Goal: Task Accomplishment & Management: Manage account settings

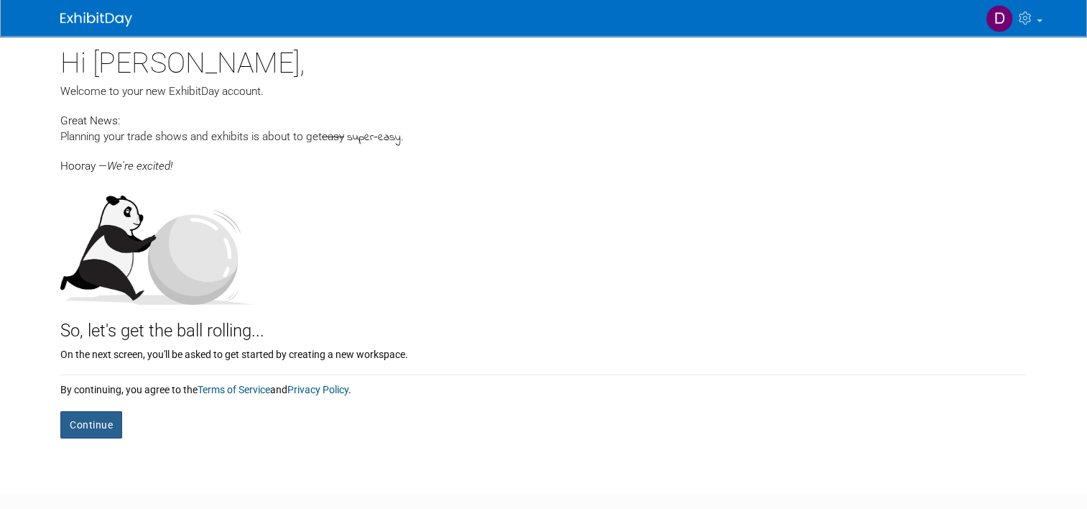
click at [82, 432] on button "Continue" at bounding box center [91, 424] width 62 height 27
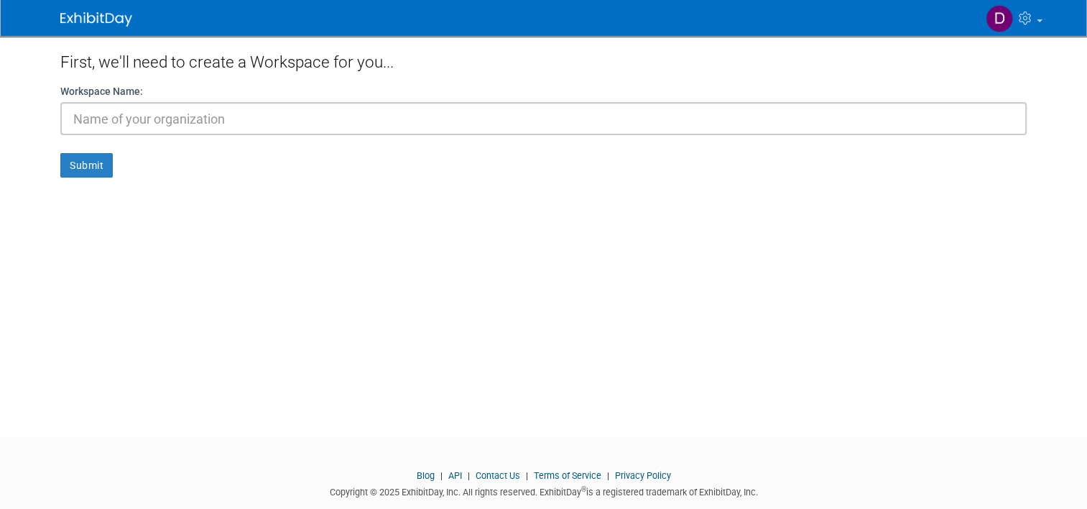
click at [277, 107] on input "text" at bounding box center [543, 118] width 966 height 33
type input "Page Europa"
click at [72, 170] on button "Submit" at bounding box center [86, 165] width 52 height 24
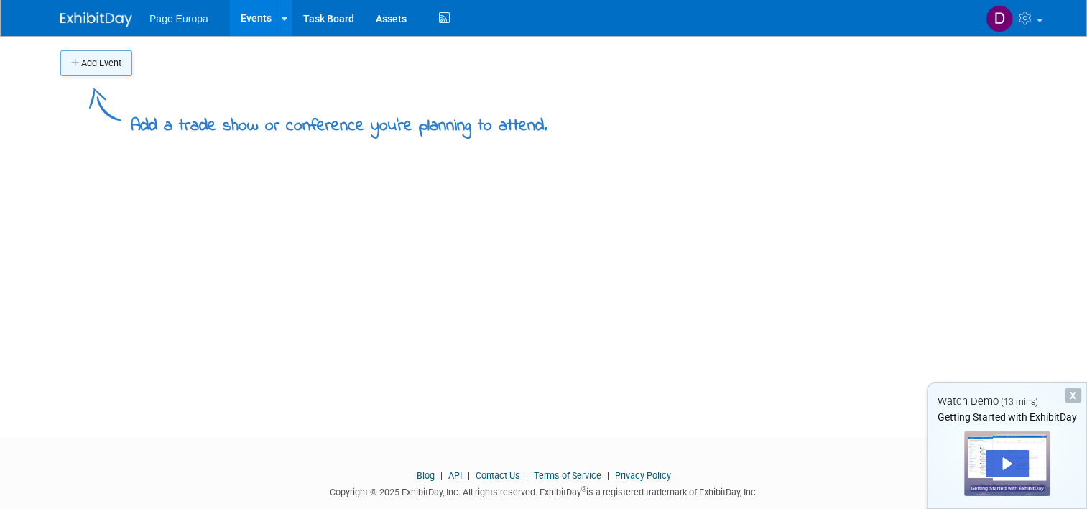
click at [95, 62] on button "Add Event" at bounding box center [96, 63] width 72 height 26
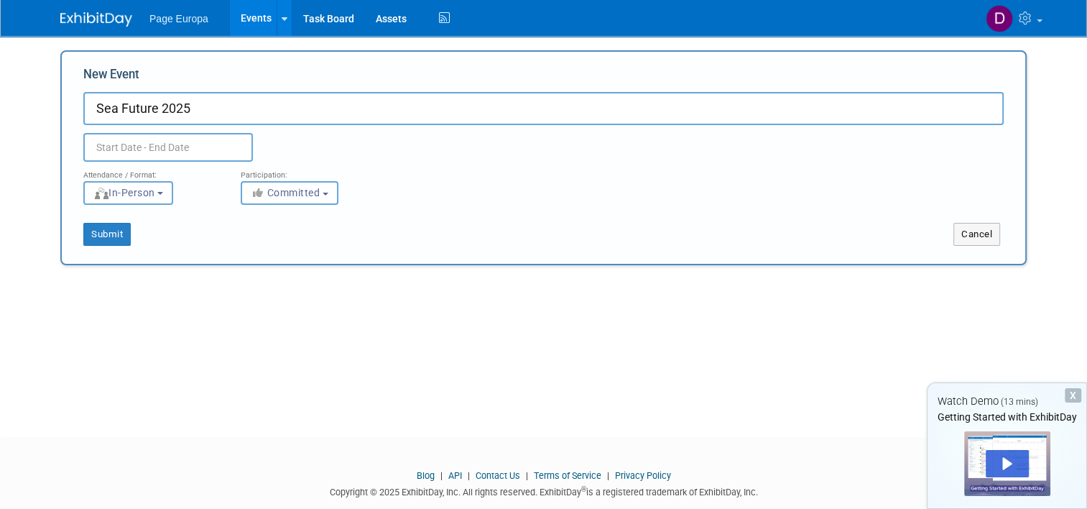
type input "Sea Future 2025"
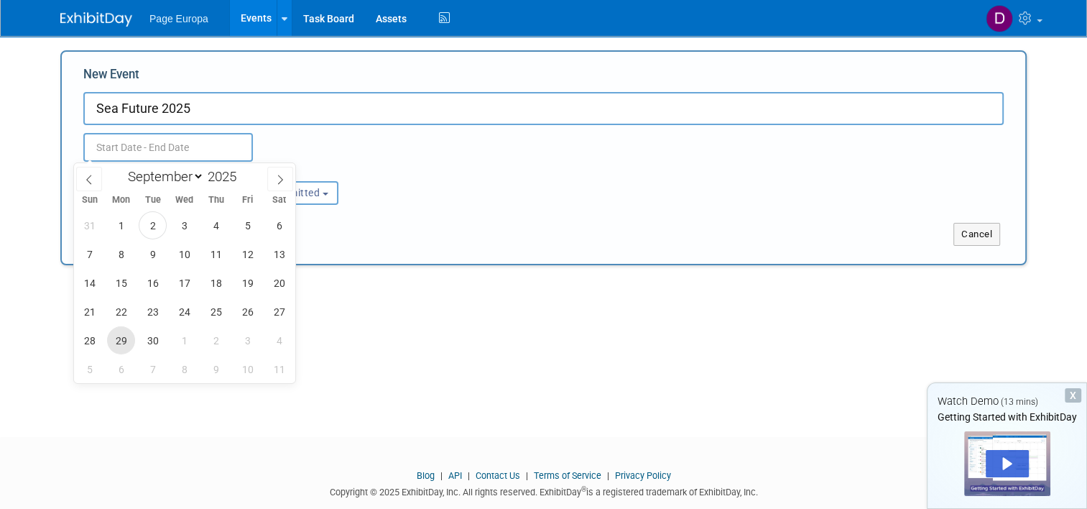
click at [113, 339] on span "29" at bounding box center [121, 340] width 28 height 28
type input "Sep 29, 2025 to Sep 29, 2025"
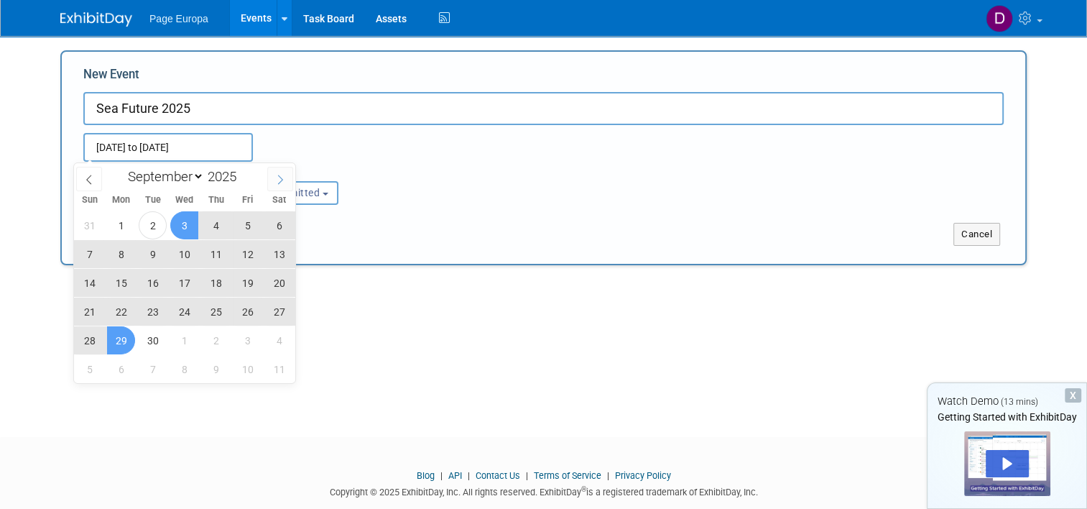
click at [284, 182] on icon at bounding box center [280, 180] width 10 height 10
select select "9"
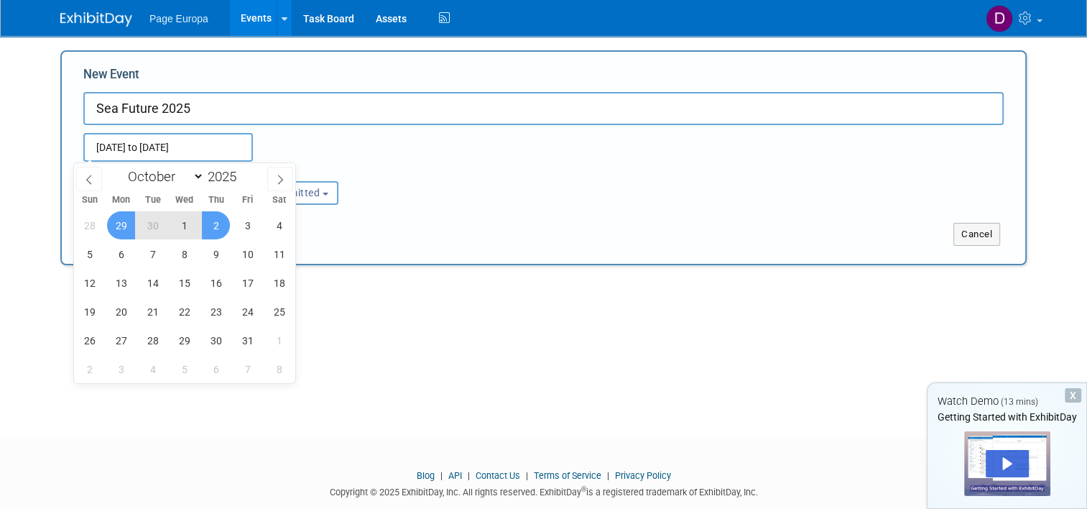
click at [218, 225] on span "2" at bounding box center [216, 225] width 28 height 28
type input "Sep 29, 2025 to Oct 2, 2025"
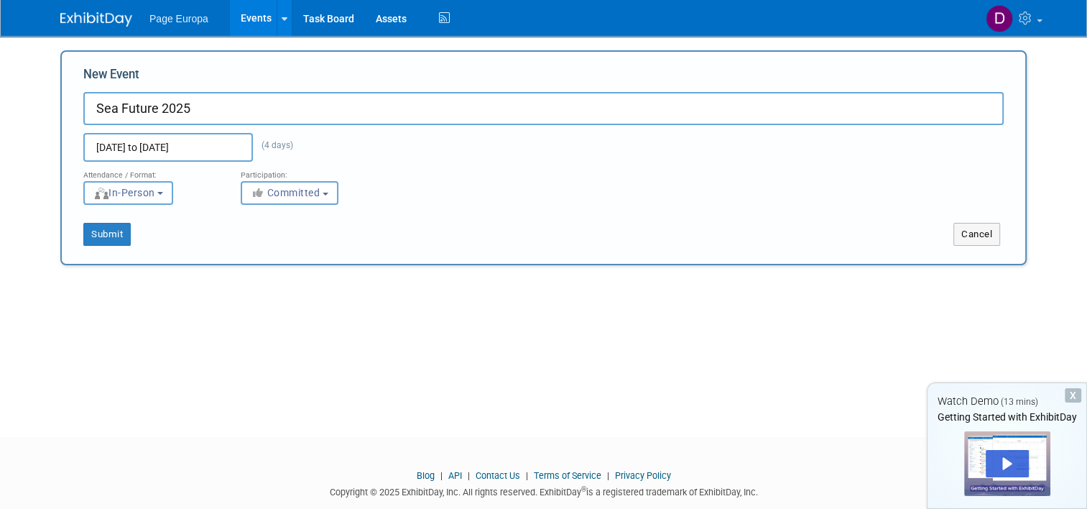
click at [164, 197] on button "In-Person" at bounding box center [128, 193] width 90 height 24
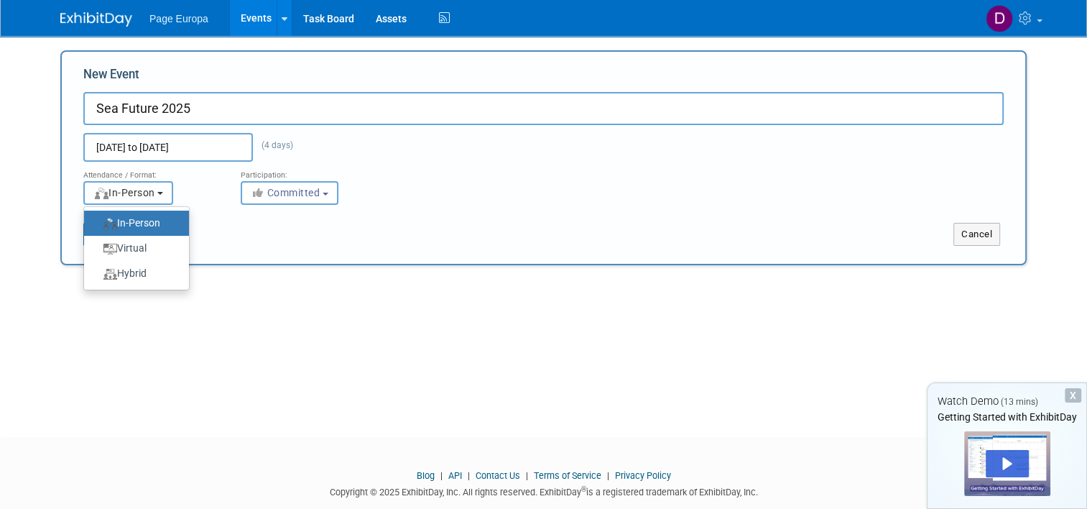
click at [164, 197] on button "In-Person" at bounding box center [128, 193] width 90 height 24
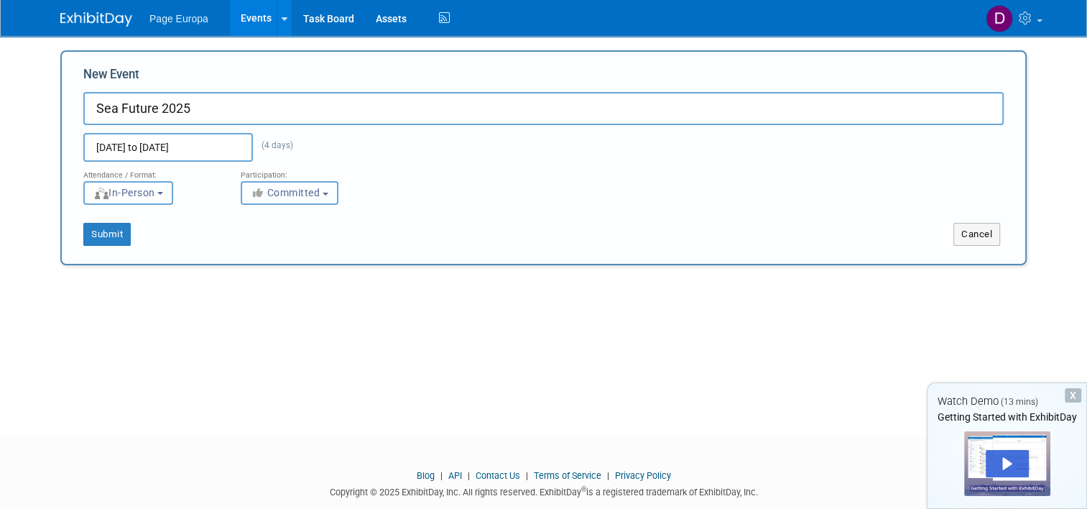
click at [316, 191] on button "Committed" at bounding box center [290, 193] width 98 height 24
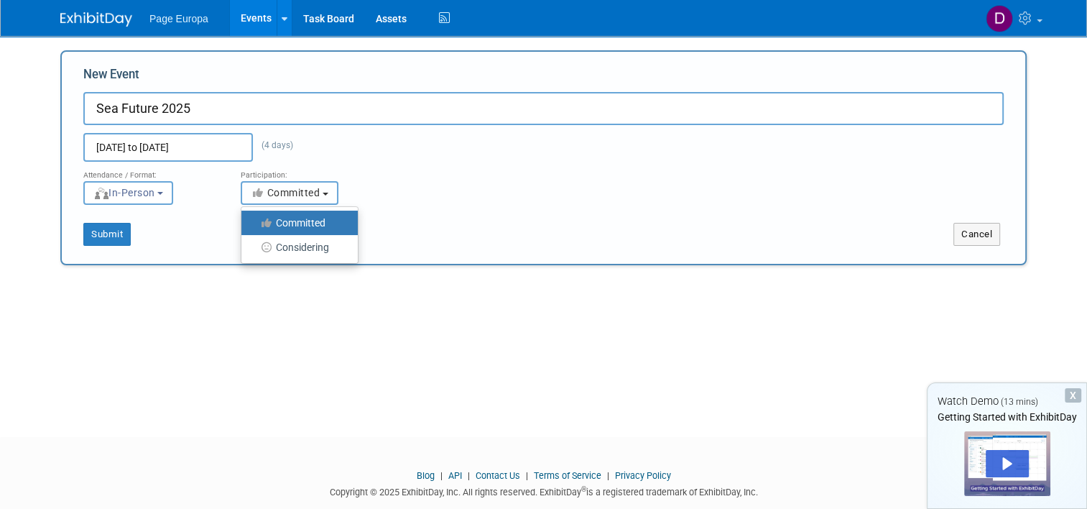
click at [316, 191] on button "Committed" at bounding box center [290, 193] width 98 height 24
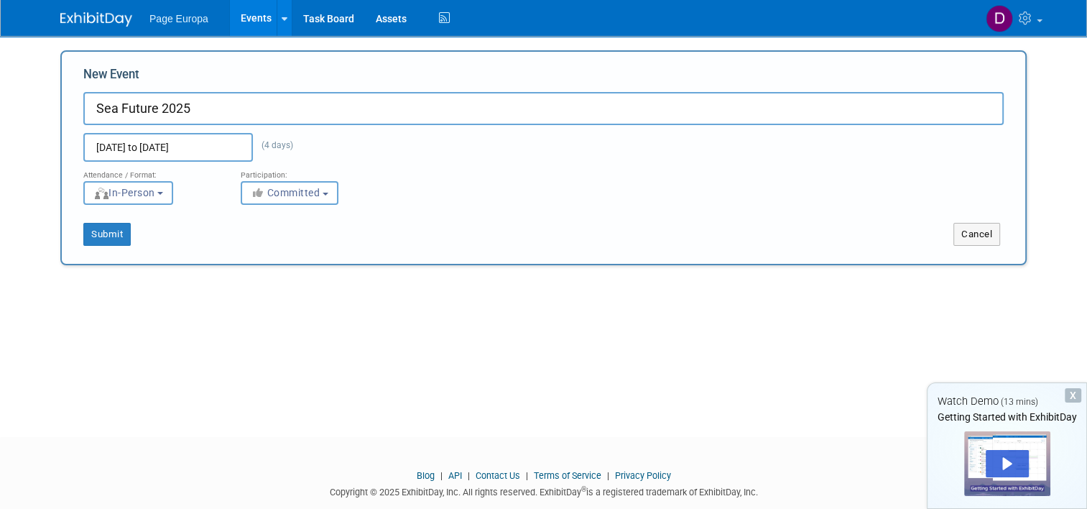
click at [419, 200] on div "Attendance / Format: <img src="https://www.exhibitday.com/Images/Format-InPerso…" at bounding box center [544, 183] width 942 height 43
click at [85, 233] on button "Submit" at bounding box center [106, 234] width 47 height 23
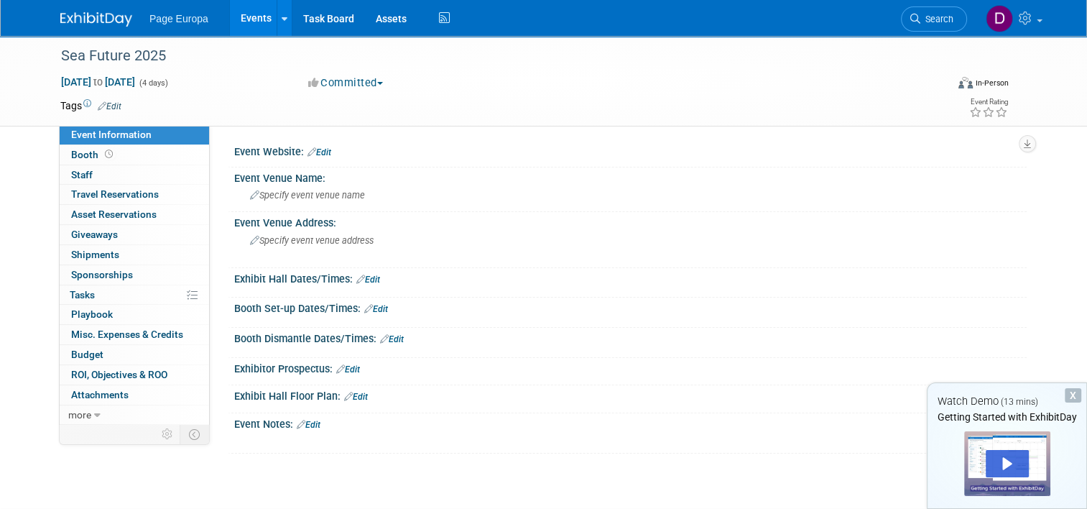
click at [333, 151] on div "Event Website: Edit" at bounding box center [630, 150] width 792 height 19
click at [316, 152] on link "Edit" at bounding box center [319, 152] width 24 height 10
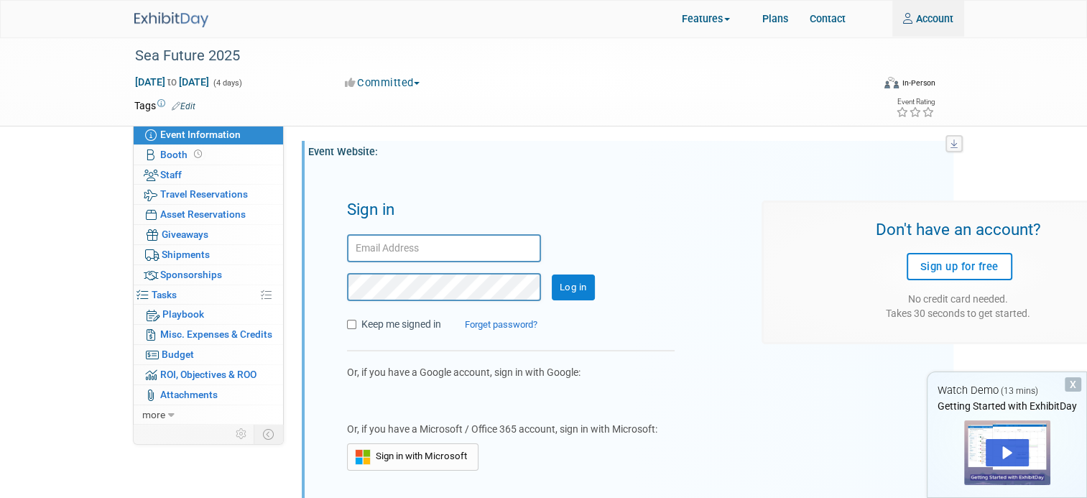
click at [481, 253] on input "text" at bounding box center [444, 248] width 194 height 28
type input "daniela.ciavardini@pageuropa.it"
click at [552, 274] on input "Log in" at bounding box center [573, 287] width 43 height 26
click at [176, 135] on span "Event Information" at bounding box center [200, 134] width 80 height 11
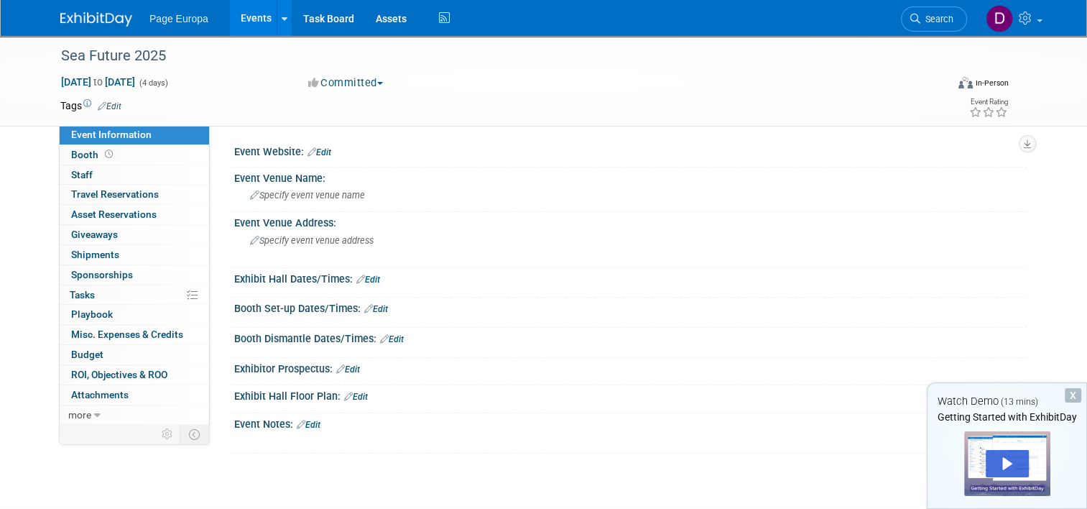
click at [310, 149] on link "Edit" at bounding box center [319, 152] width 24 height 10
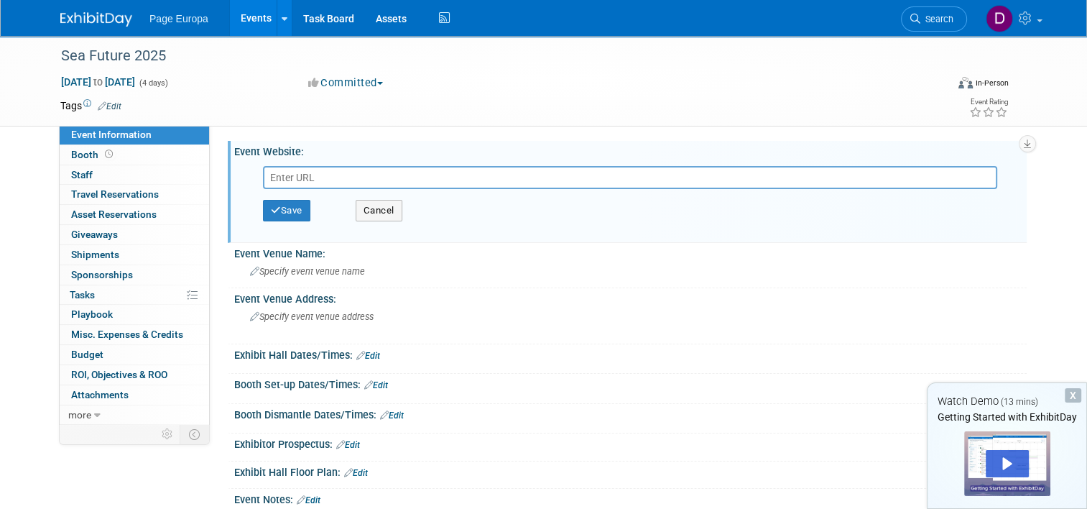
paste input "[URL][DOMAIN_NAME]"
type input "[URL][DOMAIN_NAME]"
click at [279, 210] on button "Save" at bounding box center [286, 211] width 47 height 22
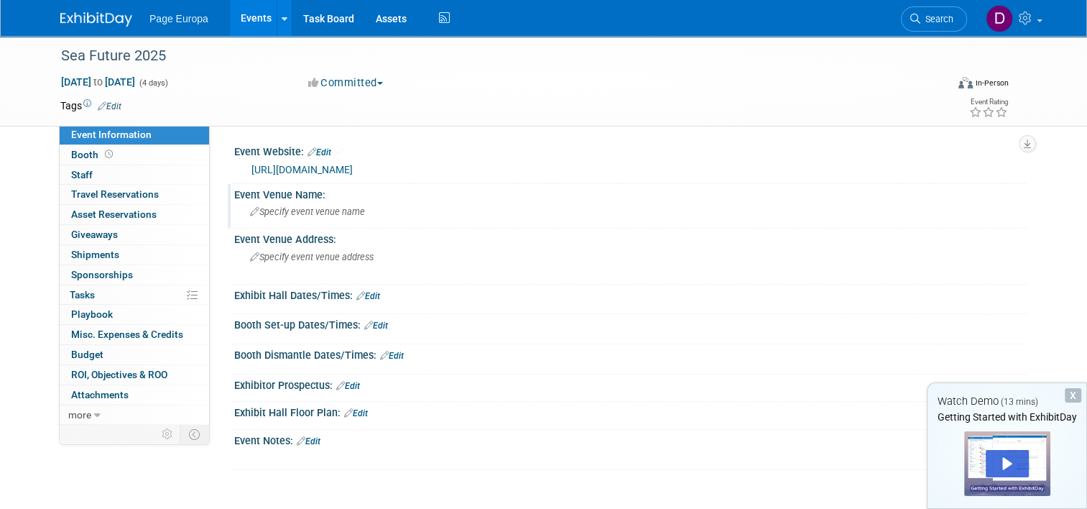
click at [296, 210] on span "Specify event venue name" at bounding box center [307, 211] width 115 height 11
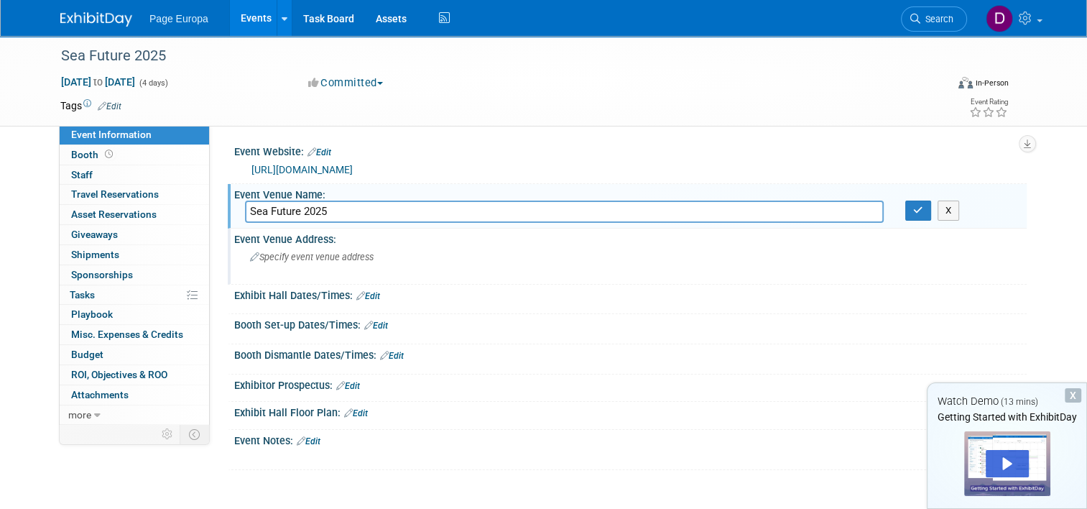
type input "Sea Future 2025"
click at [309, 264] on div "Specify event venue address" at bounding box center [399, 262] width 309 height 33
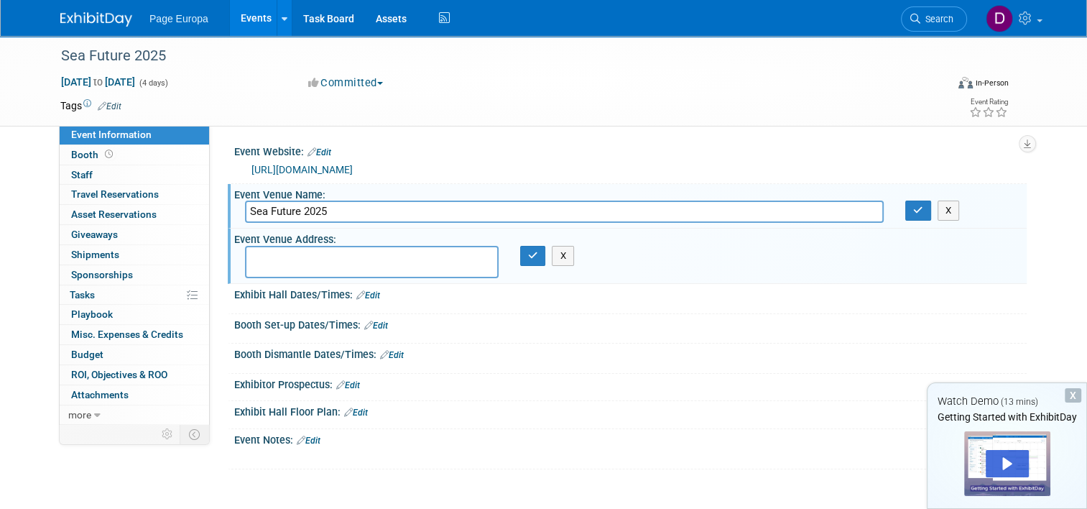
paste textarea "[GEOGRAPHIC_DATA], [STREET_ADDRESS][PERSON_NAME]"
type textarea "[GEOGRAPHIC_DATA], [STREET_ADDRESS][PERSON_NAME]"
click at [534, 254] on icon "button" at bounding box center [533, 255] width 10 height 9
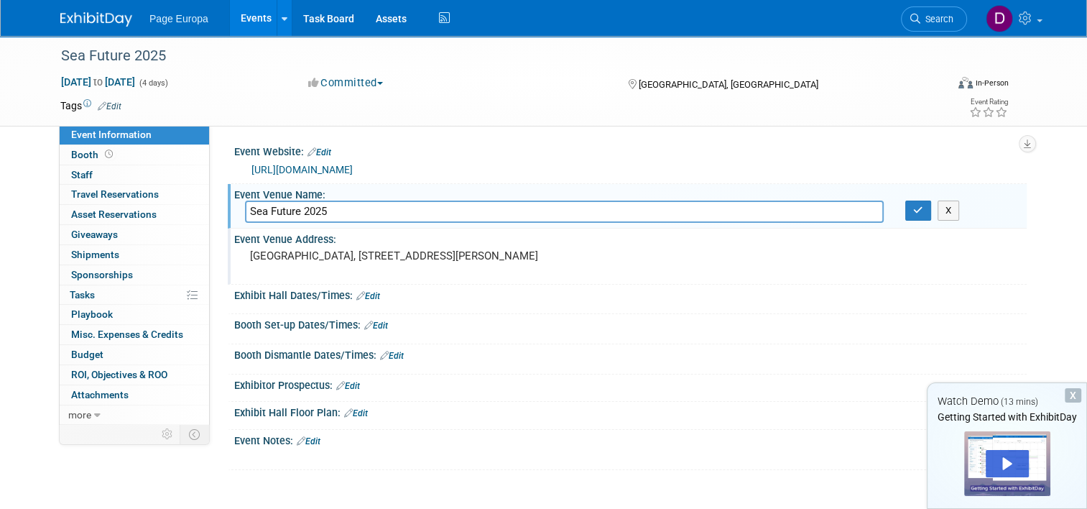
click at [366, 291] on link "Edit" at bounding box center [368, 296] width 24 height 10
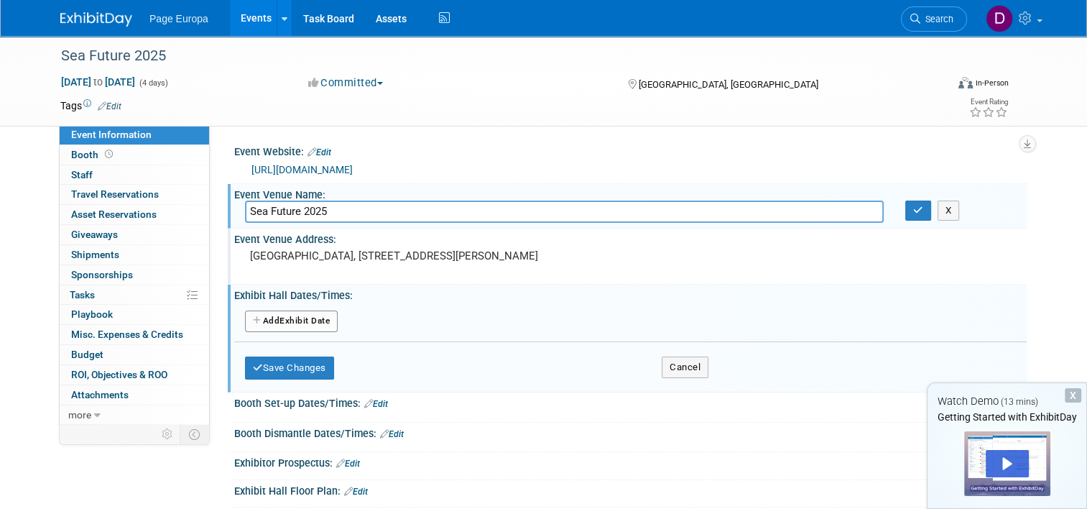
click at [293, 313] on button "Add Another Exhibit Date" at bounding box center [291, 321] width 93 height 22
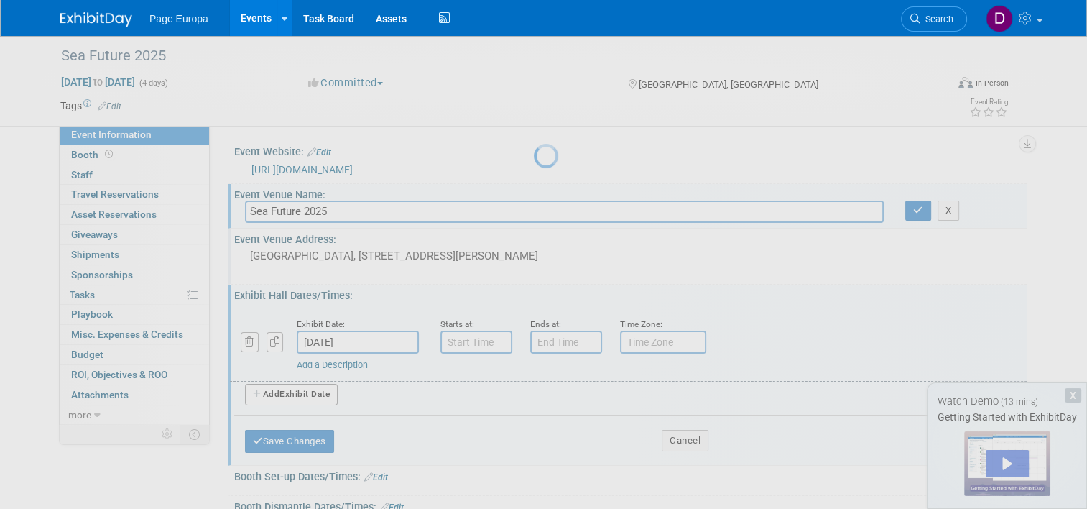
click at [534, 342] on div at bounding box center [544, 254] width 20 height 509
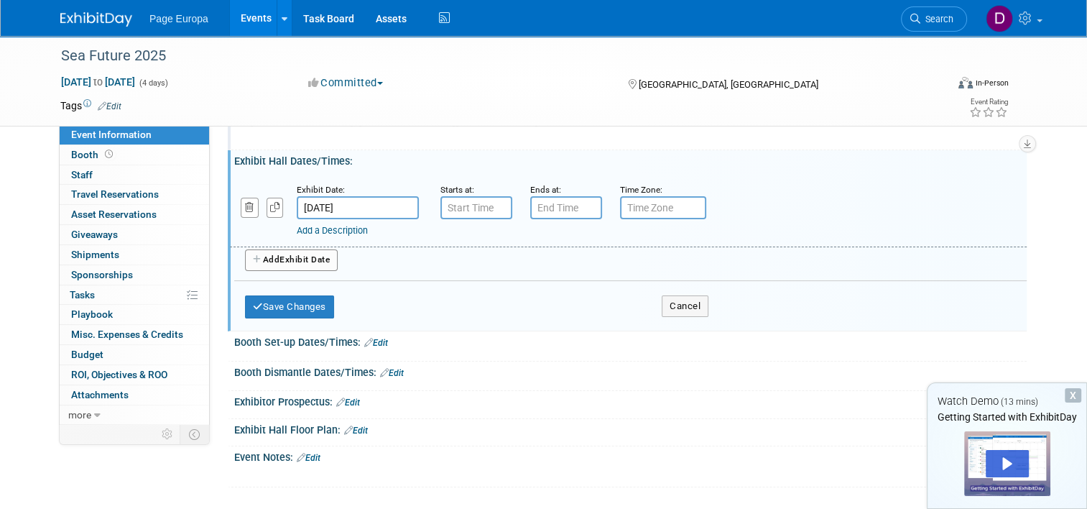
scroll to position [144, 0]
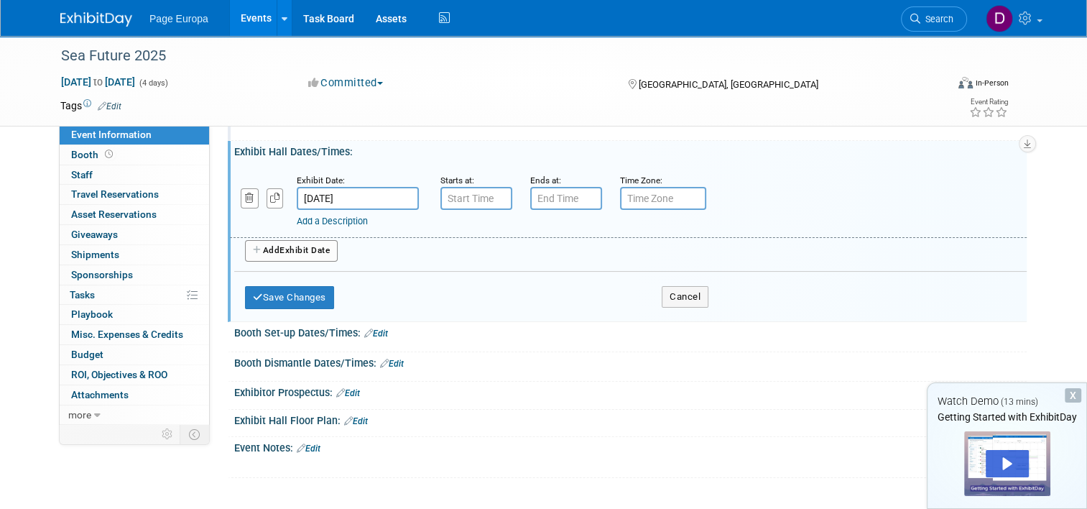
click at [376, 328] on link "Edit" at bounding box center [376, 333] width 24 height 10
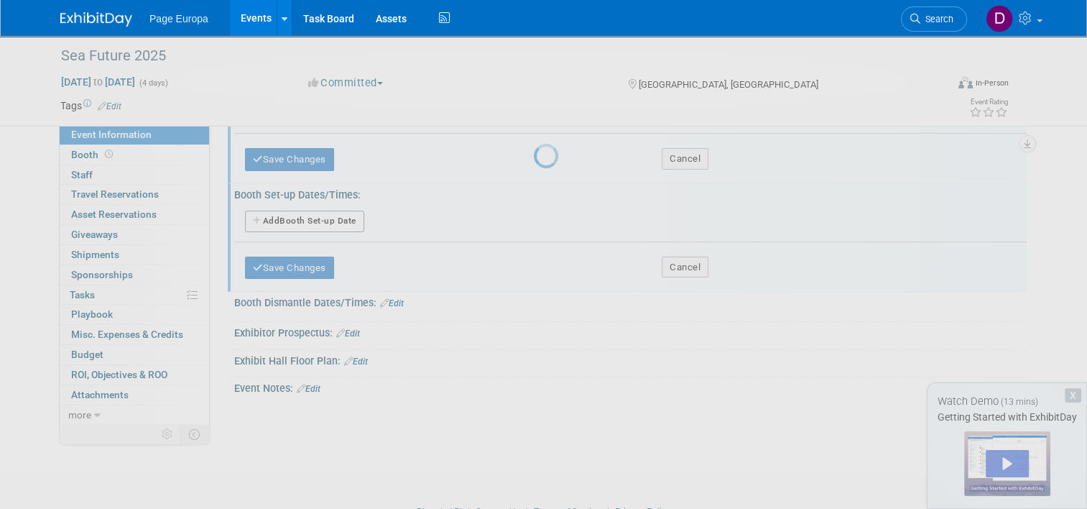
scroll to position [198, 0]
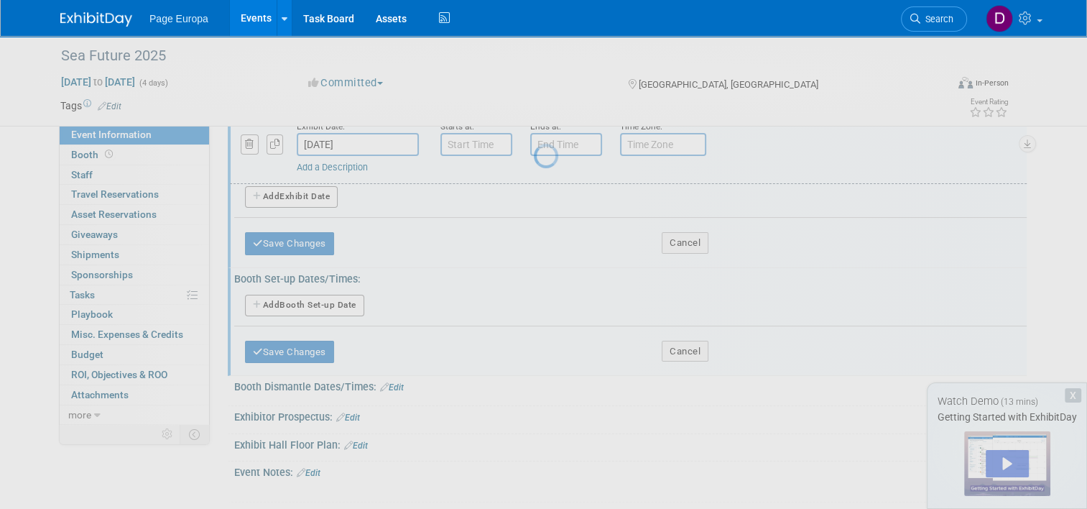
click at [149, 17] on span "Page Europa" at bounding box center [178, 18] width 59 height 11
click at [282, 22] on icon at bounding box center [285, 18] width 6 height 9
click at [257, 14] on link "Events" at bounding box center [256, 18] width 52 height 36
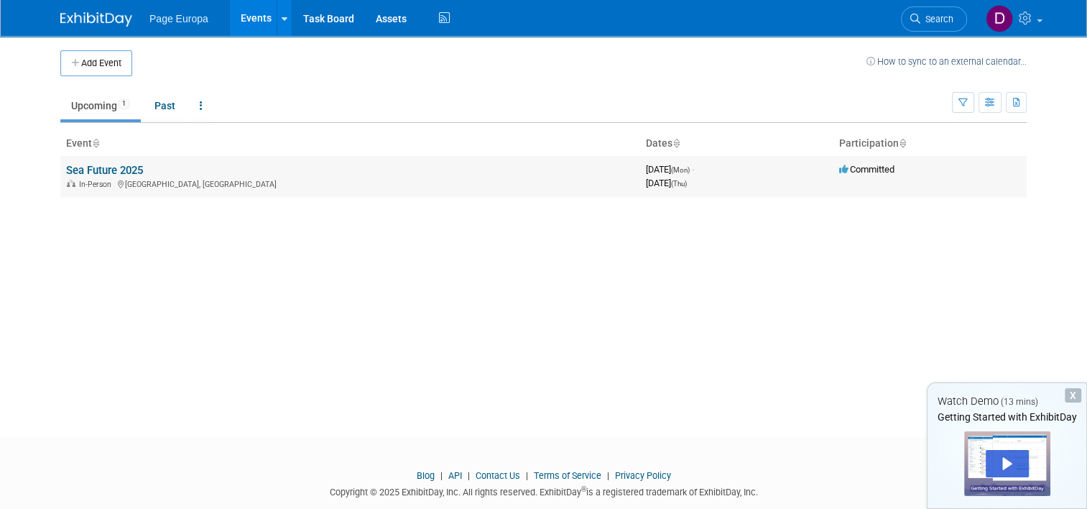
click at [74, 170] on link "Sea Future 2025" at bounding box center [104, 170] width 77 height 13
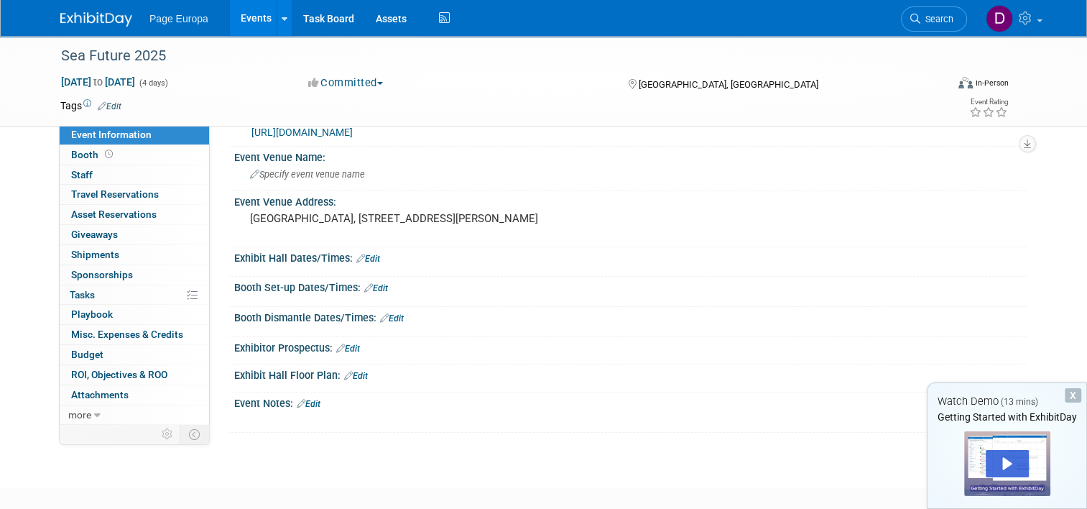
scroll to position [72, 0]
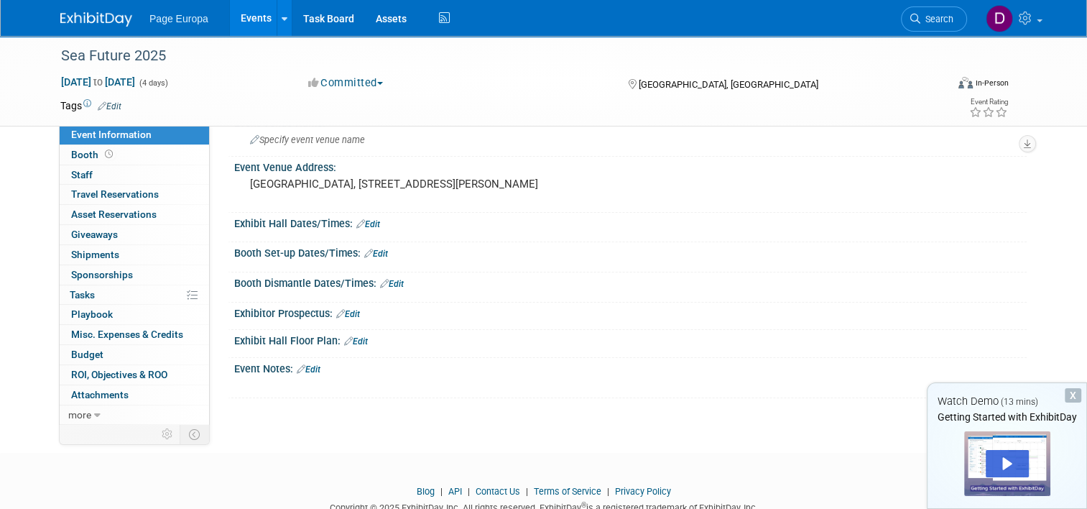
click at [364, 250] on icon at bounding box center [368, 253] width 9 height 9
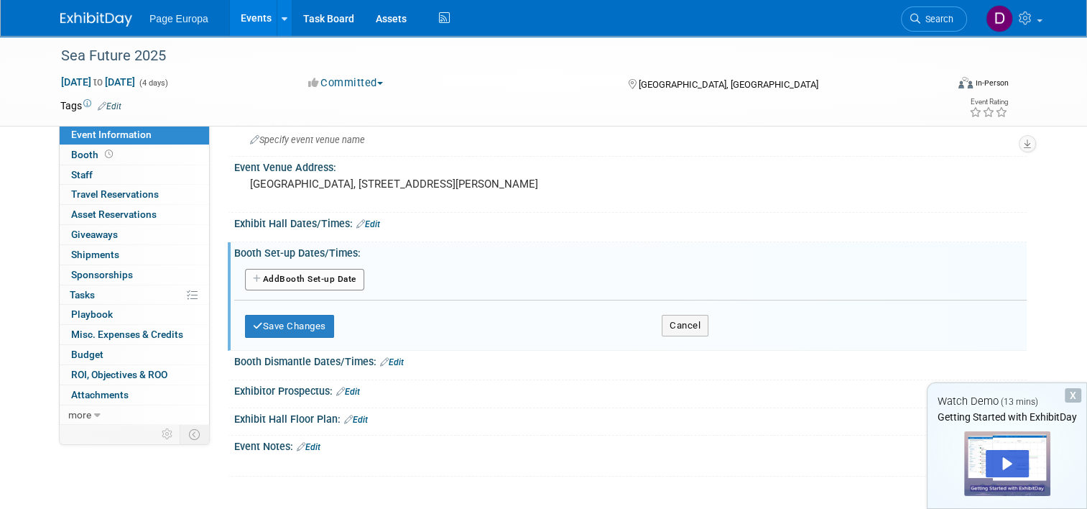
click at [300, 284] on button "Add Another Booth Set-up Date" at bounding box center [304, 280] width 119 height 22
select select "8"
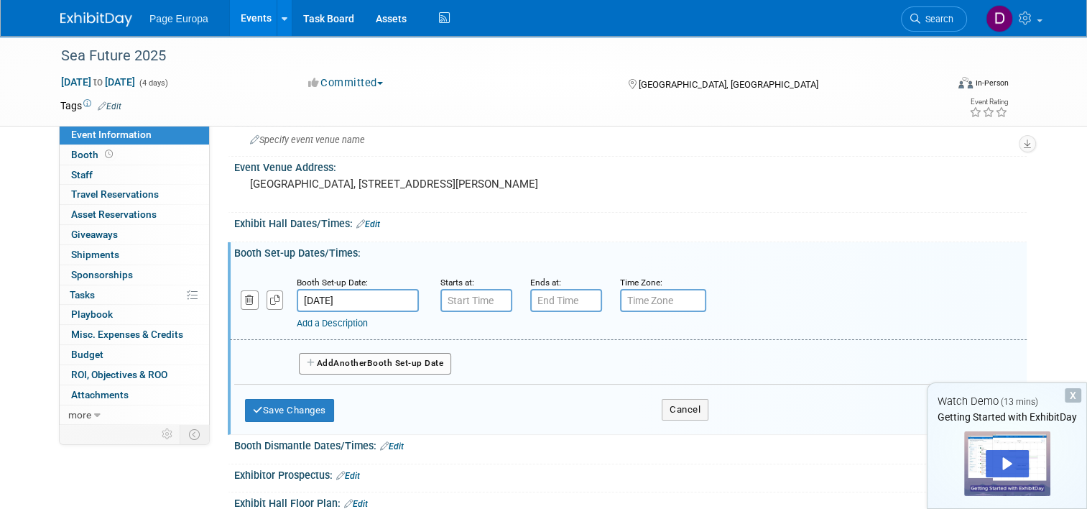
click at [368, 303] on input "[DATE]" at bounding box center [358, 300] width 122 height 23
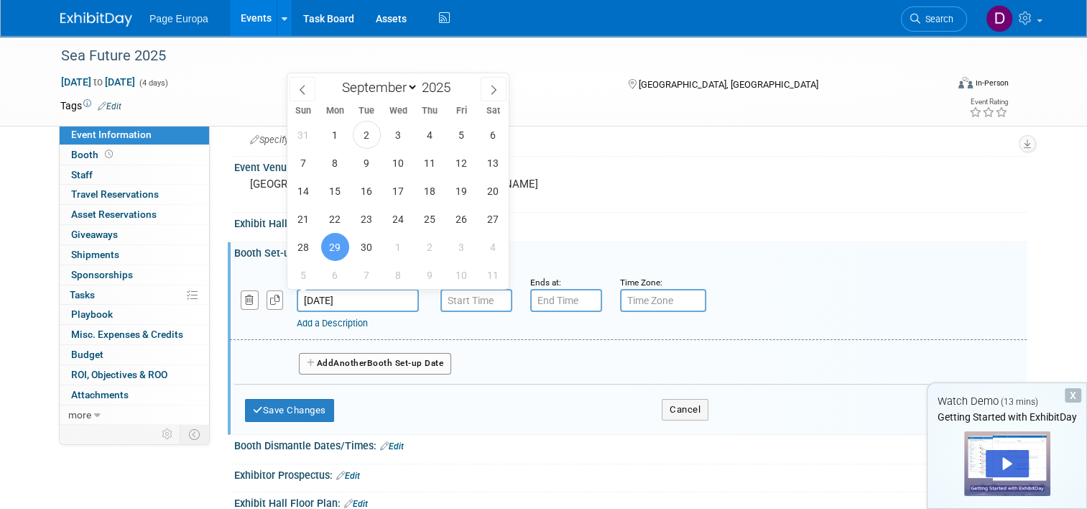
click at [537, 368] on div "Add Another Booth Set-up Date" at bounding box center [630, 359] width 792 height 38
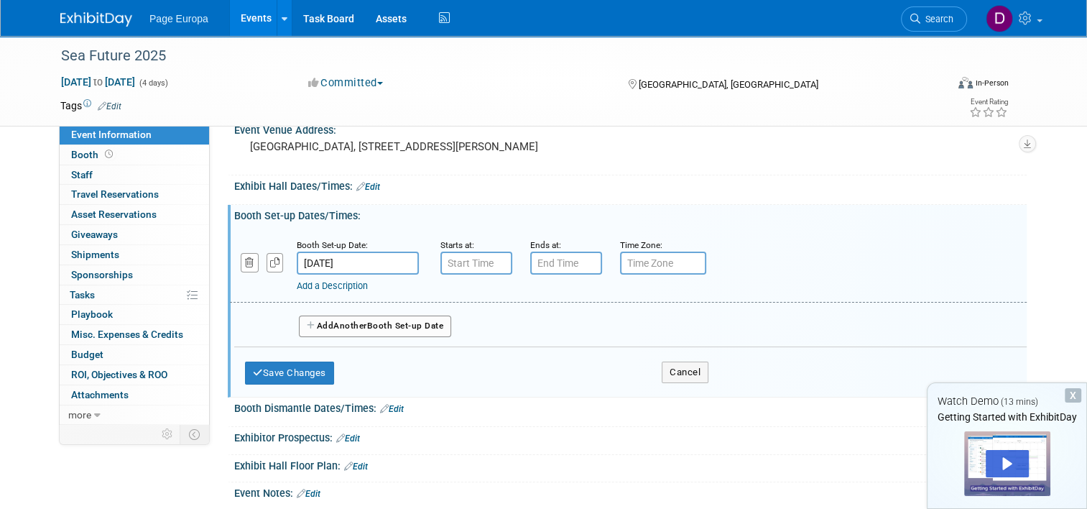
scroll to position [144, 0]
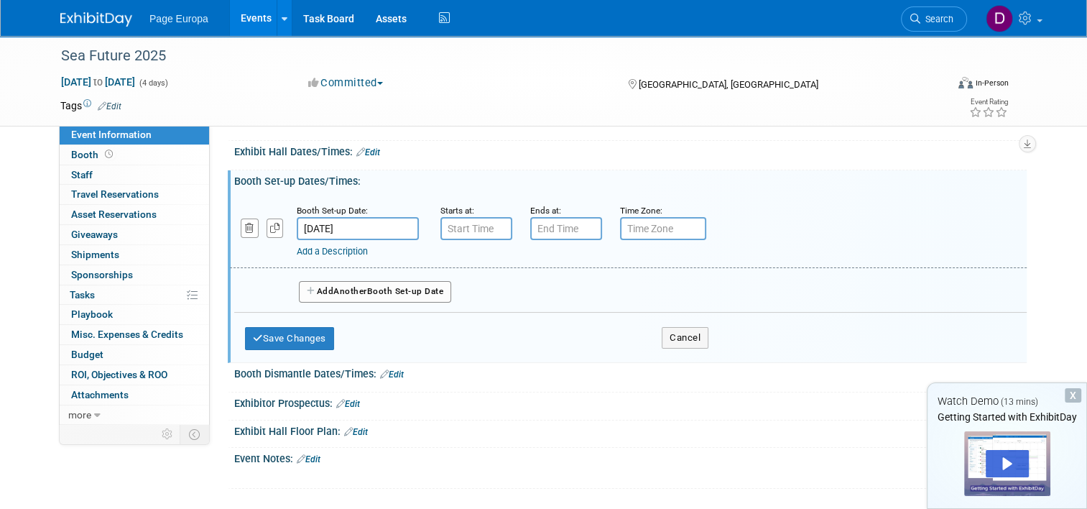
click at [330, 217] on input "[DATE]" at bounding box center [358, 228] width 122 height 23
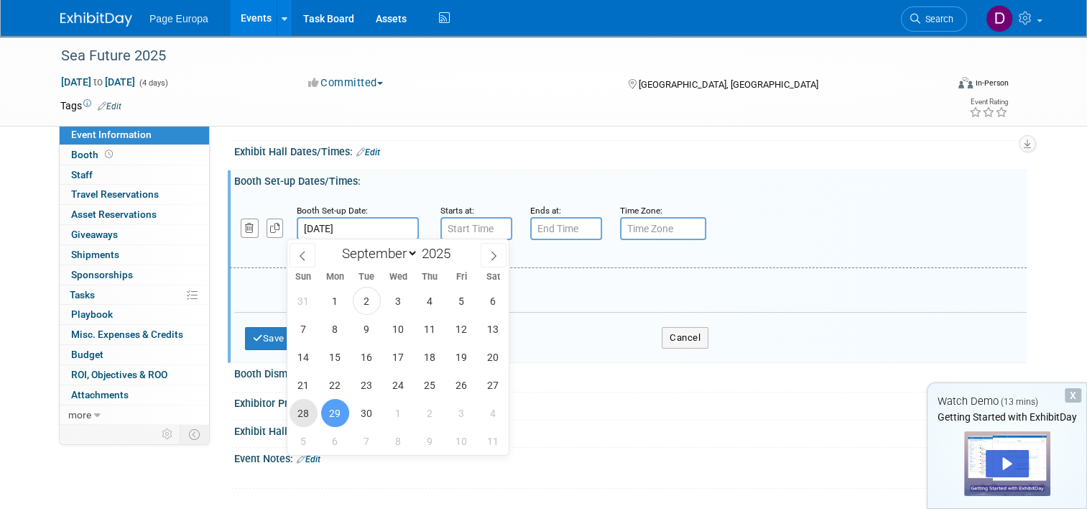
click at [307, 404] on span "28" at bounding box center [303, 413] width 28 height 28
type input "[DATE]"
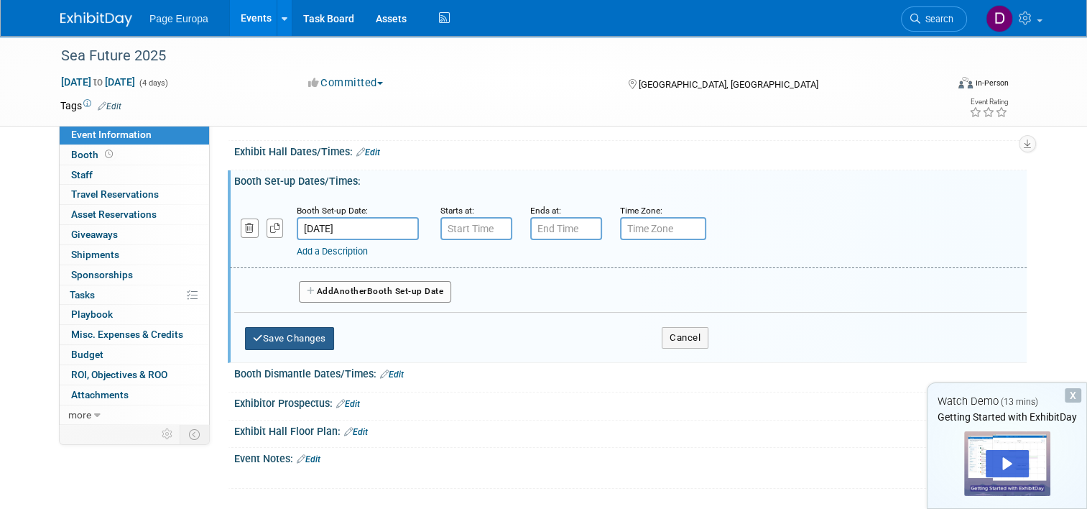
click at [305, 339] on button "Save Changes" at bounding box center [289, 338] width 89 height 23
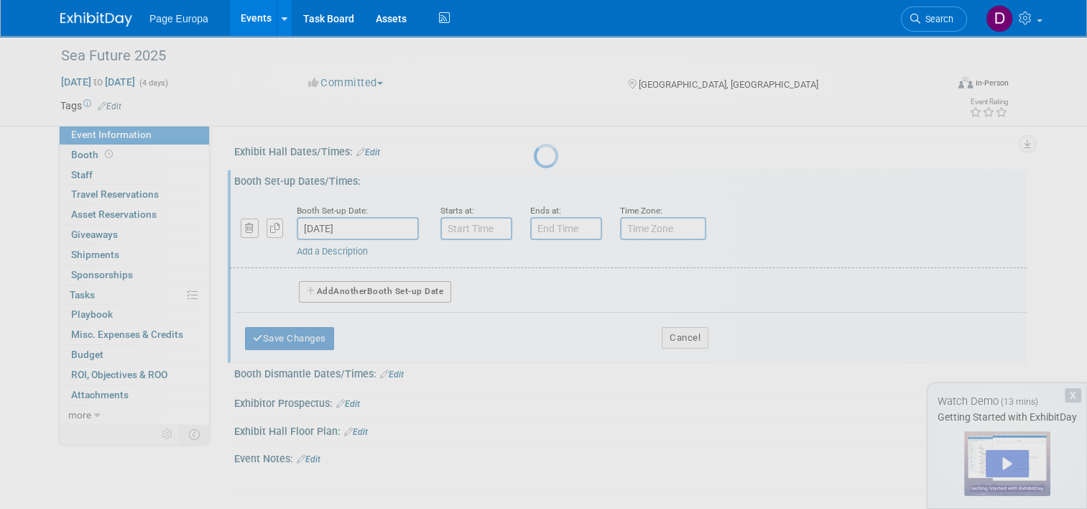
scroll to position [110, 0]
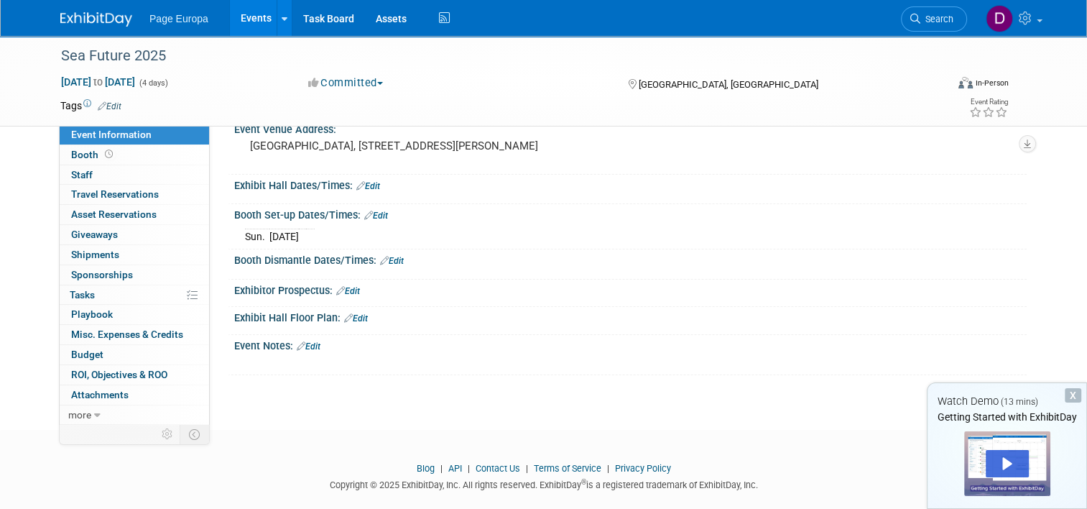
click at [385, 259] on link "Edit" at bounding box center [392, 261] width 24 height 10
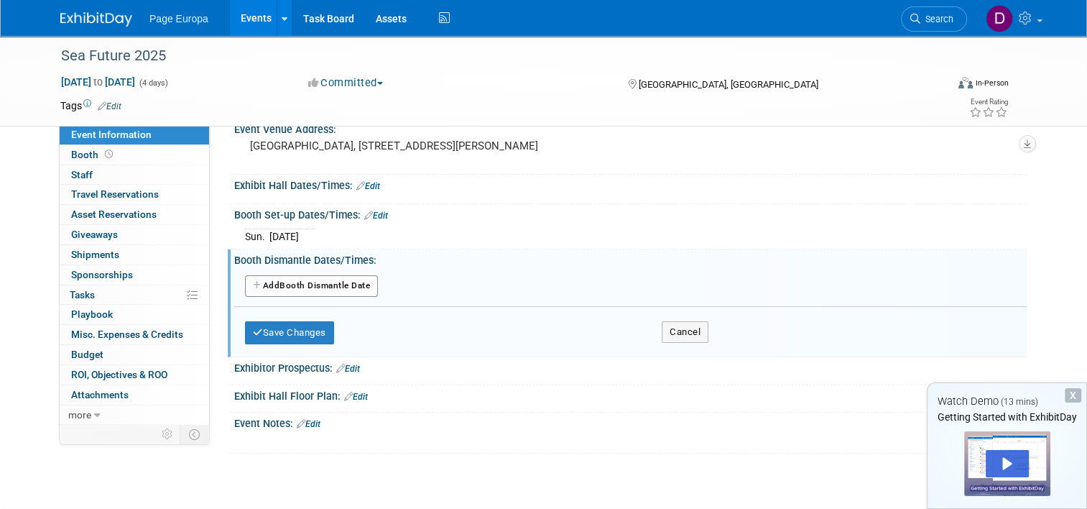
click at [316, 277] on button "Add Another Booth Dismantle Date" at bounding box center [311, 286] width 133 height 22
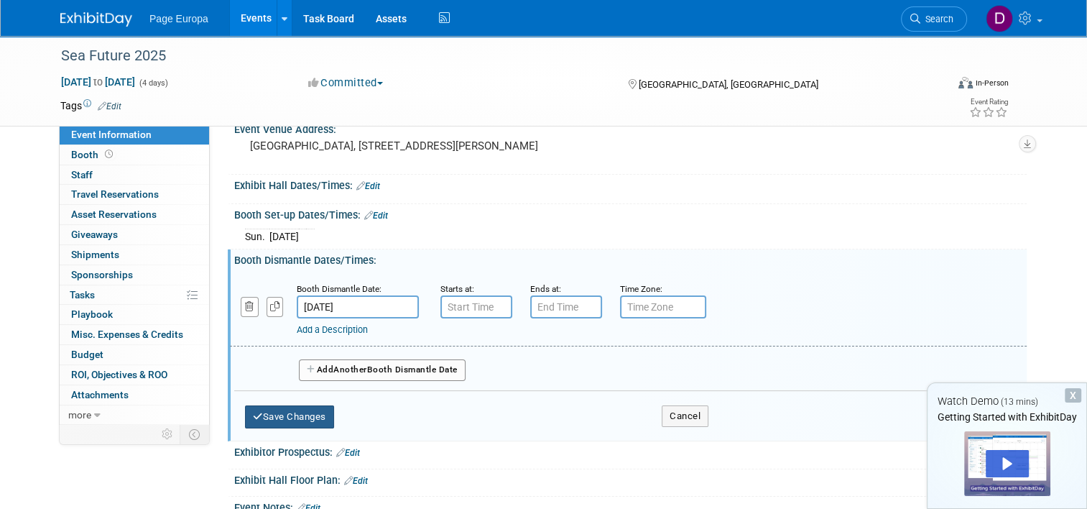
click at [299, 414] on button "Save Changes" at bounding box center [289, 416] width 89 height 23
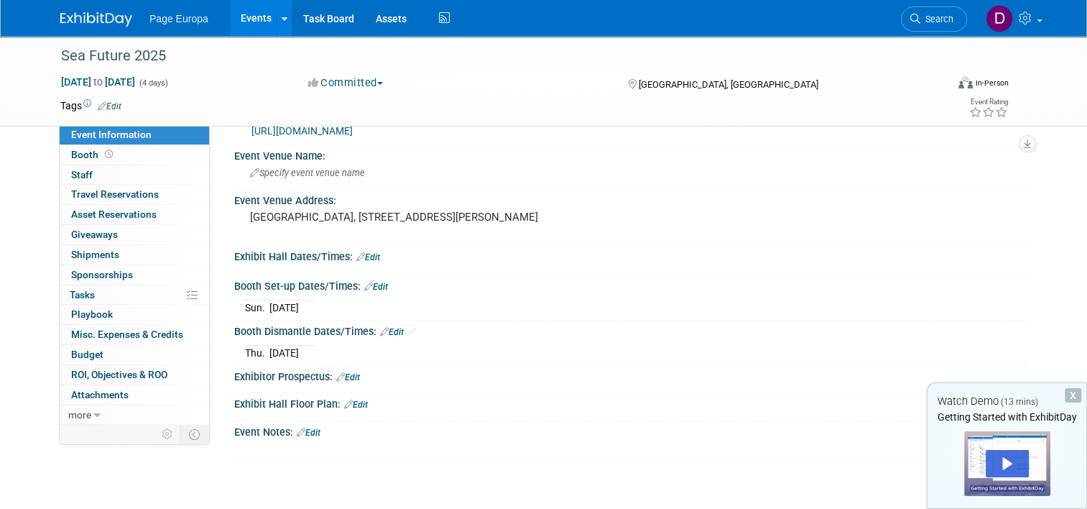
scroll to position [38, 0]
click at [345, 404] on link "Edit" at bounding box center [356, 405] width 24 height 10
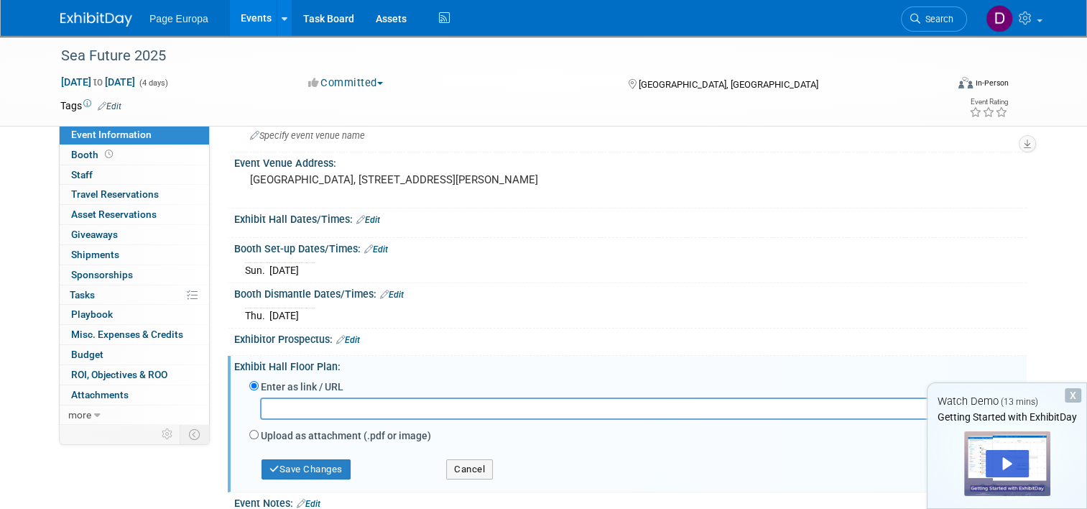
scroll to position [110, 0]
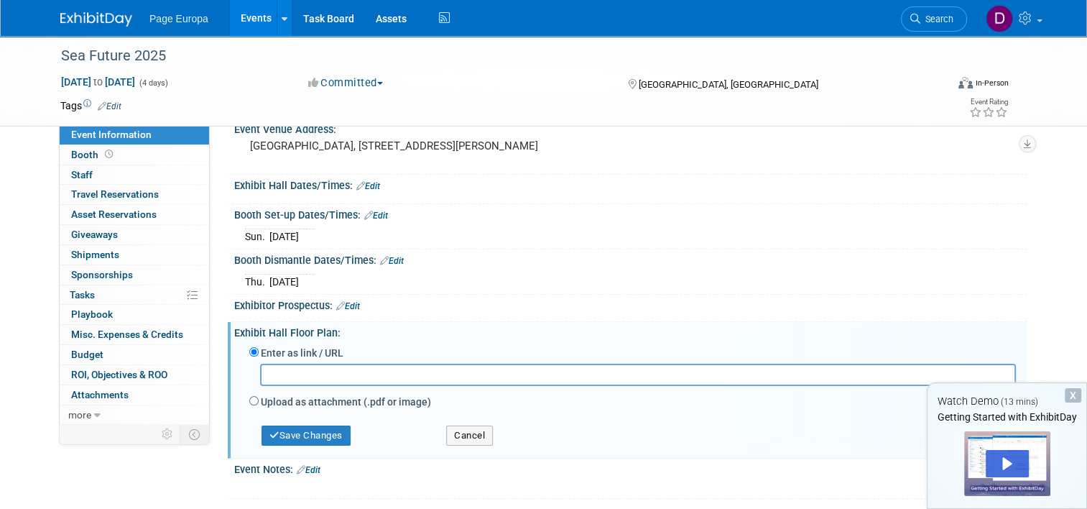
click at [329, 368] on input "text" at bounding box center [638, 374] width 756 height 22
click at [249, 396] on input "Upload as attachment (.pdf or image)" at bounding box center [253, 400] width 9 height 9
radio input "true"
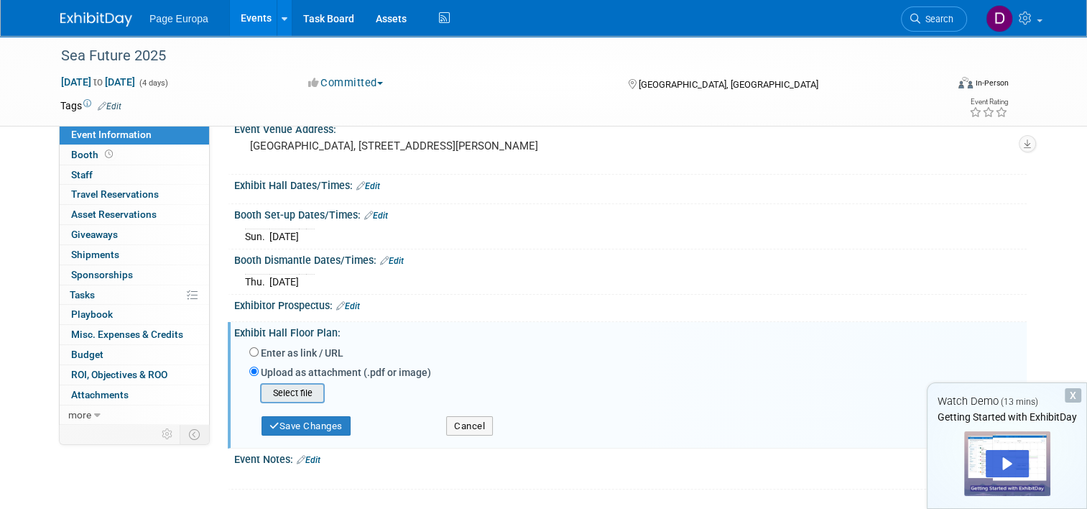
click at [260, 394] on input "file" at bounding box center [237, 392] width 171 height 17
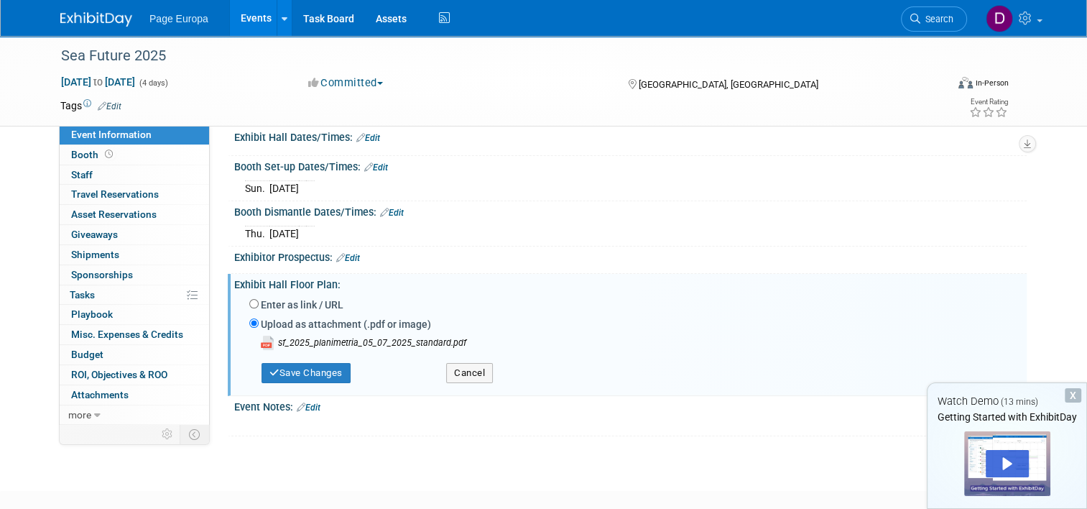
scroll to position [182, 0]
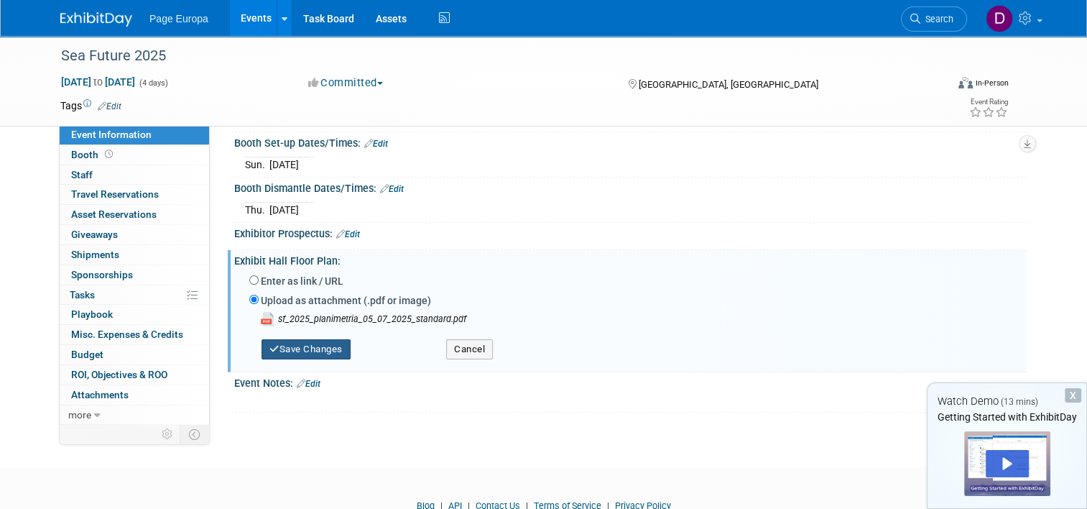
click at [319, 349] on button "Save Changes" at bounding box center [305, 349] width 89 height 20
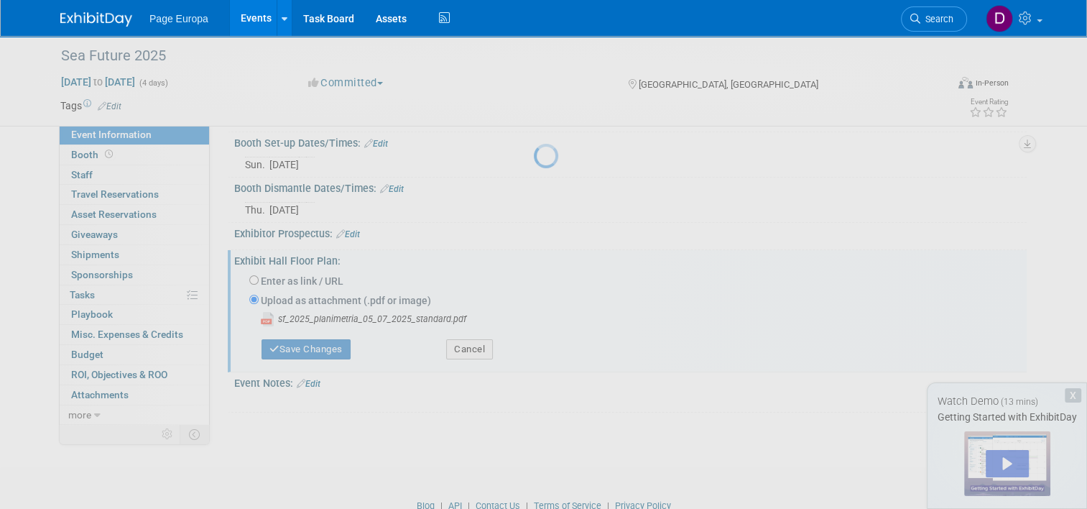
scroll to position [159, 0]
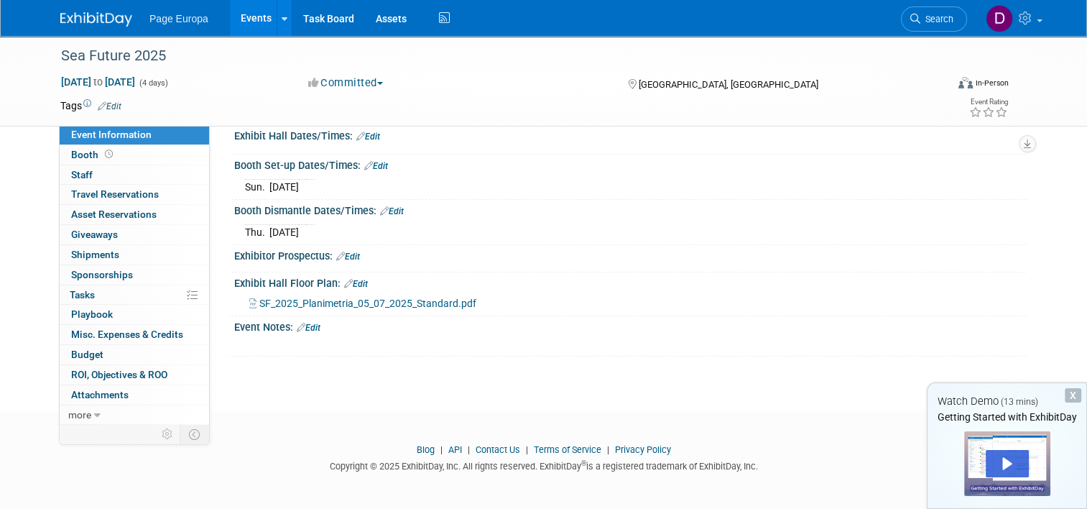
click at [312, 323] on link "Edit" at bounding box center [309, 328] width 24 height 10
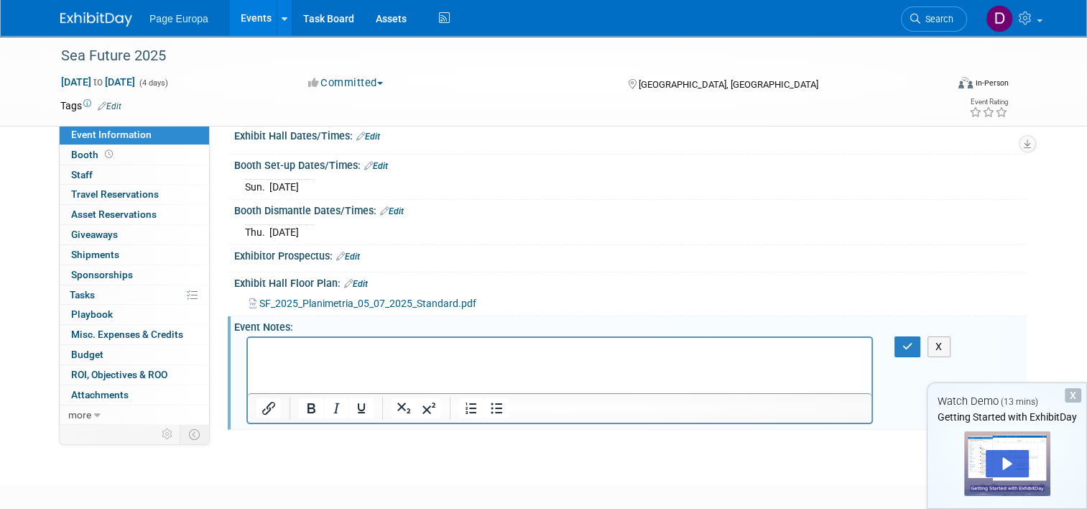
scroll to position [0, 0]
click at [921, 343] on button "button" at bounding box center [907, 346] width 27 height 21
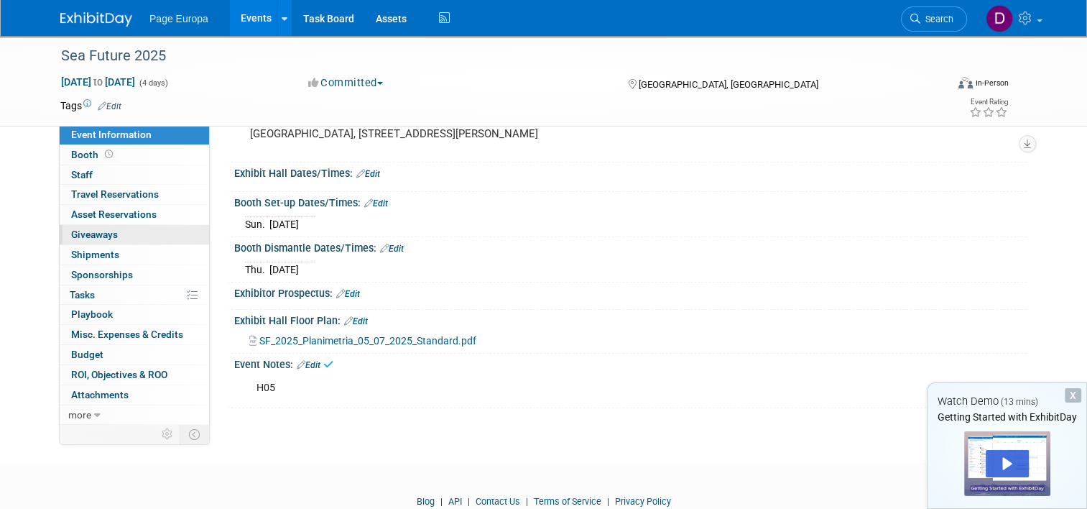
scroll to position [88, 0]
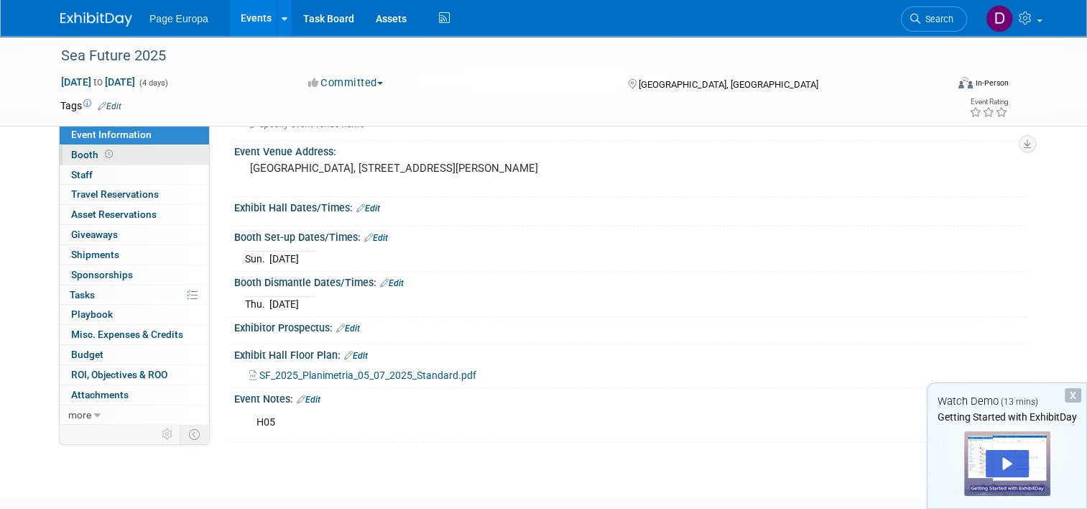
click at [77, 151] on span "Booth" at bounding box center [93, 154] width 45 height 11
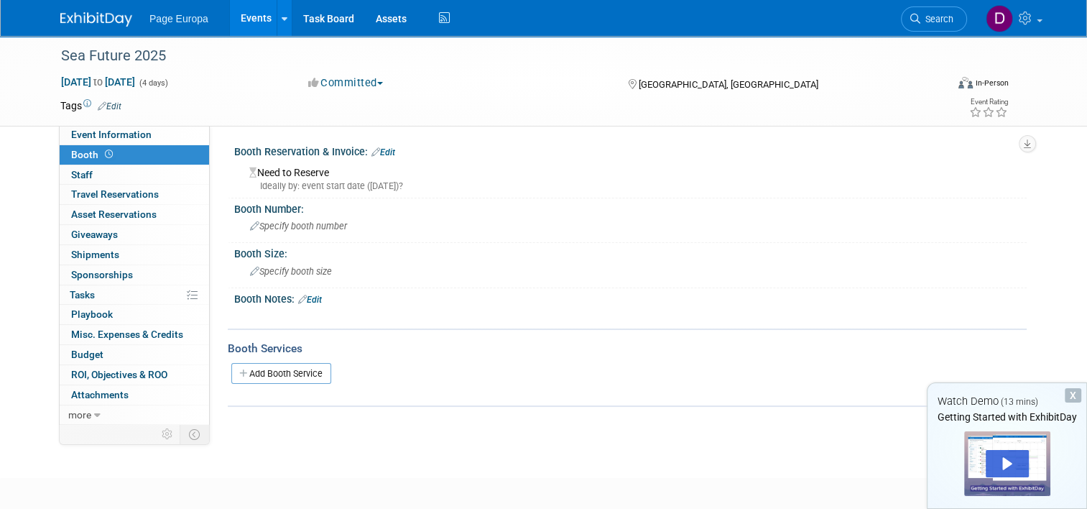
click at [380, 149] on link "Edit" at bounding box center [383, 152] width 24 height 10
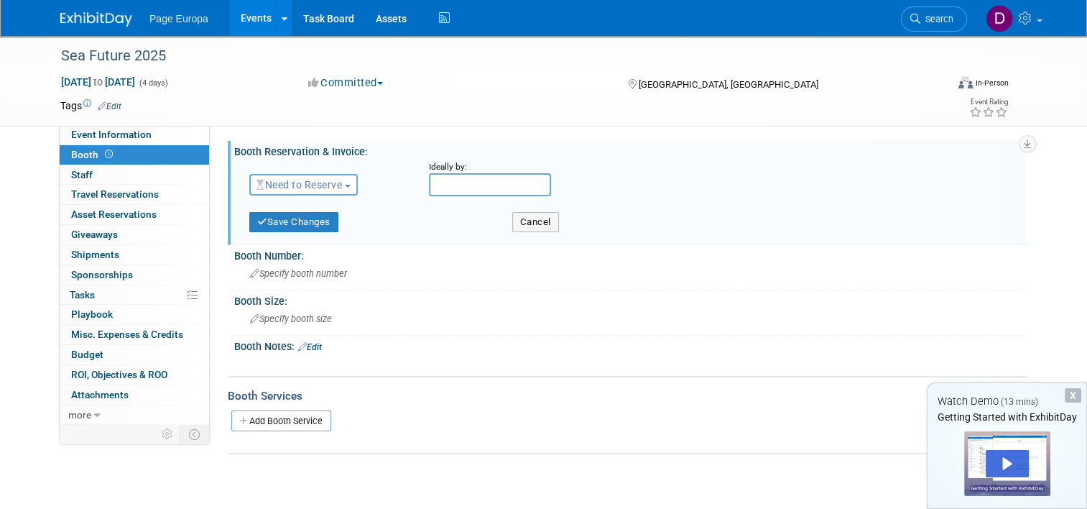
click at [310, 184] on span "Need to Reserve" at bounding box center [298, 184] width 85 height 11
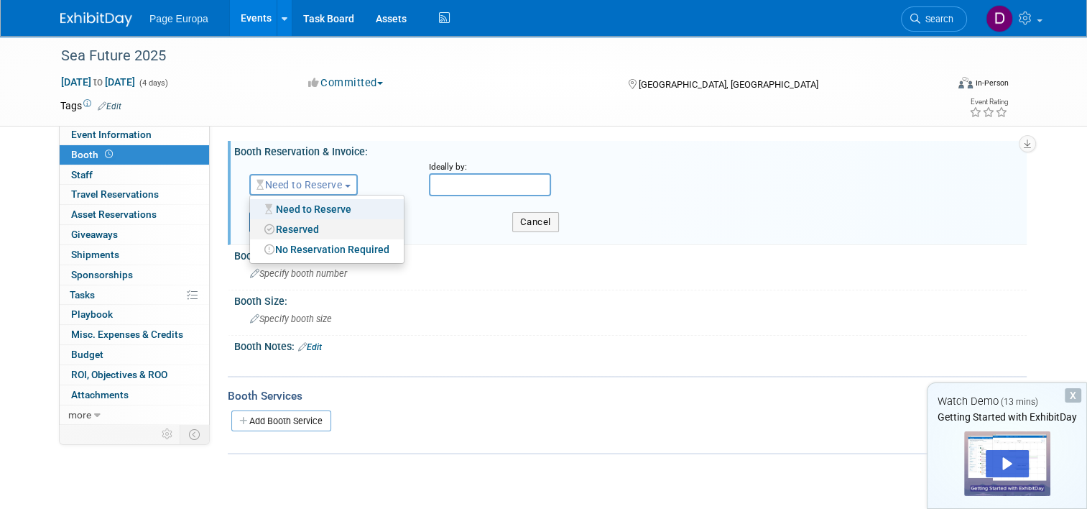
click at [307, 233] on link "Reserved" at bounding box center [327, 229] width 154 height 20
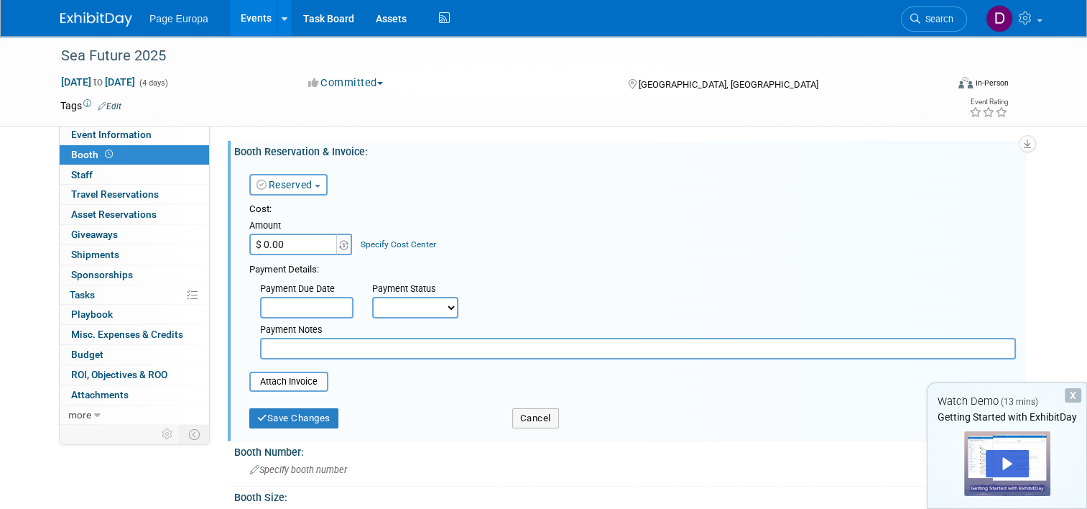
click at [307, 247] on input "$ 0.00" at bounding box center [294, 244] width 90 height 22
click at [339, 244] on img at bounding box center [343, 245] width 9 height 10
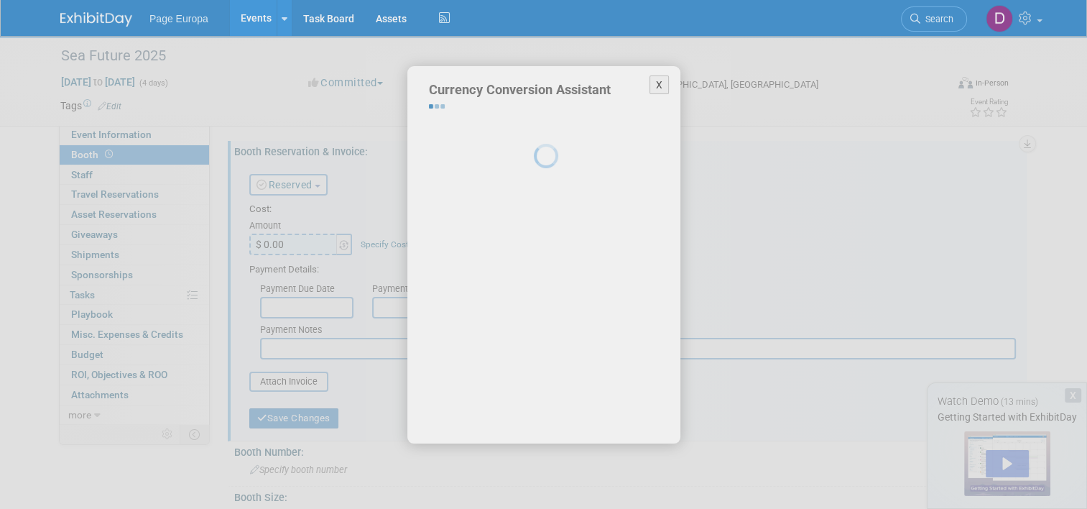
select select "2"
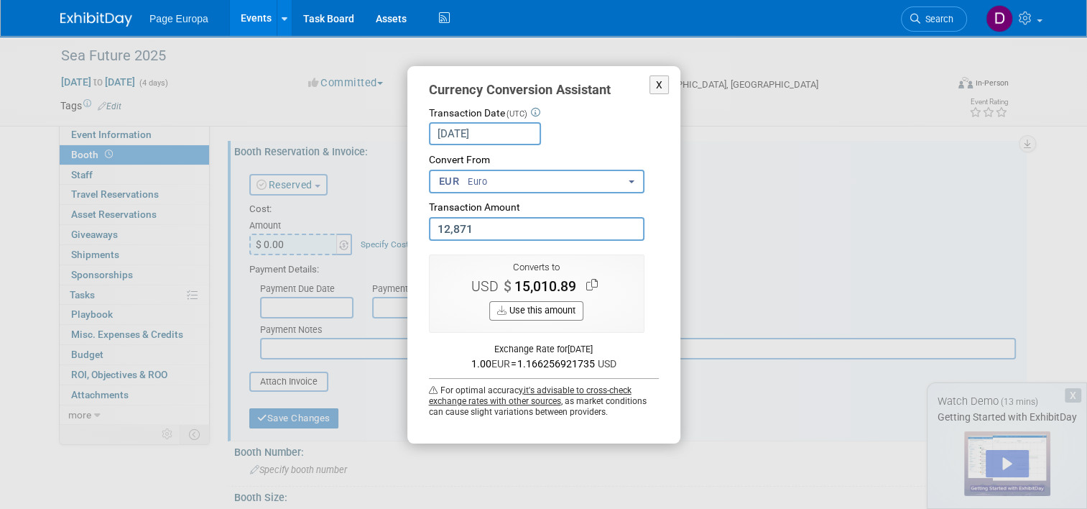
type input "12,871.00"
click at [589, 282] on icon at bounding box center [591, 284] width 11 height 11
click at [653, 80] on button "X" at bounding box center [659, 84] width 20 height 19
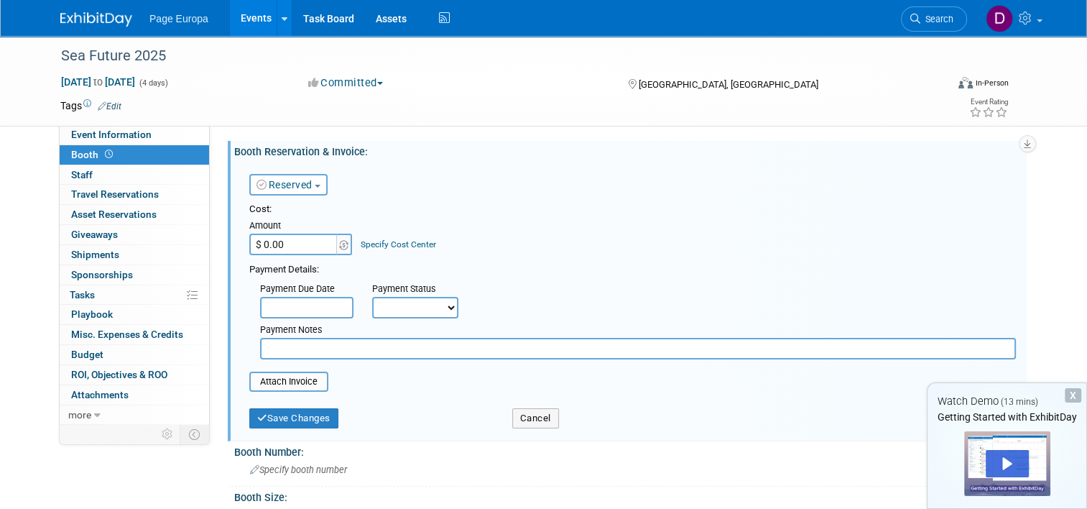
click at [312, 243] on input "$ 0.00" at bounding box center [294, 244] width 90 height 22
click at [249, 241] on input "$ 12,871" at bounding box center [294, 244] width 90 height 22
click at [249, 245] on input "$ 12,871" at bounding box center [294, 244] width 90 height 22
type input "$ 12,871.00"
click at [641, 259] on div "Payment Details:" at bounding box center [632, 267] width 766 height 17
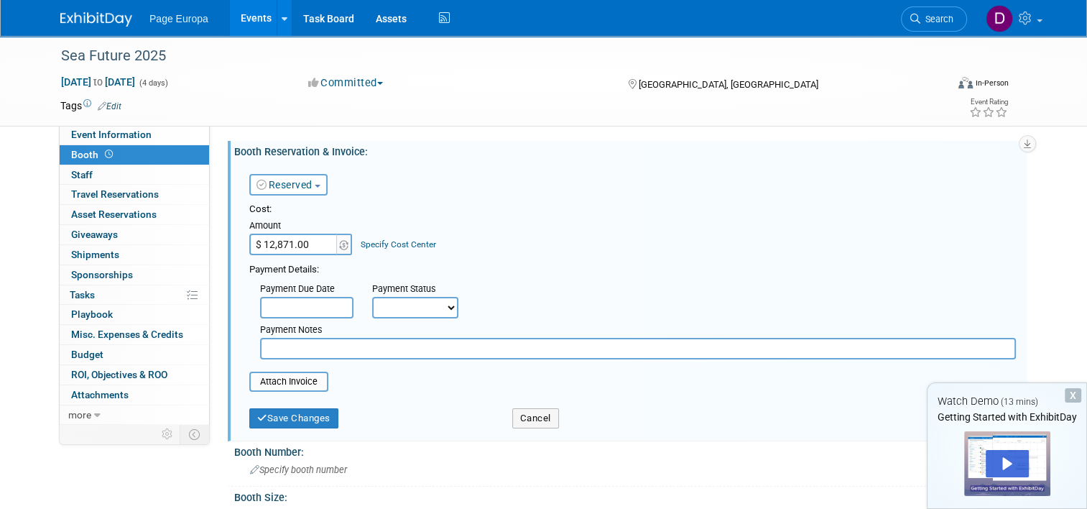
click at [387, 240] on link "Specify Cost Center" at bounding box center [398, 244] width 75 height 10
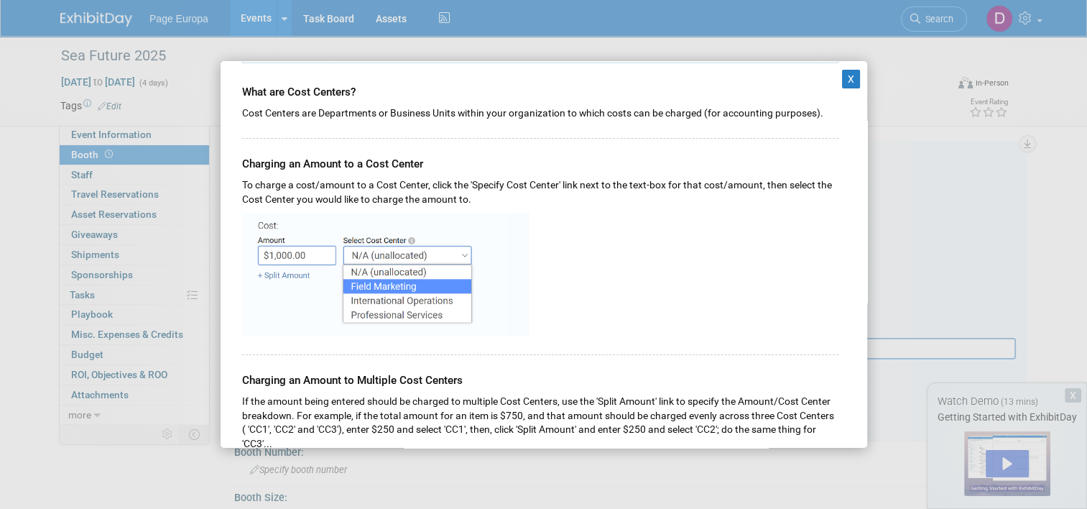
scroll to position [144, 0]
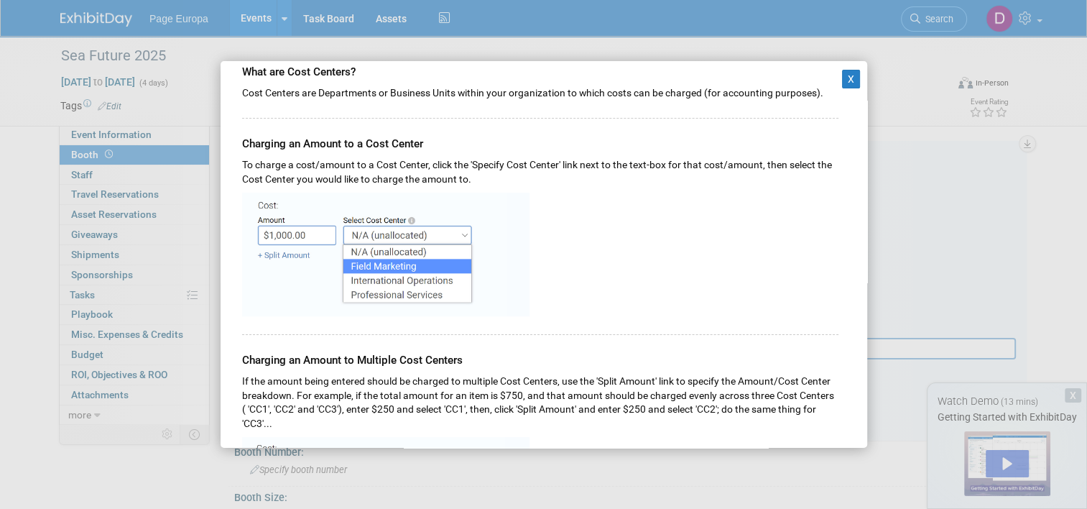
click at [293, 243] on img at bounding box center [385, 255] width 287 height 124
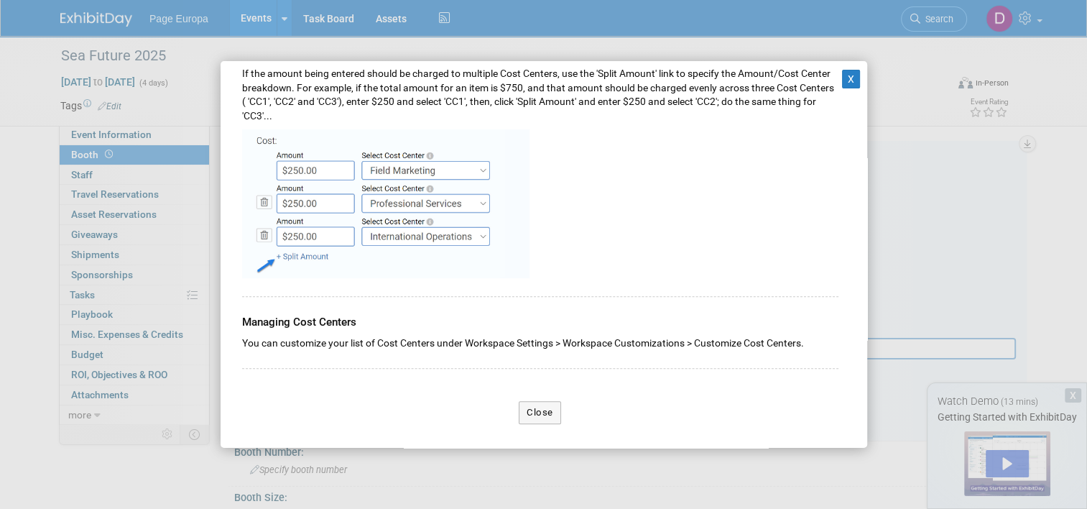
scroll to position [462, 0]
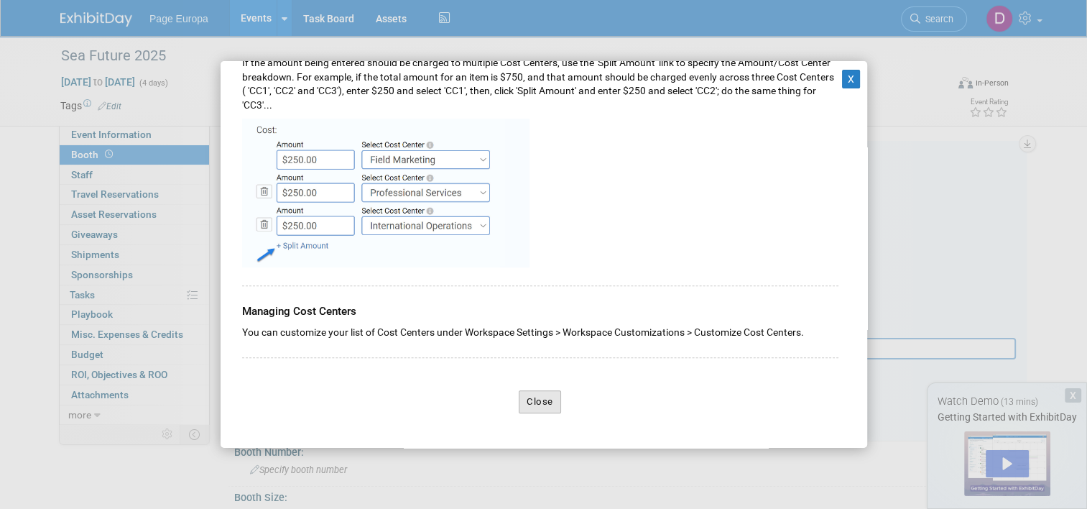
click at [532, 399] on button "Close" at bounding box center [540, 401] width 42 height 23
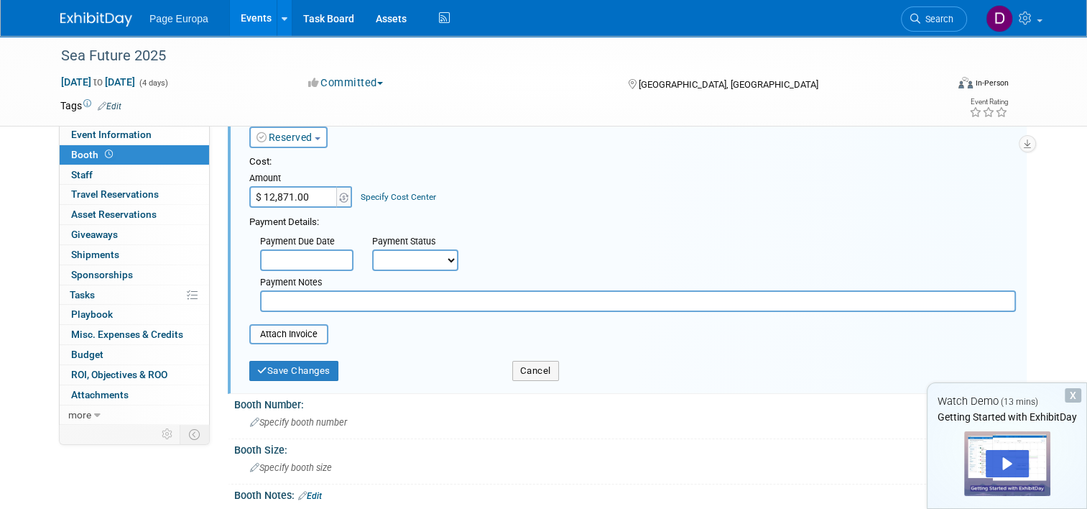
scroll to position [72, 0]
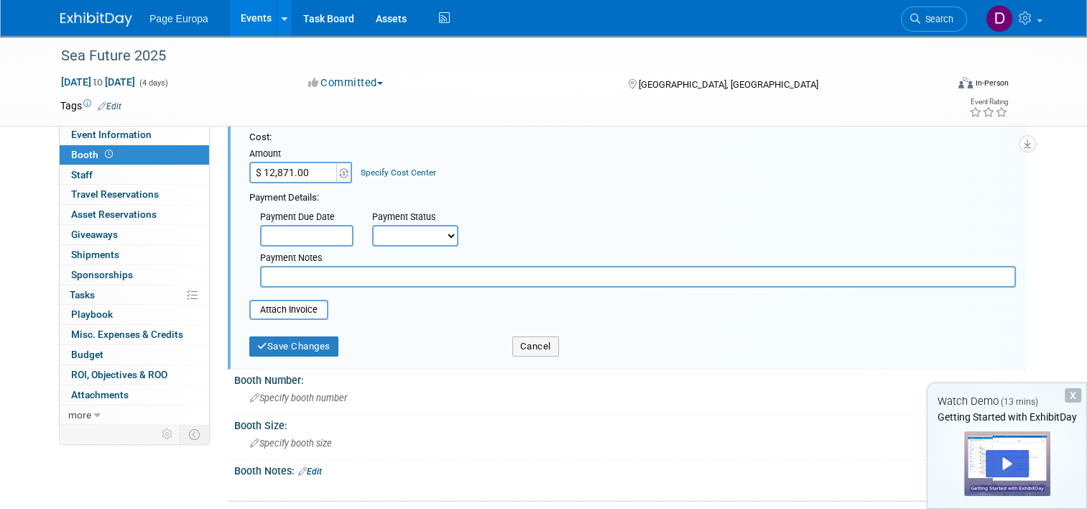
click at [330, 228] on input "text" at bounding box center [306, 236] width 93 height 22
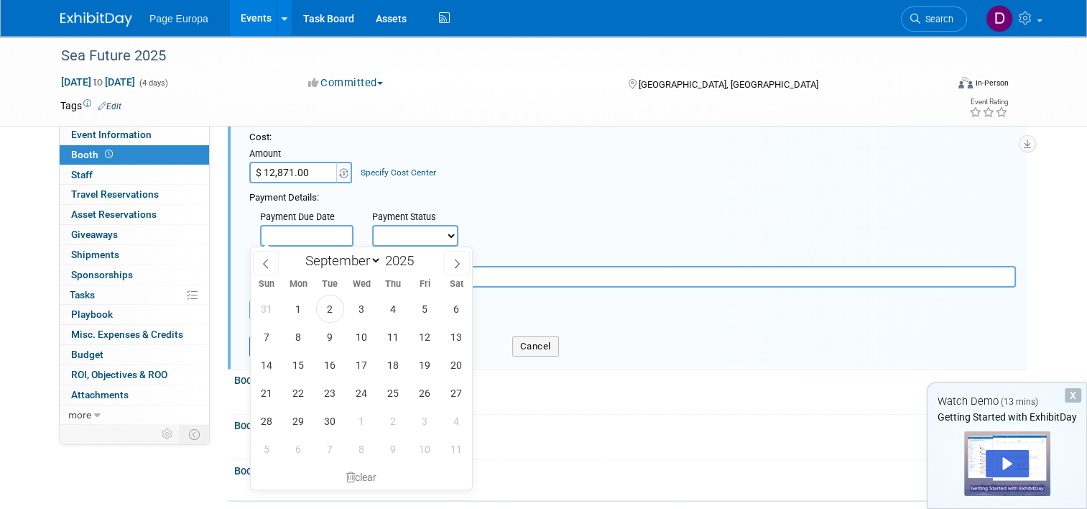
click at [414, 238] on select "Not Paid Yet Partially Paid Paid in Full" at bounding box center [415, 236] width 86 height 22
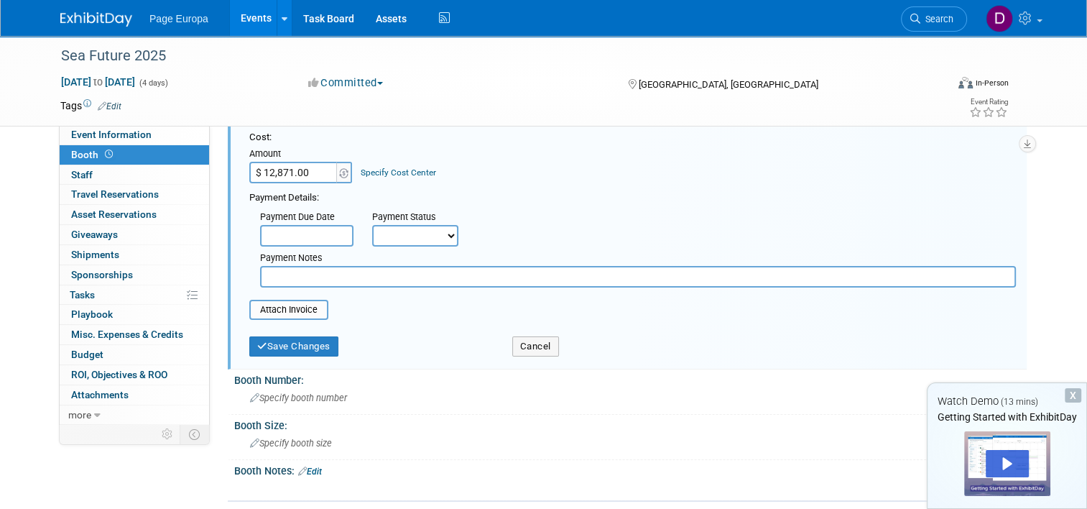
select select "3"
click at [372, 225] on select "Not Paid Yet Partially Paid Paid in Full" at bounding box center [415, 236] width 86 height 22
click at [309, 231] on input "text" at bounding box center [306, 236] width 93 height 22
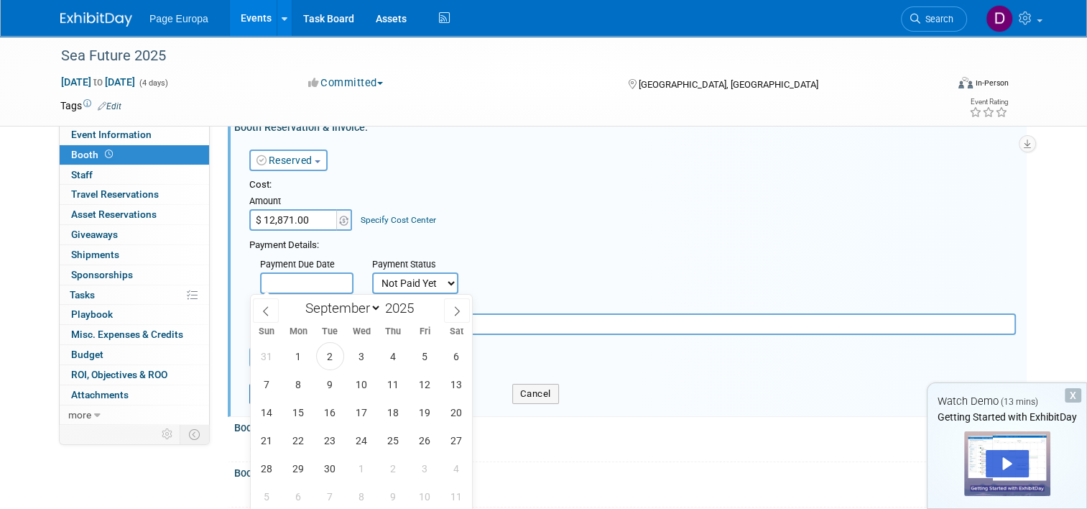
scroll to position [0, 0]
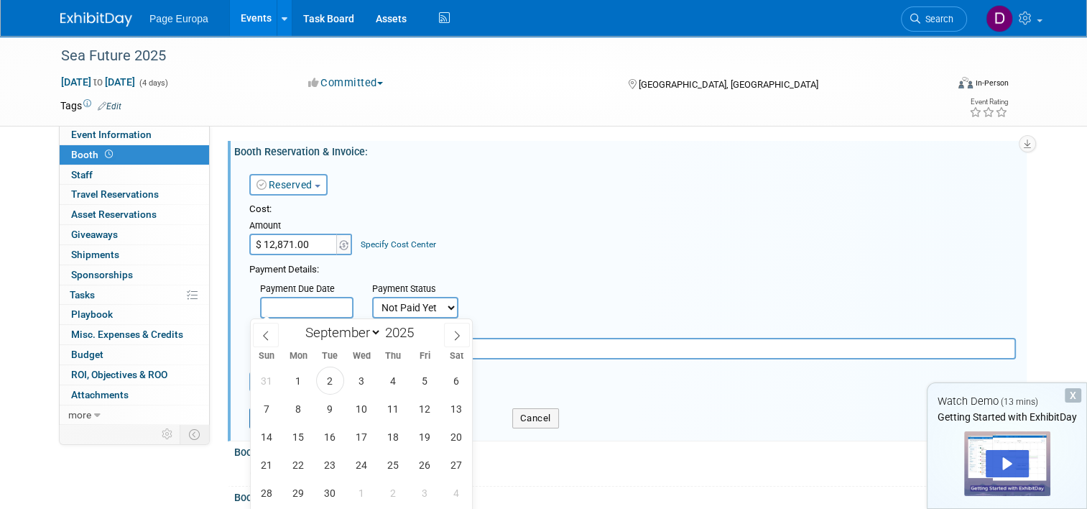
click at [557, 259] on div "Payment Details:" at bounding box center [632, 267] width 766 height 17
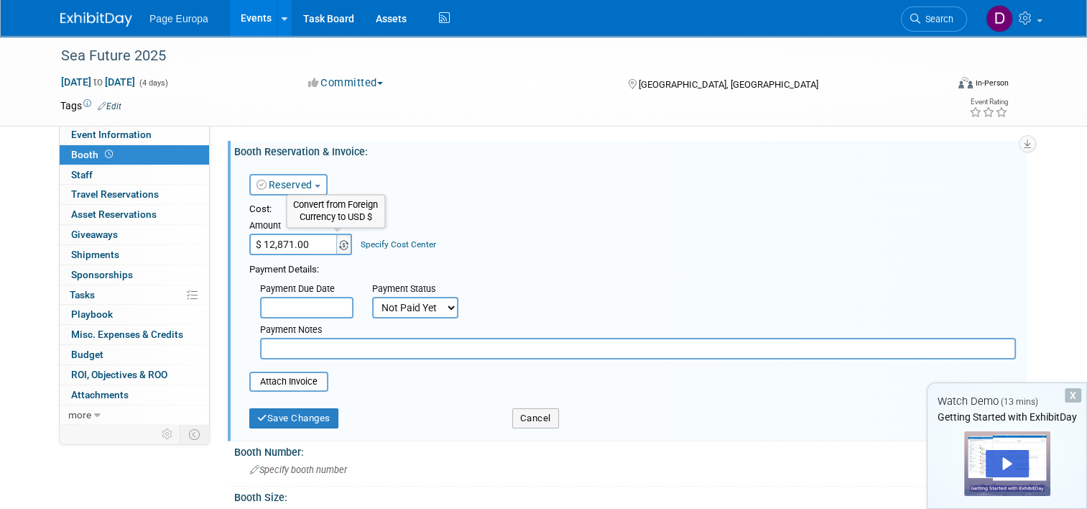
click at [339, 244] on img at bounding box center [343, 245] width 9 height 10
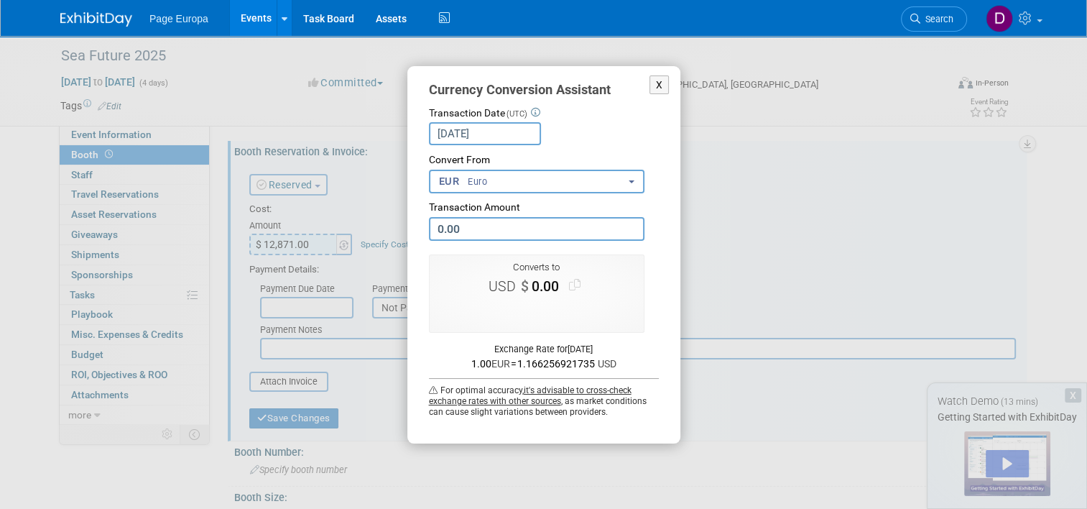
click at [476, 182] on span "Euro" at bounding box center [477, 181] width 20 height 13
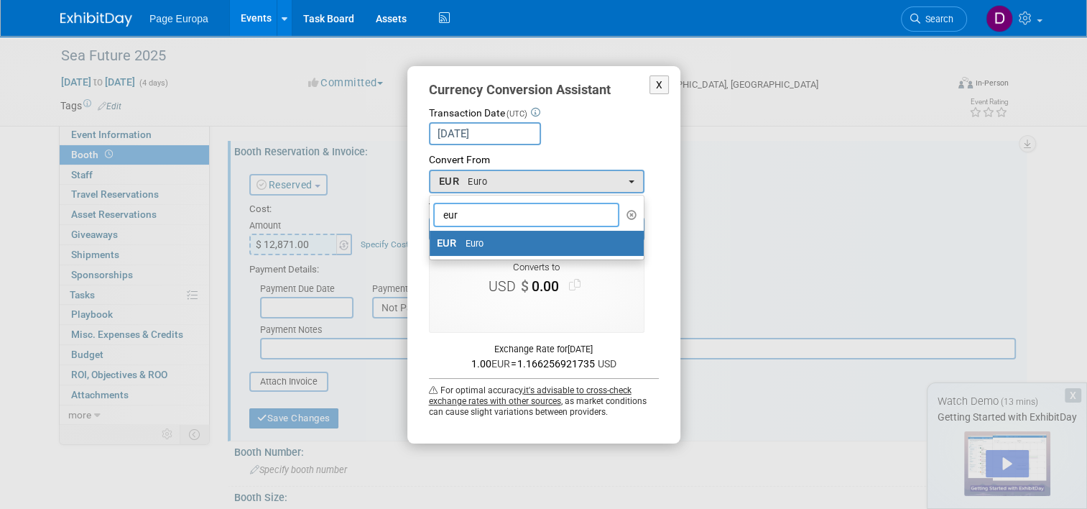
type input "eur"
click at [477, 243] on span "Euro" at bounding box center [474, 243] width 19 height 13
click at [432, 243] on input "EUR Euro" at bounding box center [426, 242] width 9 height 9
click at [447, 236] on span "EUR" at bounding box center [450, 243] width 26 height 15
click at [432, 238] on input "EUR Euro" at bounding box center [426, 242] width 9 height 9
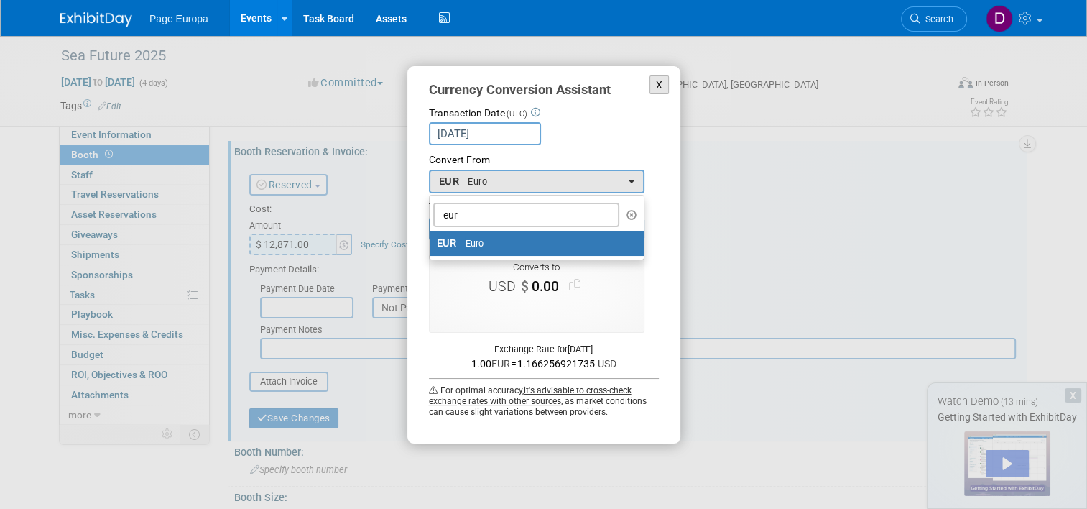
click at [660, 78] on button "X" at bounding box center [659, 84] width 20 height 19
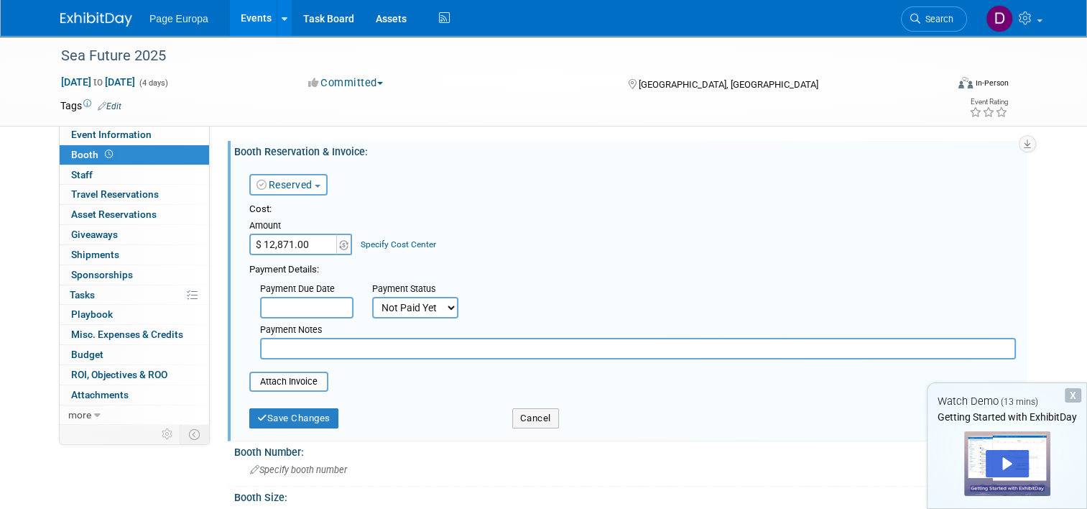
click at [620, 244] on div "Cost: Amount $ 12,871.00 Specify Cost Center Cost Center -- Not Specified --" at bounding box center [632, 229] width 766 height 52
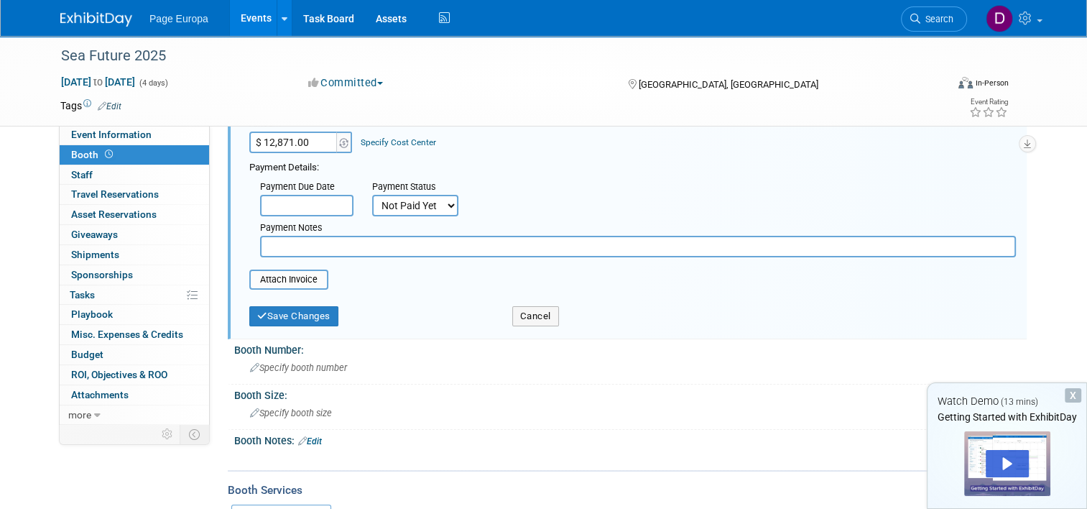
scroll to position [144, 0]
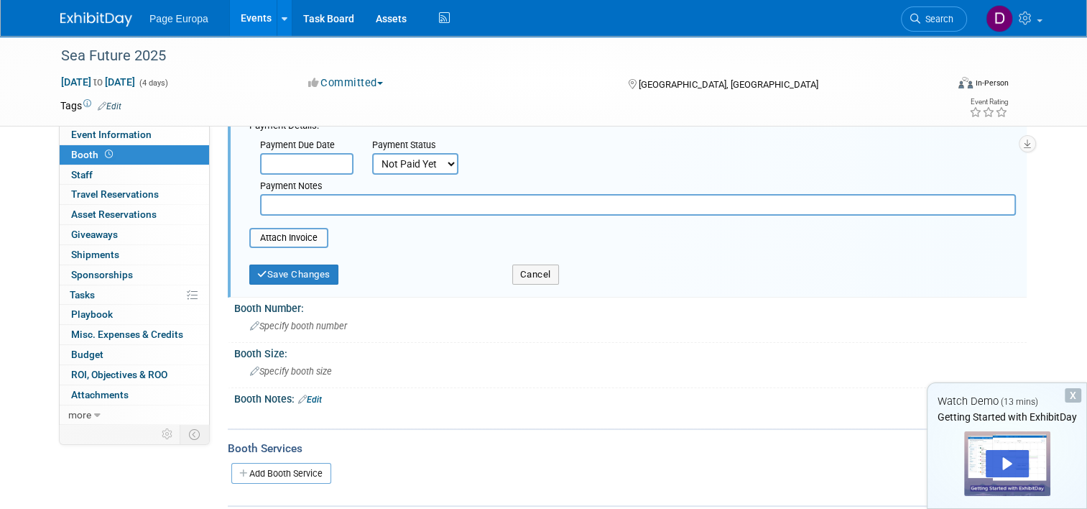
click at [279, 157] on input "text" at bounding box center [306, 164] width 93 height 22
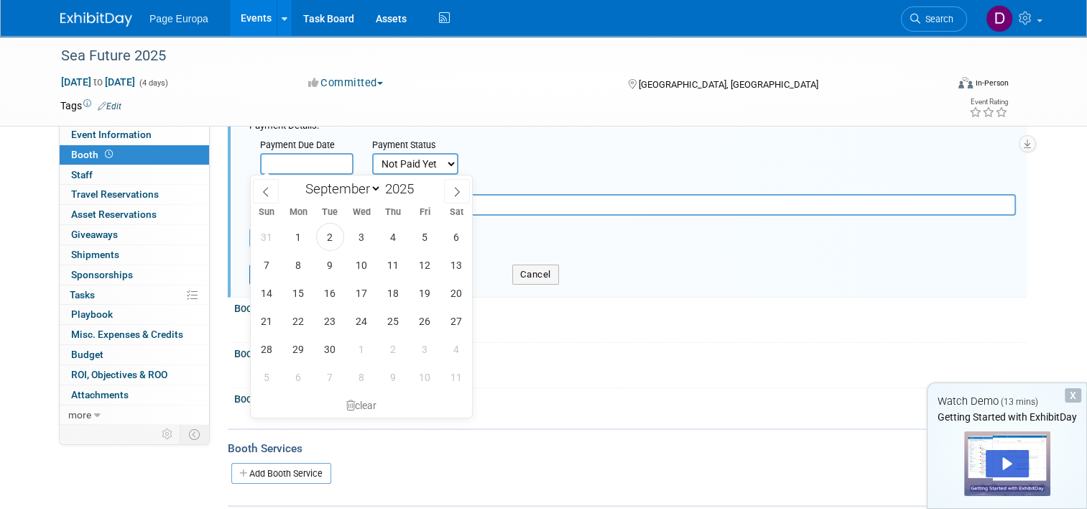
click at [279, 157] on input "text" at bounding box center [306, 164] width 93 height 22
click at [683, 150] on div "Payment Due Date Payment Status Not Paid Yet Partially Paid Paid in Full Next P…" at bounding box center [632, 174] width 788 height 83
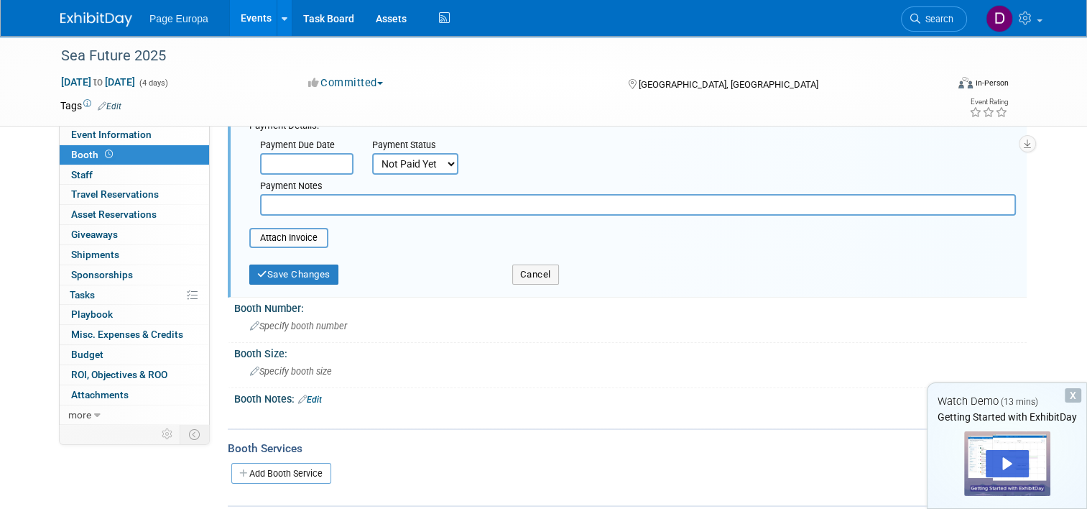
click at [451, 211] on input "text" at bounding box center [638, 205] width 756 height 22
type input "Waiting to receive invoice"
click at [287, 277] on button "Save Changes" at bounding box center [293, 274] width 89 height 20
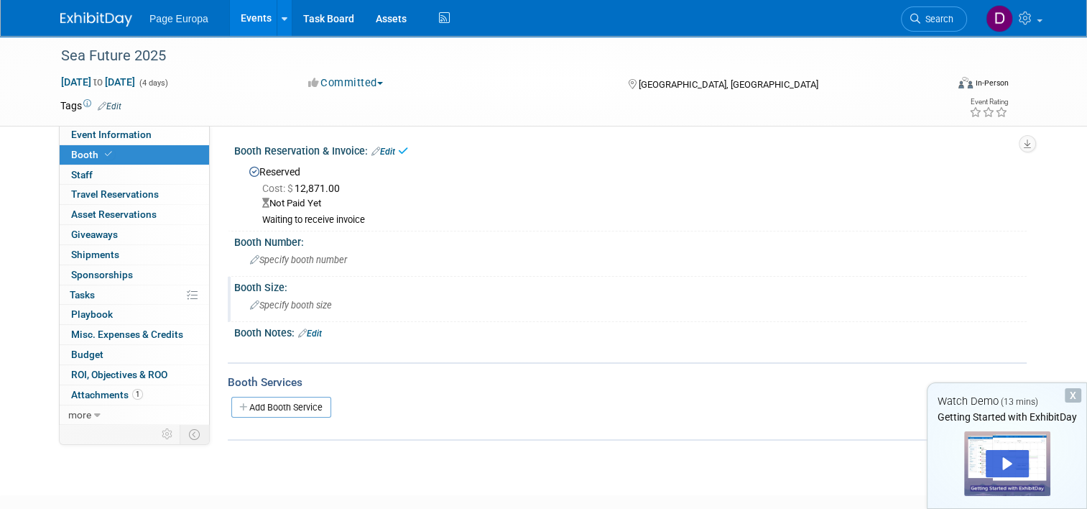
scroll to position [0, 0]
click at [279, 261] on span "Specify booth number" at bounding box center [298, 260] width 97 height 11
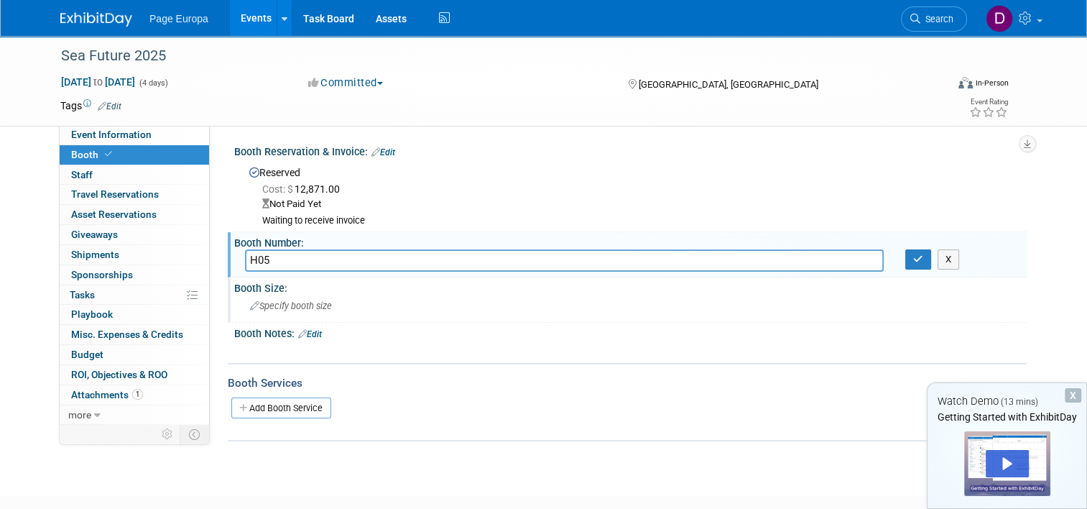
type input "H05"
click at [300, 305] on span "Specify booth size" at bounding box center [291, 305] width 82 height 11
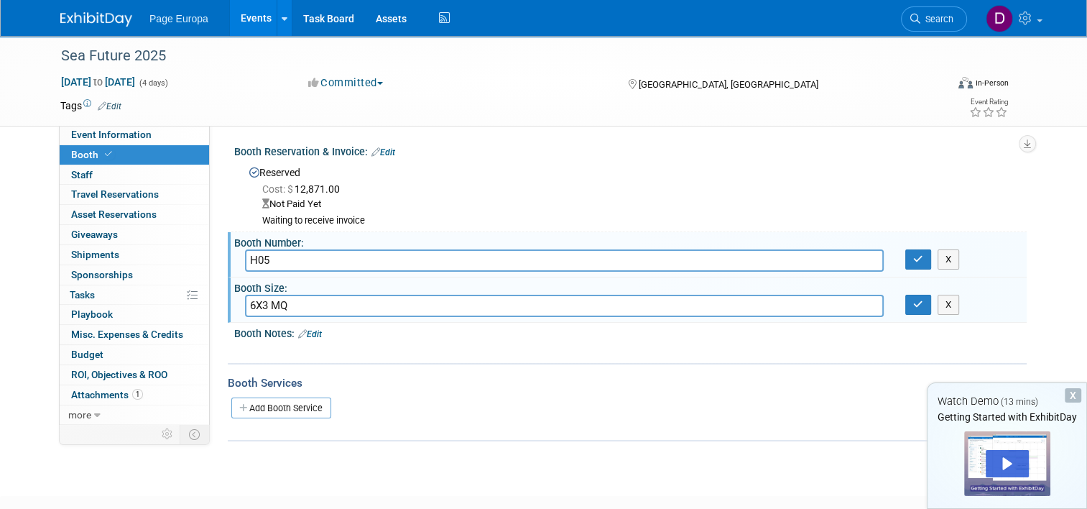
type input "6X3 MQ"
click at [486, 384] on div "Booth Services" at bounding box center [627, 383] width 799 height 16
click at [922, 254] on icon "button" at bounding box center [918, 258] width 10 height 9
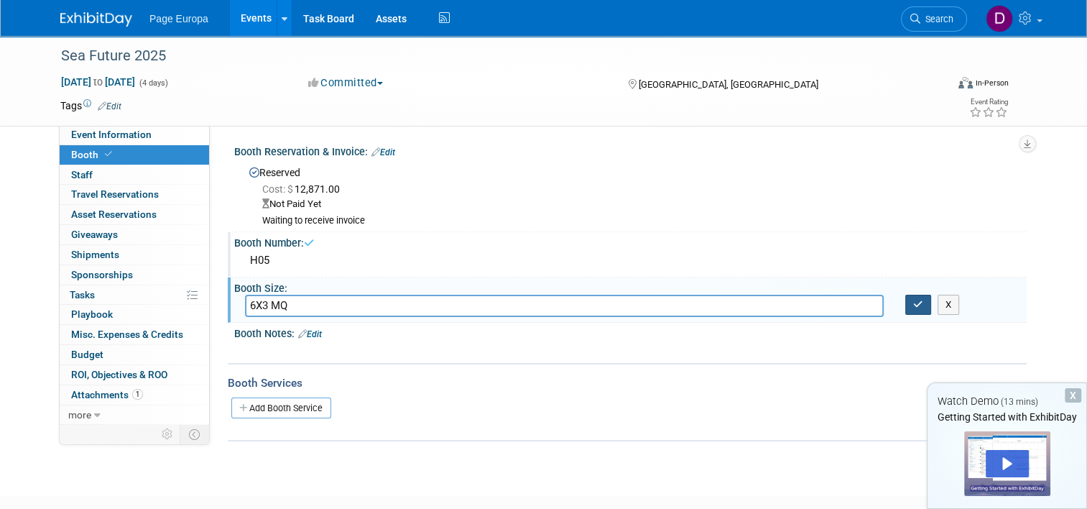
click at [919, 306] on icon "button" at bounding box center [918, 304] width 10 height 9
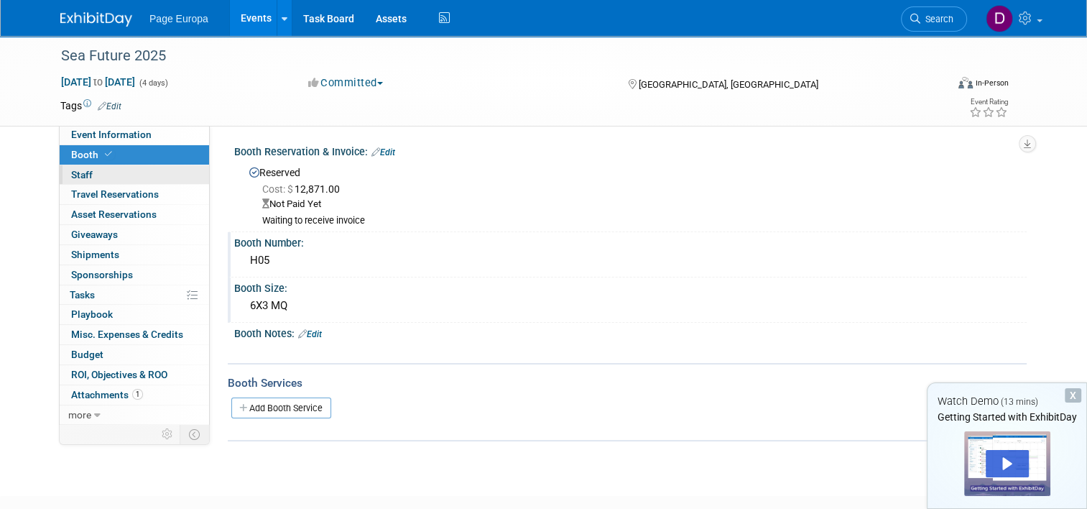
click at [90, 170] on link "0 Staff 0" at bounding box center [134, 174] width 149 height 19
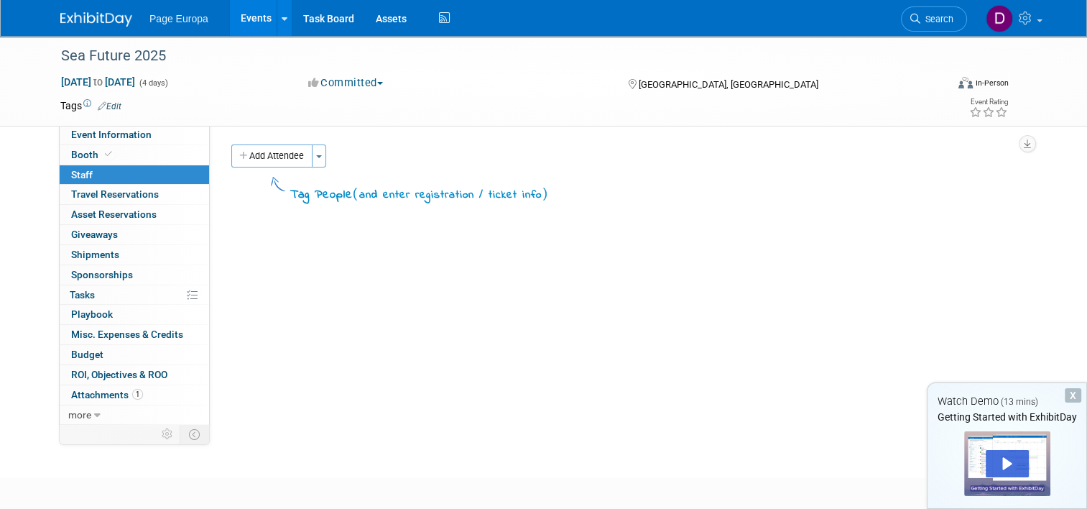
click at [338, 299] on div "Event Website: Edit https://seafuture.it/ Event Venue Name: Specify event venue…" at bounding box center [618, 274] width 817 height 298
click at [282, 21] on icon at bounding box center [285, 18] width 6 height 9
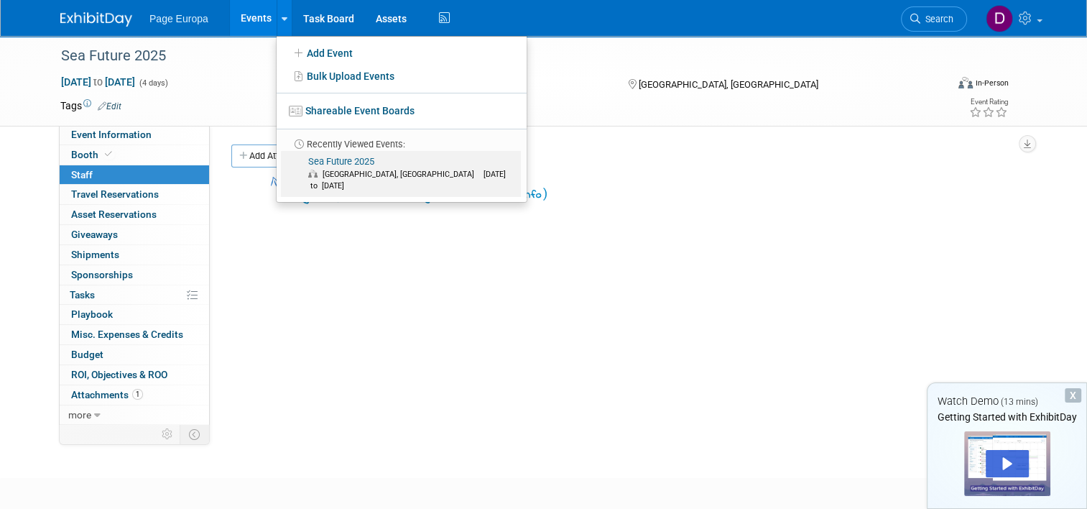
click at [319, 159] on link "Sea Future 2025 La Spezia, Italy Sep 29, 2025 to Oct 2, 2025" at bounding box center [401, 174] width 240 height 46
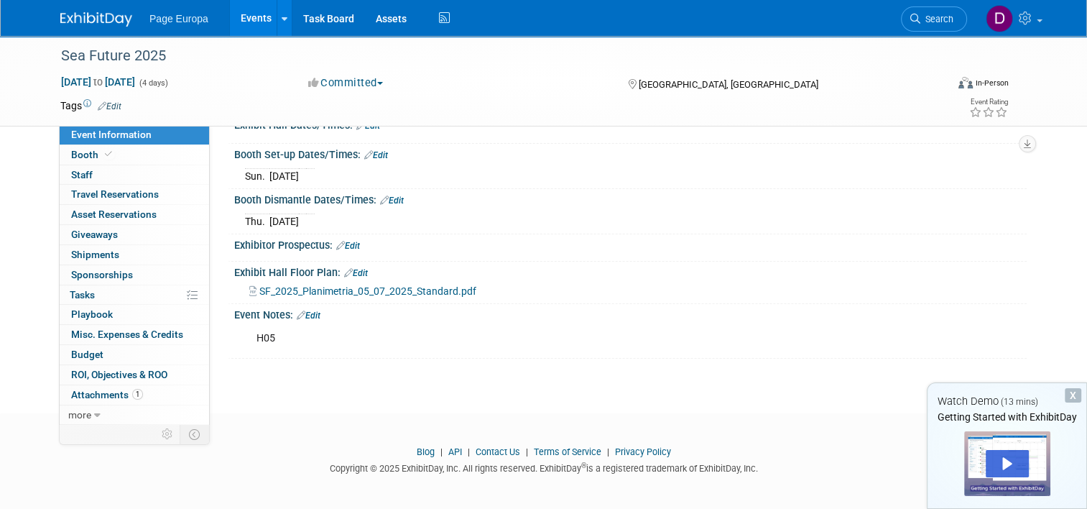
scroll to position [172, 0]
click at [78, 172] on span "Staff 0" at bounding box center [82, 174] width 22 height 11
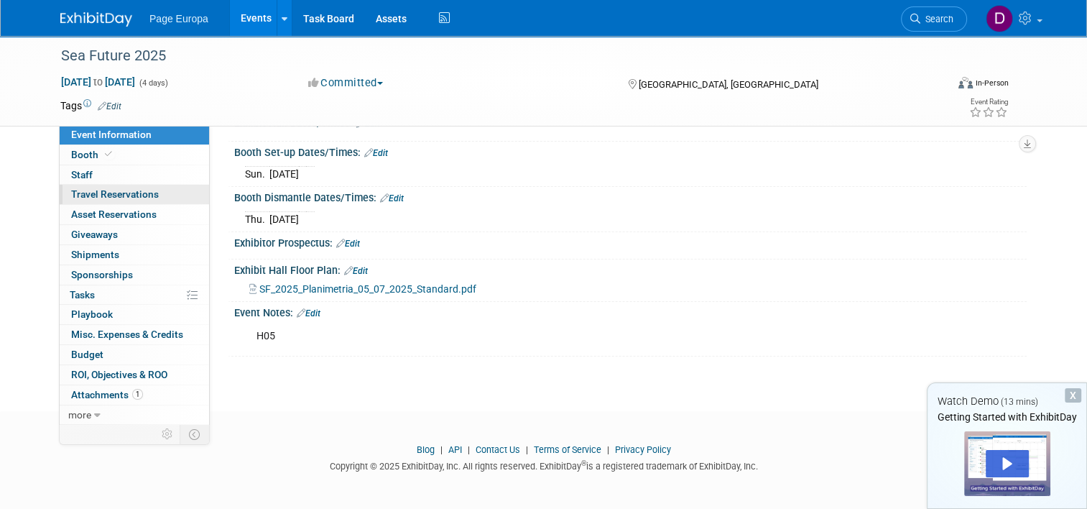
scroll to position [0, 0]
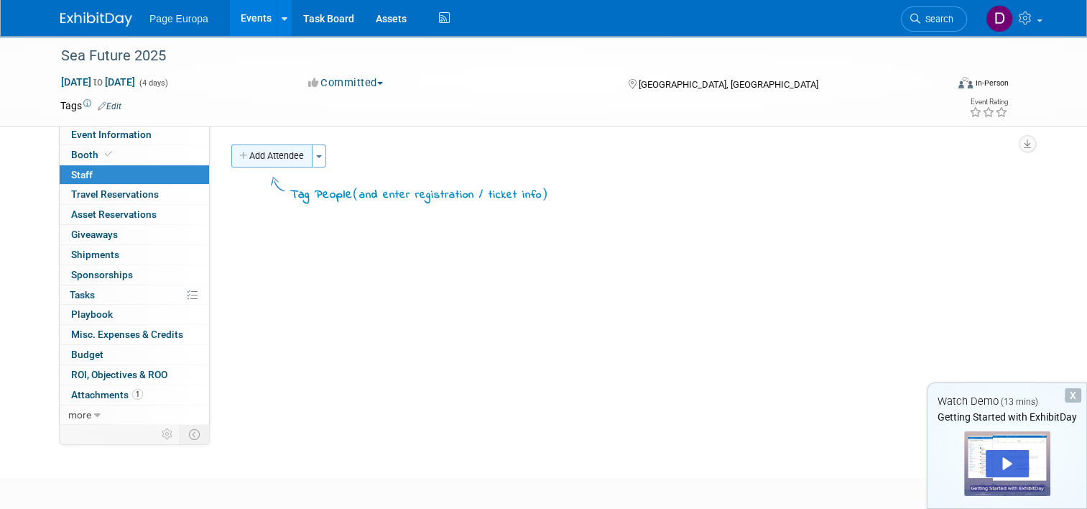
click at [279, 154] on button "Add Attendee" at bounding box center [271, 155] width 81 height 23
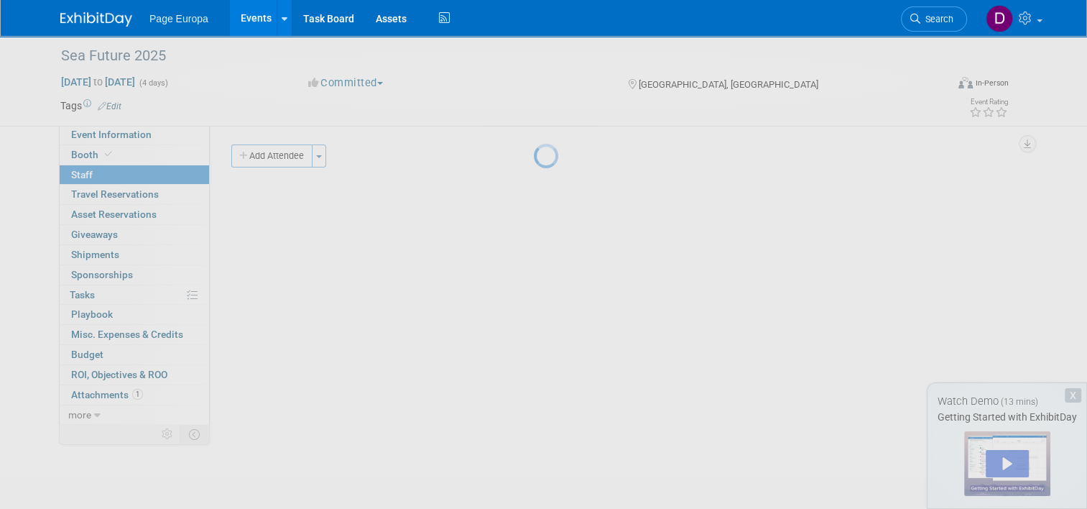
select select "b5b1d1ad-5100-4c69-be9f-5190988d439a"
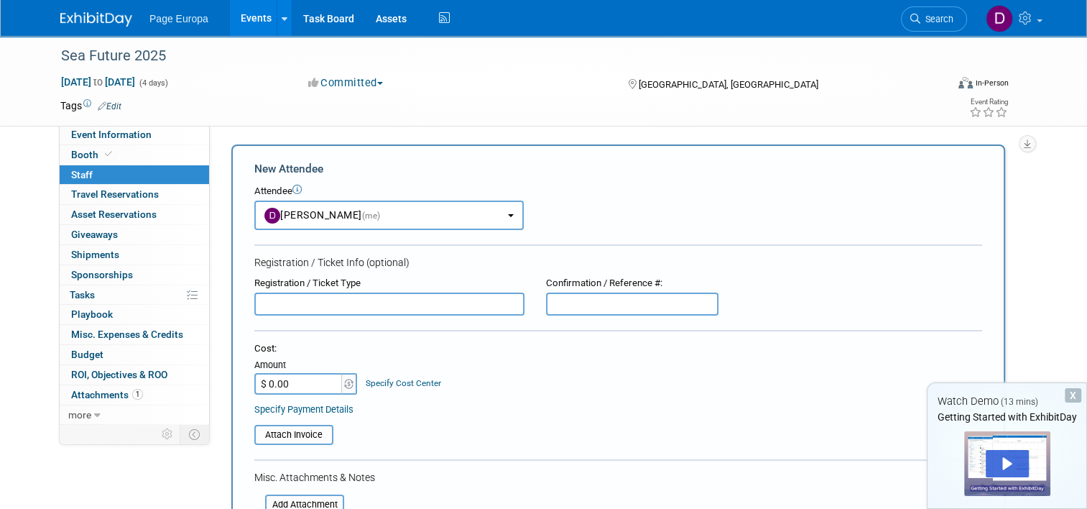
click at [365, 305] on input "text" at bounding box center [389, 303] width 270 height 23
click at [277, 26] on link at bounding box center [284, 18] width 15 height 36
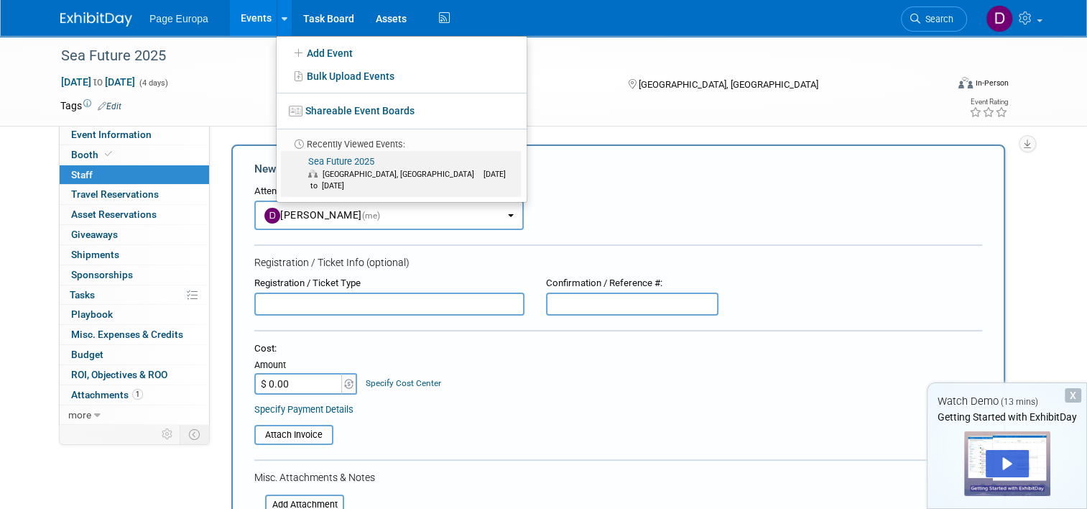
click at [307, 156] on link "Sea Future 2025 La Spezia, Italy Sep 29, 2025 to Oct 2, 2025" at bounding box center [401, 174] width 240 height 46
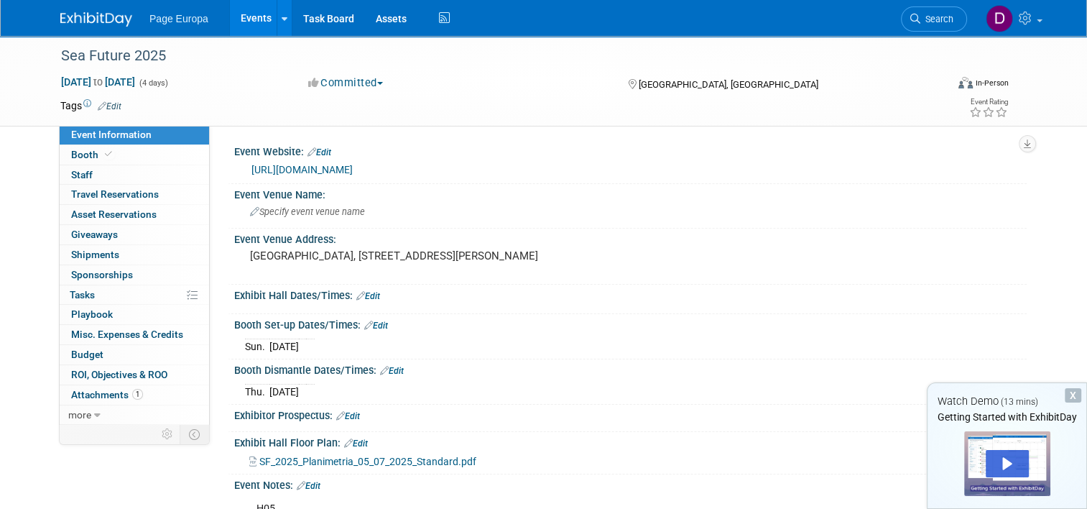
scroll to position [72, 0]
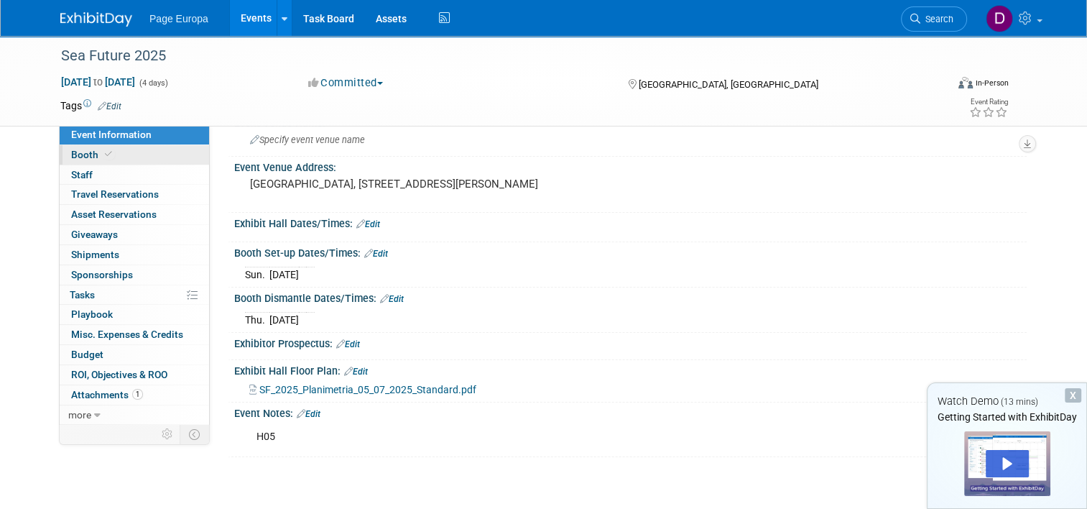
click at [80, 157] on span "Booth" at bounding box center [93, 154] width 44 height 11
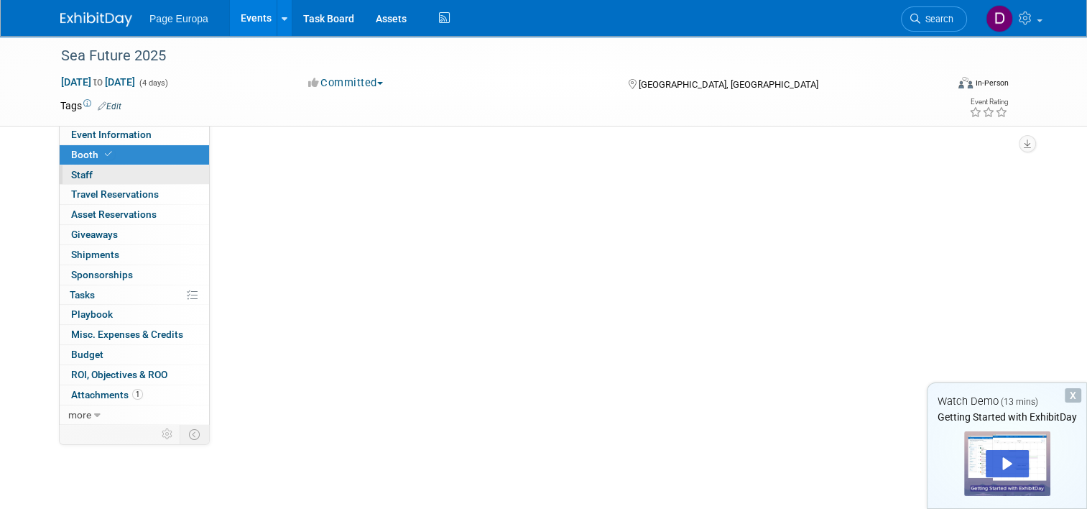
scroll to position [0, 0]
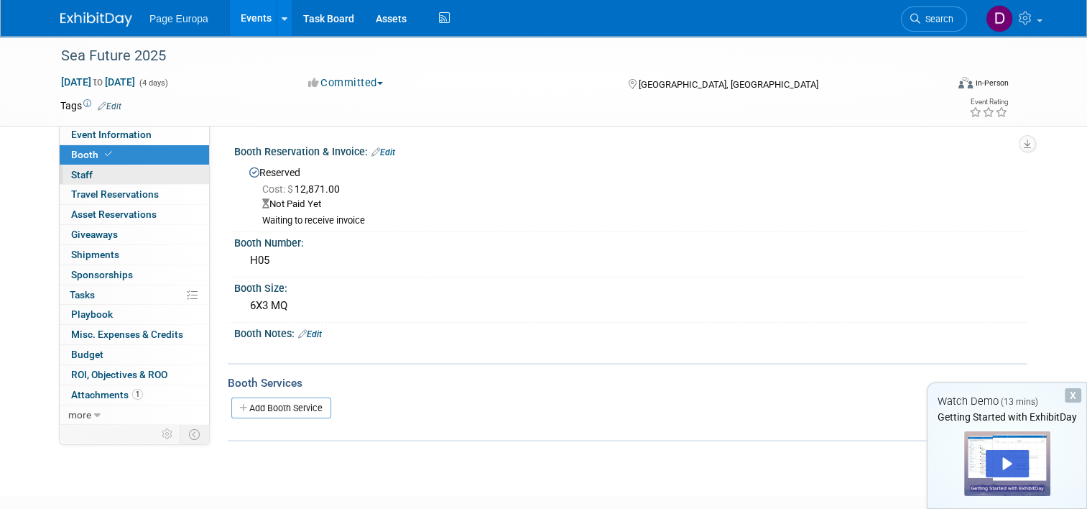
click at [78, 177] on span "Staff 0" at bounding box center [82, 174] width 22 height 11
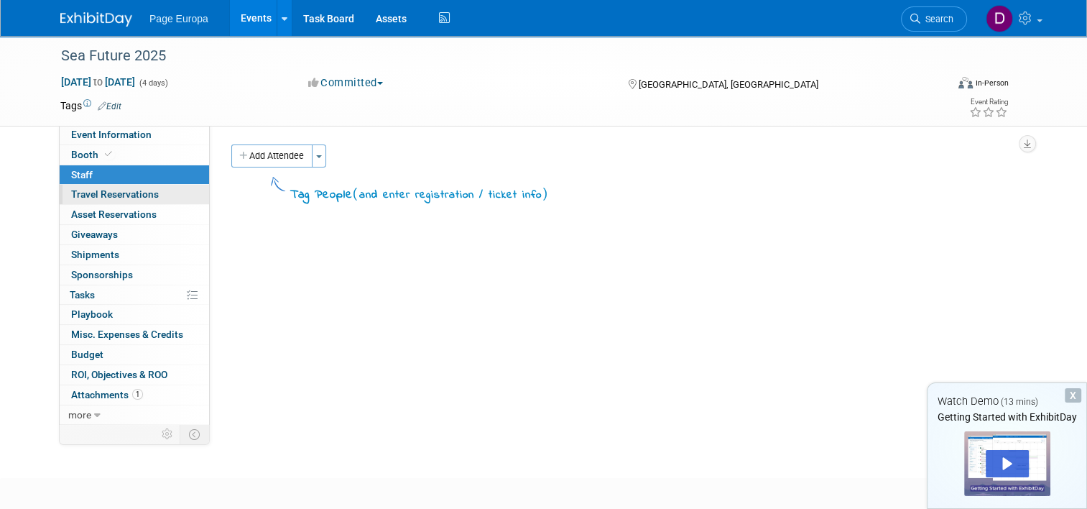
click at [80, 193] on span "Travel Reservations 0" at bounding box center [115, 193] width 88 height 11
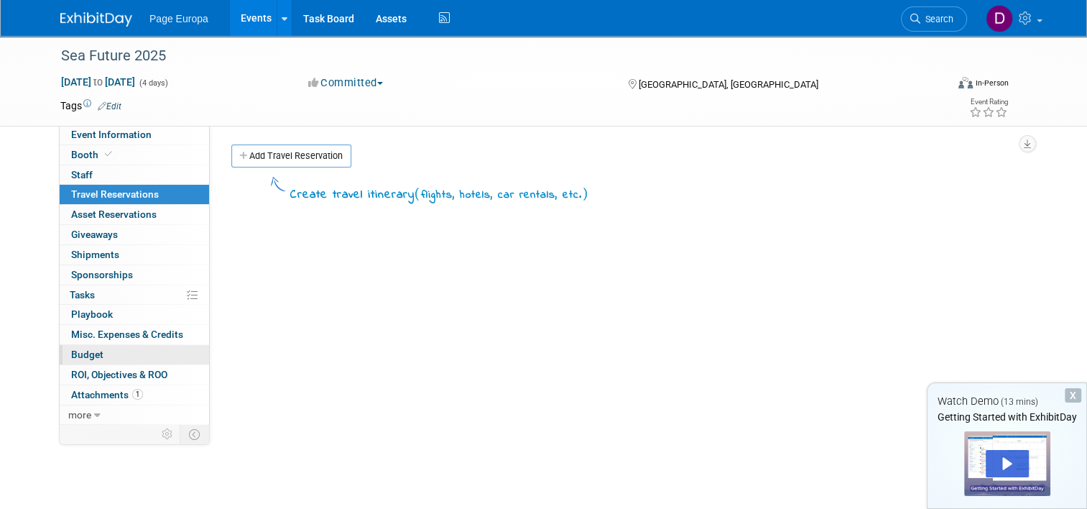
click at [89, 348] on span "Budget" at bounding box center [87, 353] width 32 height 11
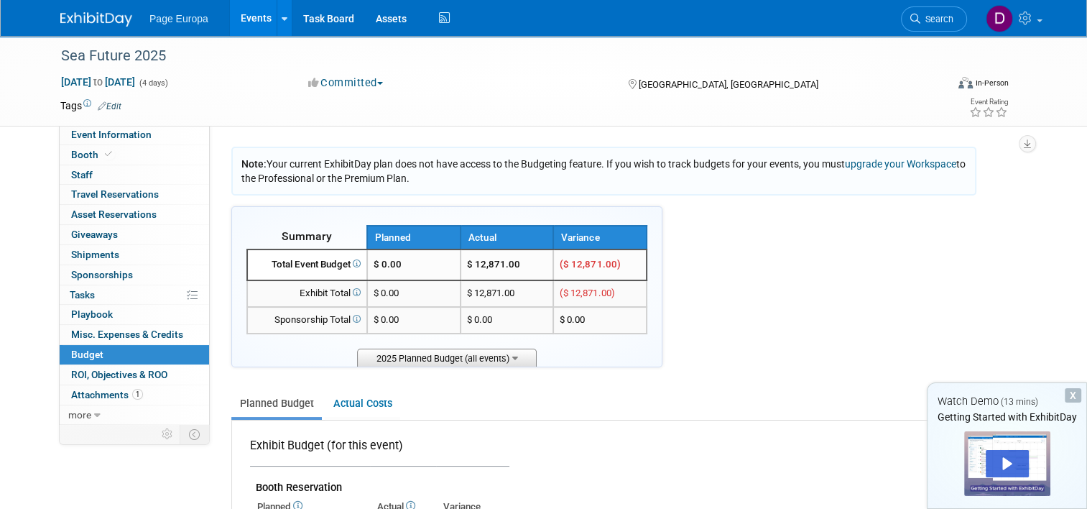
click at [512, 354] on icon at bounding box center [515, 356] width 6 height 9
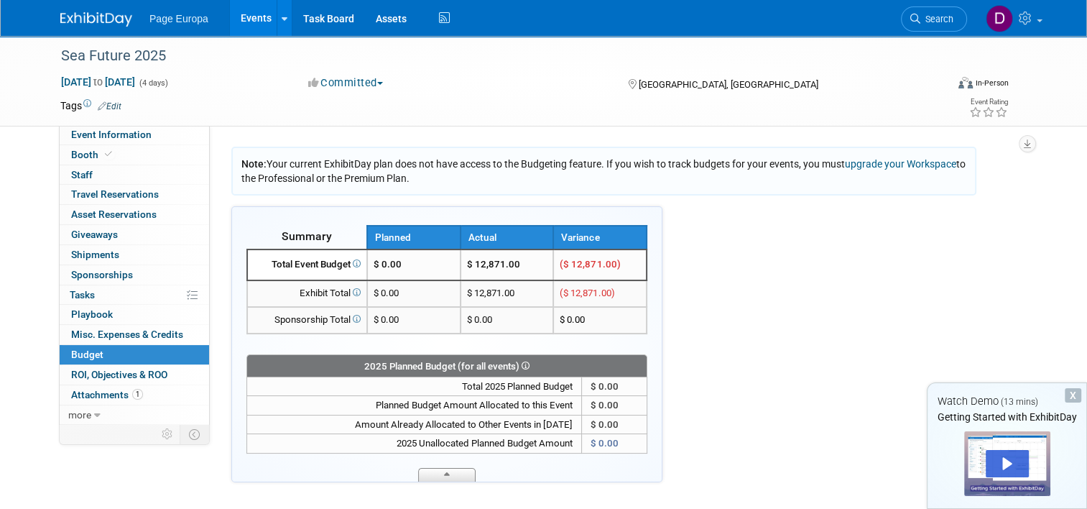
click at [442, 471] on span at bounding box center [446, 475] width 57 height 14
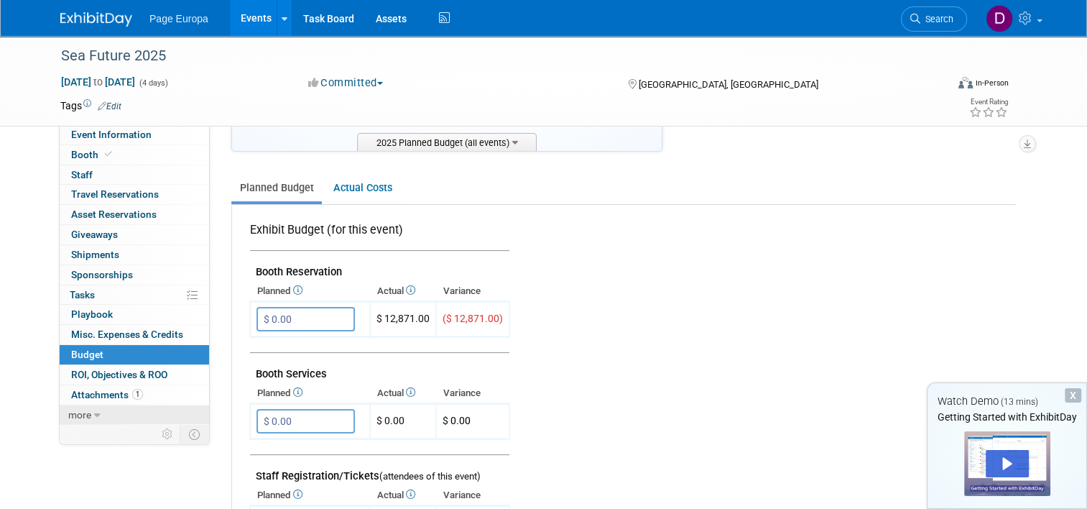
scroll to position [287, 0]
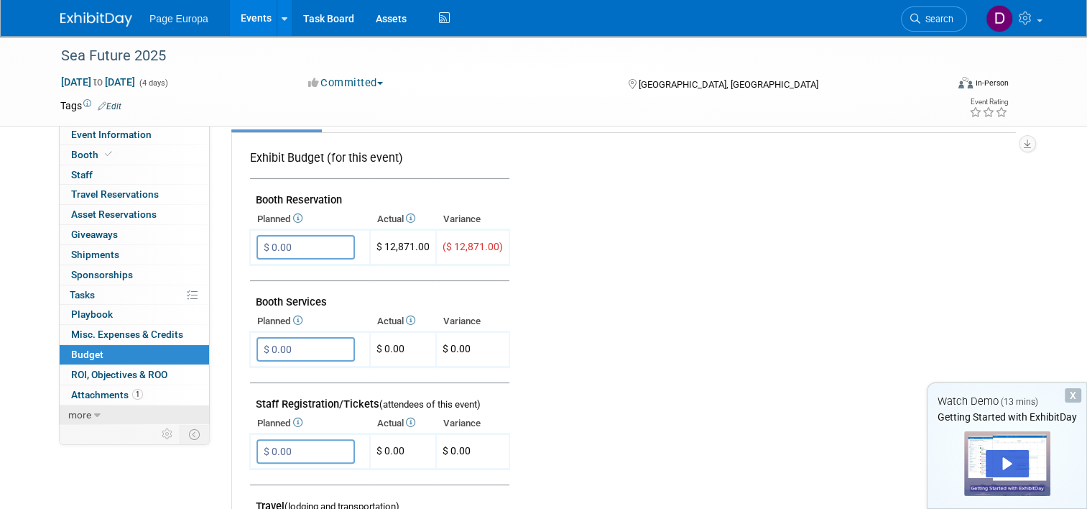
click at [94, 410] on icon at bounding box center [97, 415] width 6 height 10
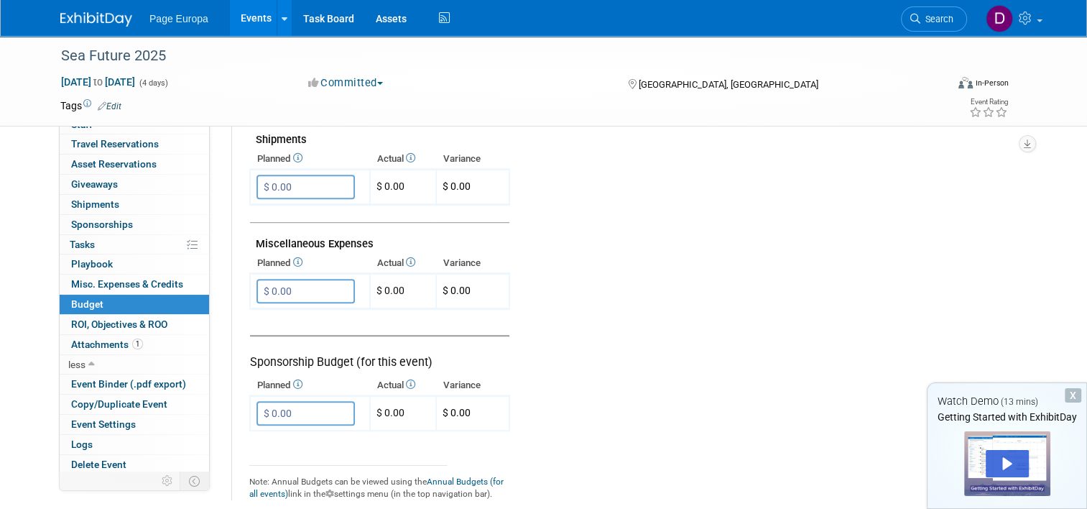
scroll to position [995, 0]
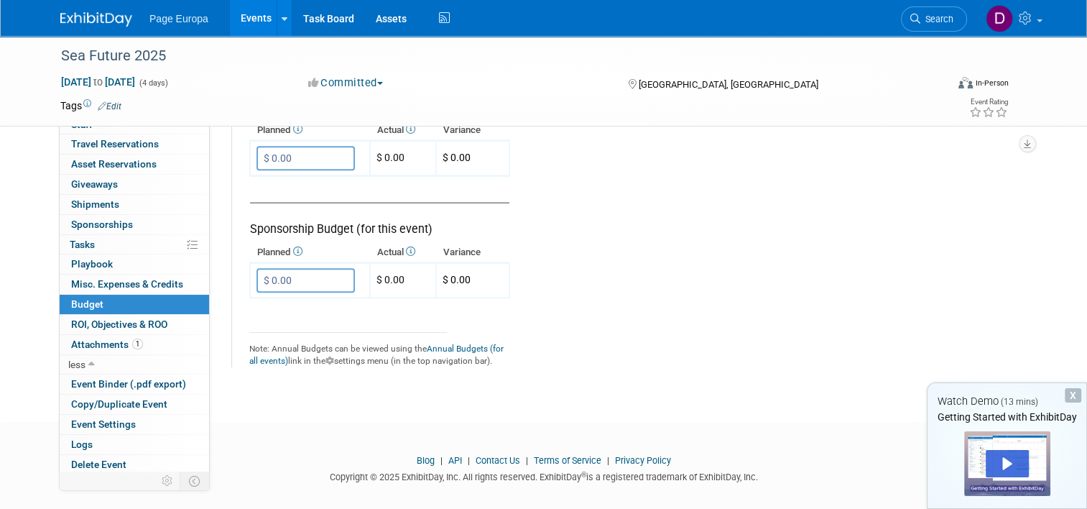
click at [101, 304] on link "Budget" at bounding box center [134, 303] width 149 height 19
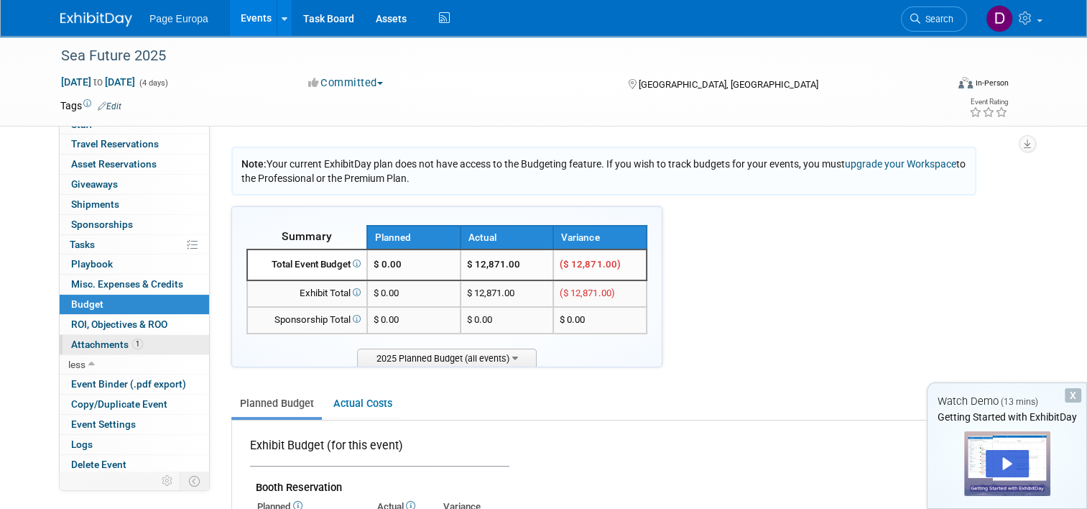
click at [109, 345] on span "Attachments 1" at bounding box center [107, 343] width 72 height 11
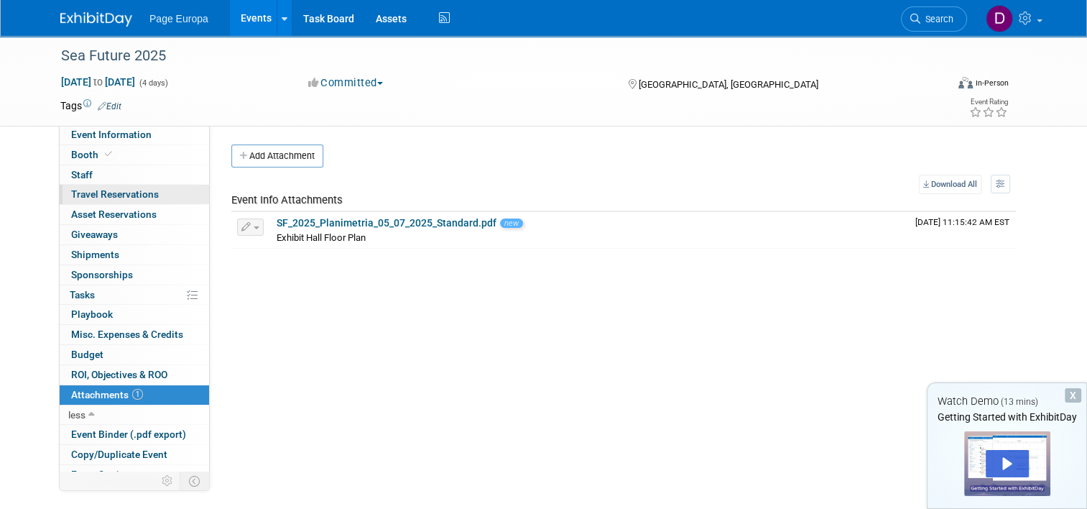
click at [80, 192] on span "Travel Reservations 0" at bounding box center [115, 193] width 88 height 11
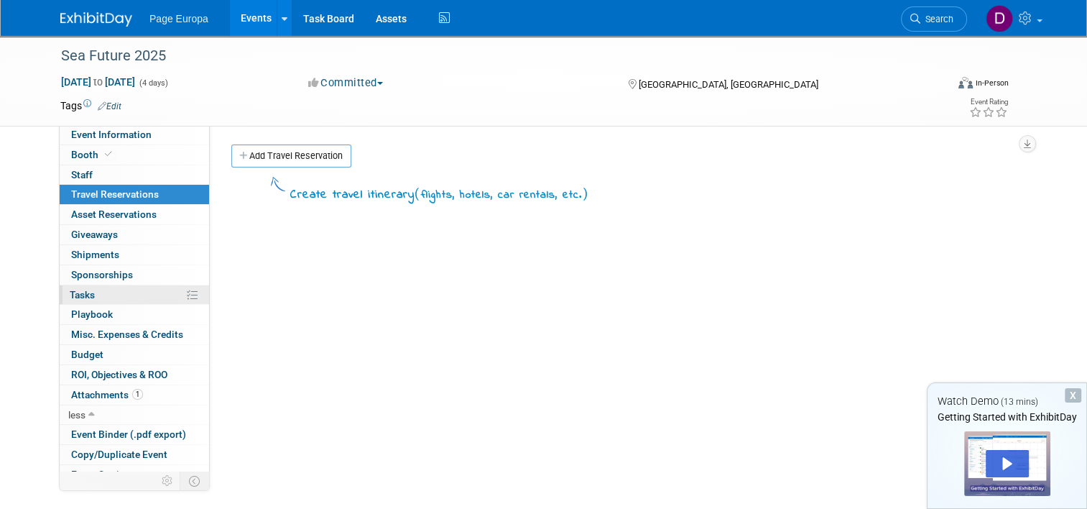
click at [188, 289] on link "0% Tasks 0%" at bounding box center [134, 294] width 149 height 19
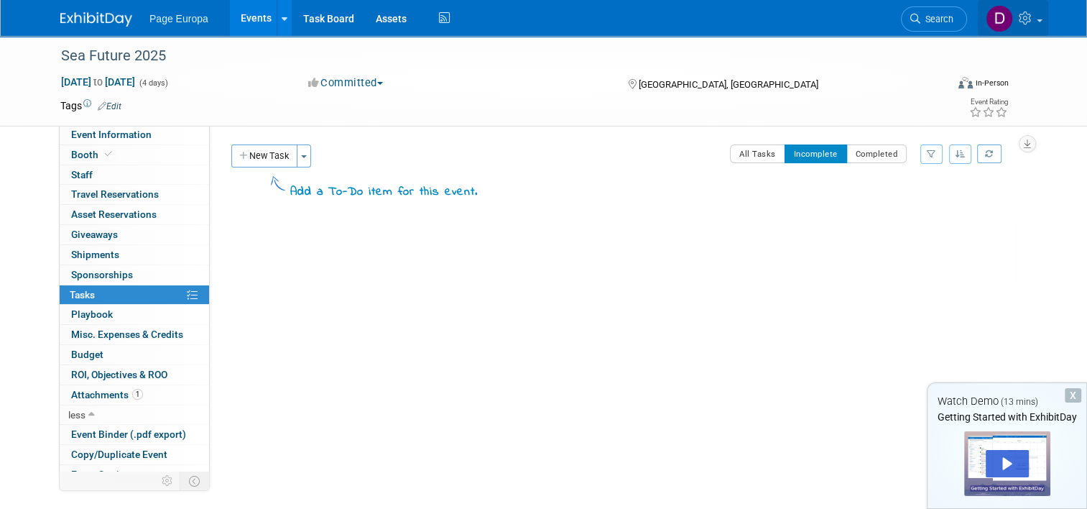
click at [1035, 22] on icon at bounding box center [1027, 17] width 17 height 13
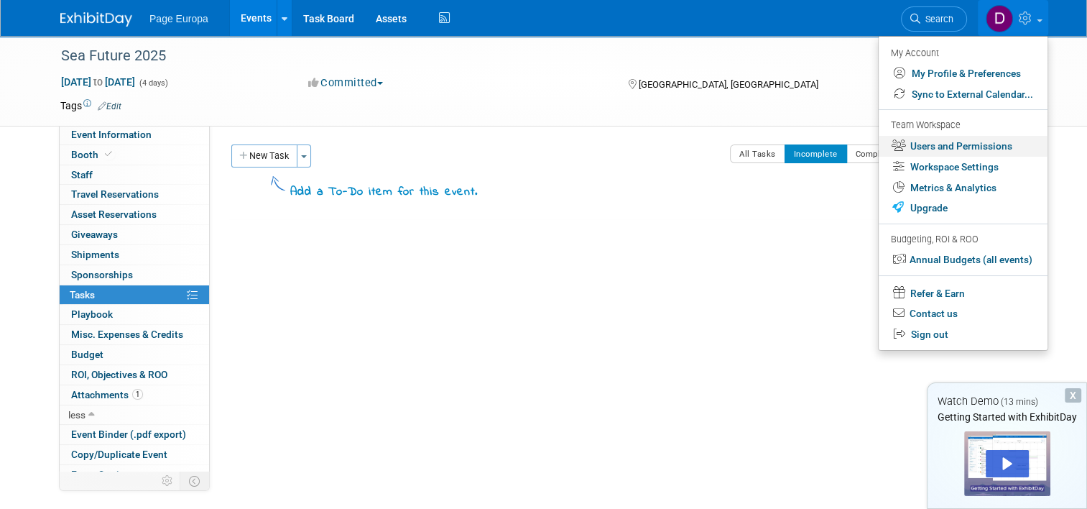
click at [970, 144] on link "Users and Permissions" at bounding box center [962, 146] width 169 height 21
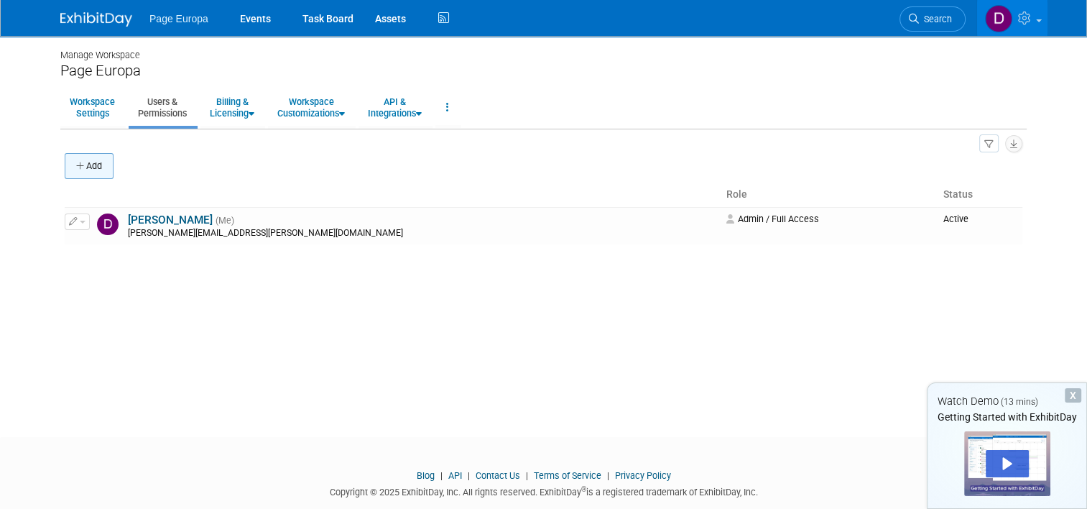
click at [80, 161] on button "Add" at bounding box center [89, 166] width 49 height 26
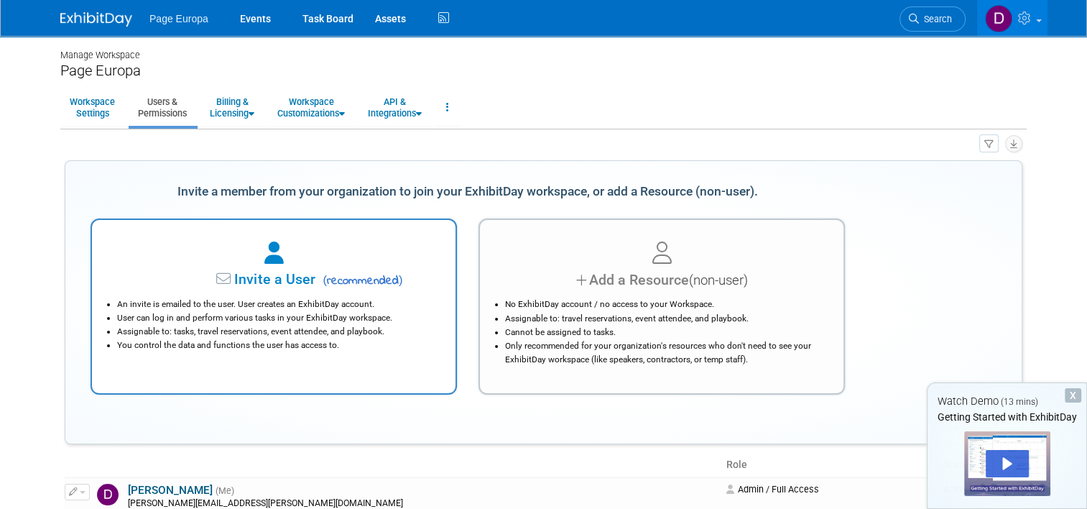
click at [277, 315] on li "User can log in and perform various tasks in your ExhibitDay workspace." at bounding box center [277, 318] width 320 height 14
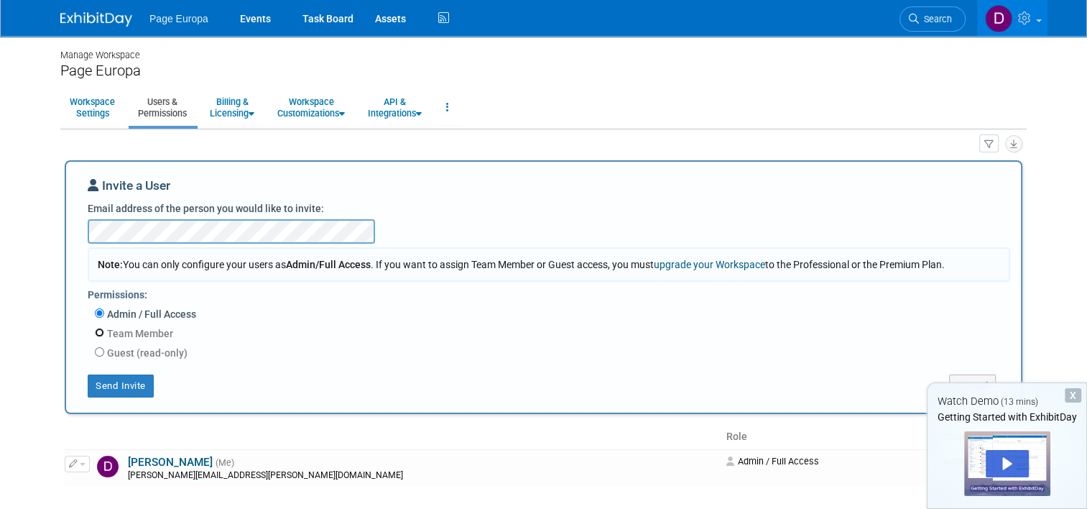
click at [95, 329] on input "Team Member" at bounding box center [99, 332] width 9 height 9
radio input "true"
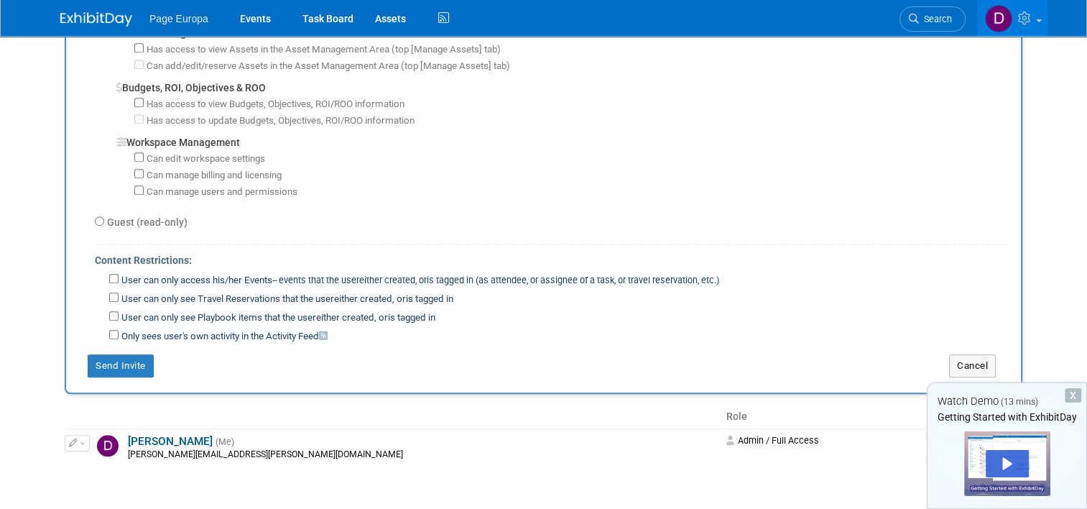
scroll to position [1201, 0]
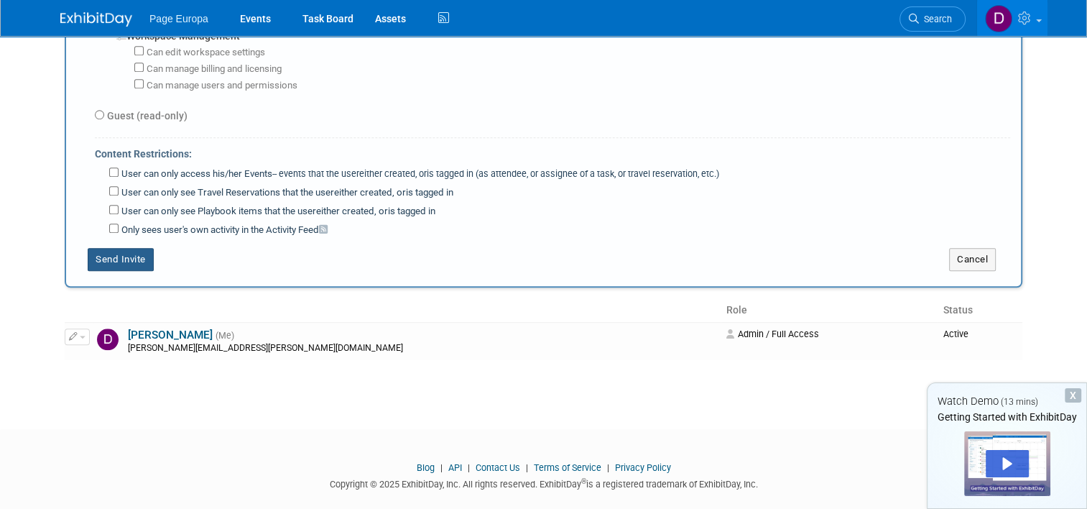
click at [129, 248] on button "Send Invite" at bounding box center [121, 259] width 66 height 23
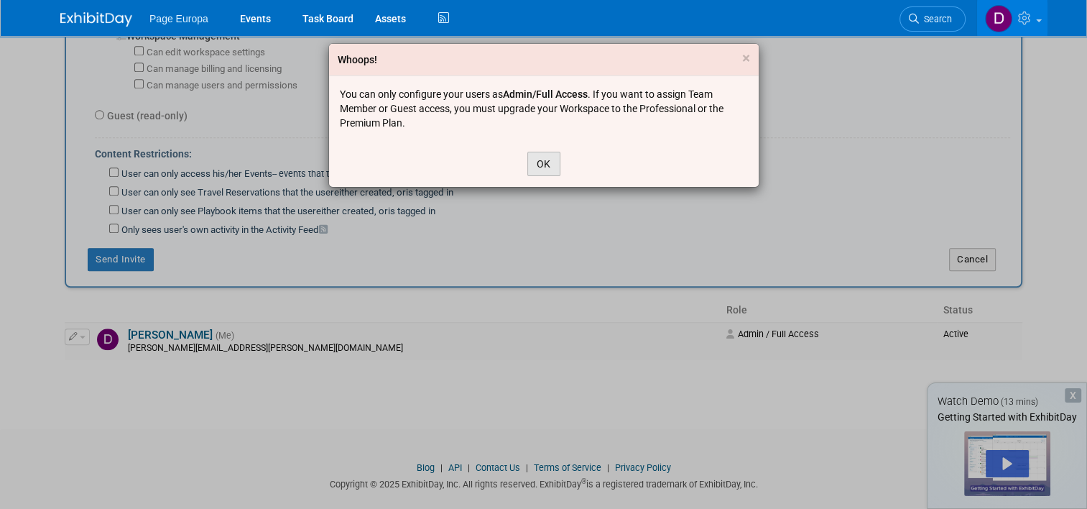
click at [540, 167] on button "OK" at bounding box center [543, 164] width 33 height 24
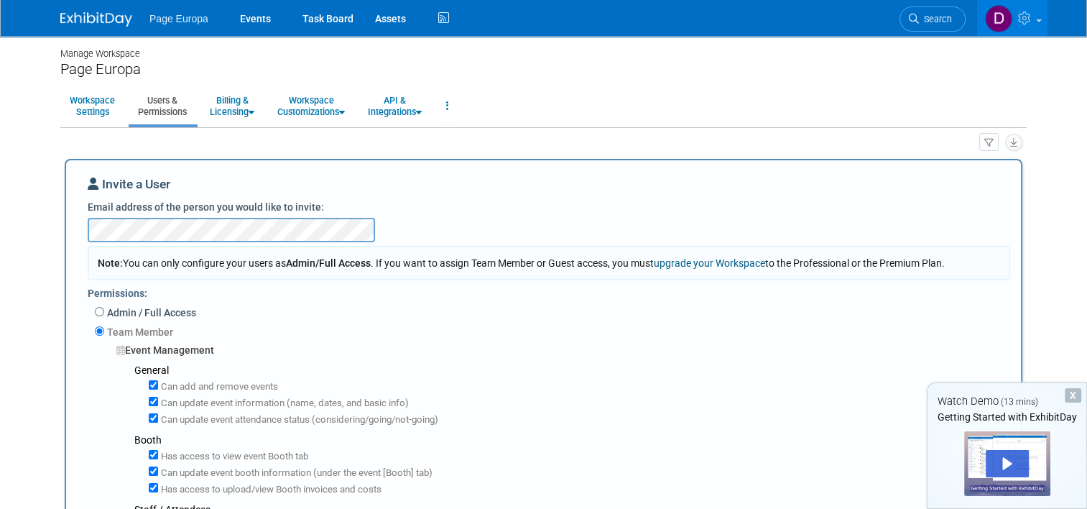
scroll to position [0, 0]
click at [104, 315] on label "Admin / Full Access" at bounding box center [150, 314] width 92 height 14
click at [101, 315] on input "Admin / Full Access" at bounding box center [99, 312] width 9 height 9
radio input "true"
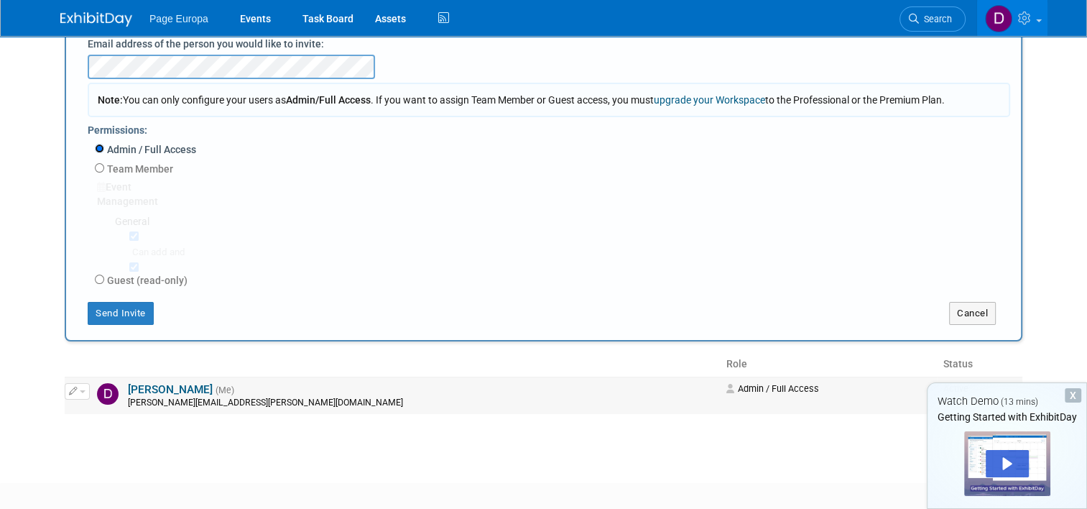
scroll to position [145, 0]
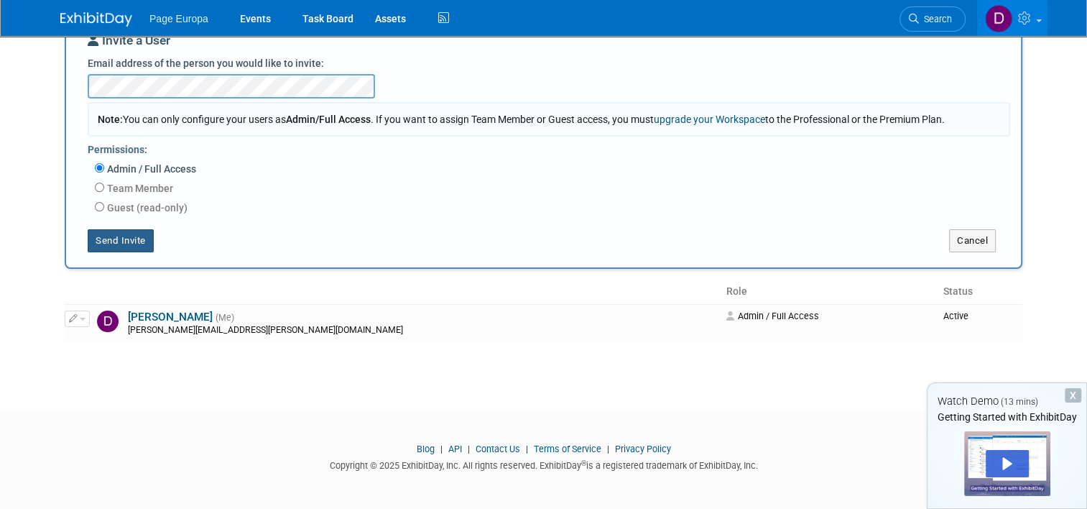
click at [129, 244] on button "Send Invite" at bounding box center [121, 240] width 66 height 23
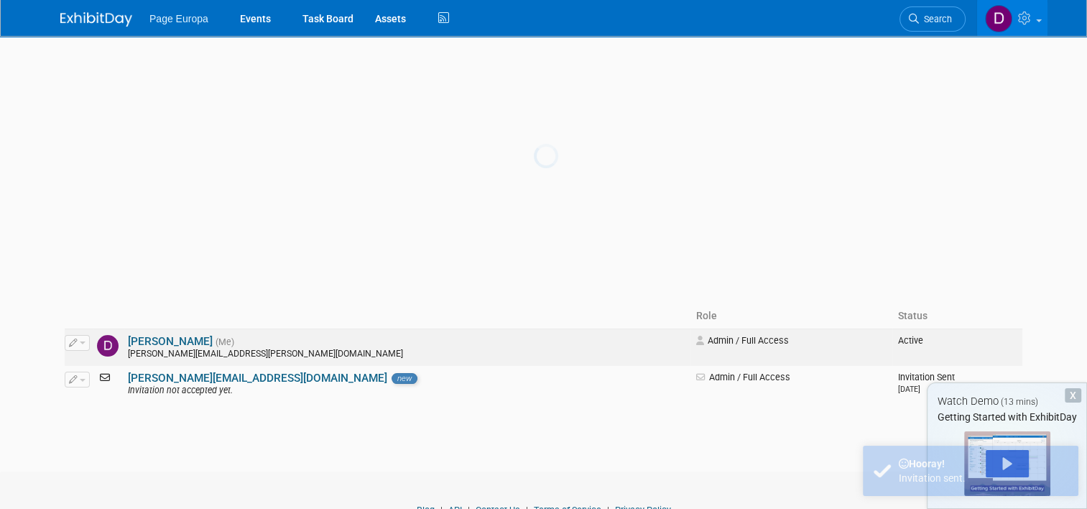
scroll to position [29, 0]
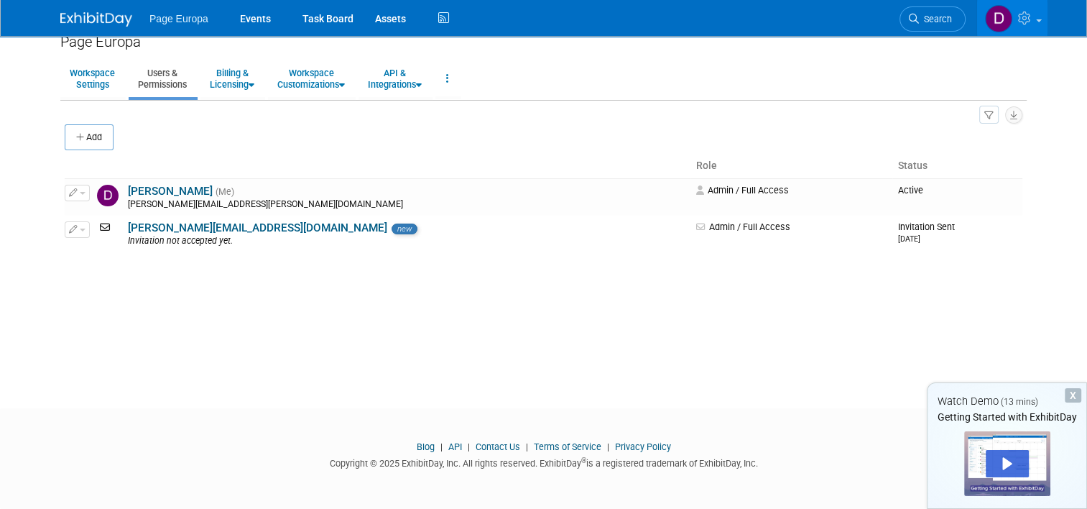
click at [221, 334] on div "Manage Workspace Page Europa Workspace Settings Users & Permissions Billing & L…" at bounding box center [544, 194] width 988 height 375
click at [259, 20] on link "Events" at bounding box center [255, 18] width 52 height 36
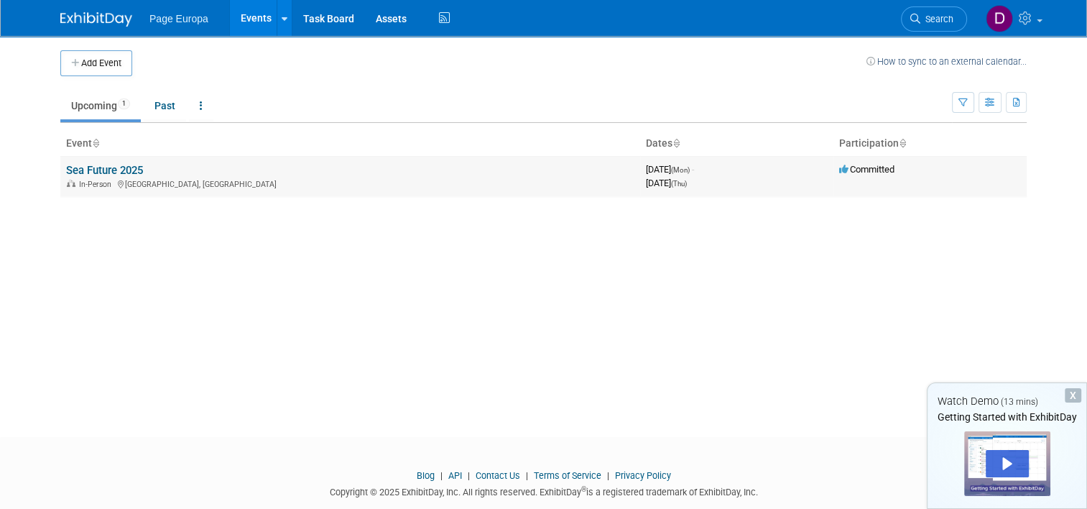
click at [121, 167] on link "Sea Future 2025" at bounding box center [104, 170] width 77 height 13
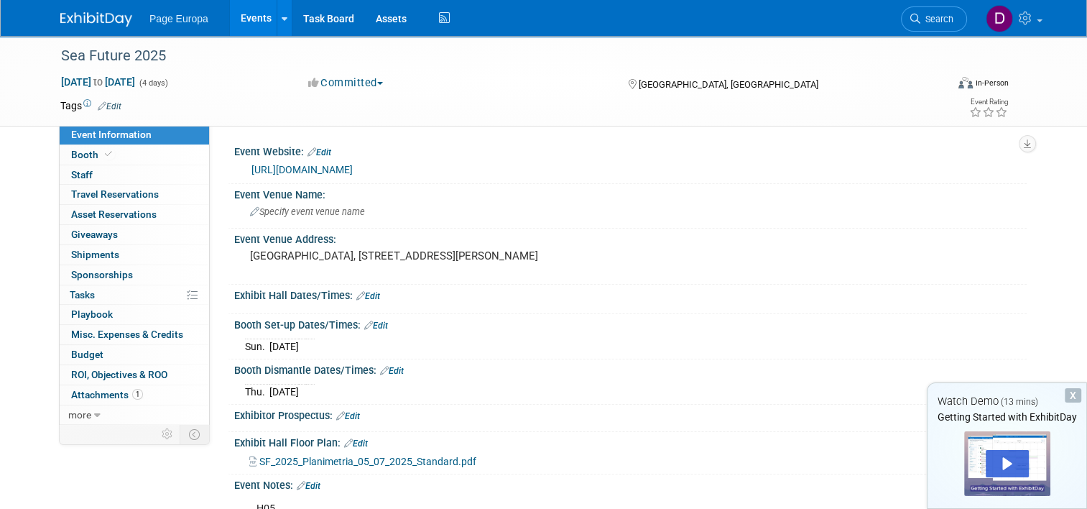
scroll to position [72, 0]
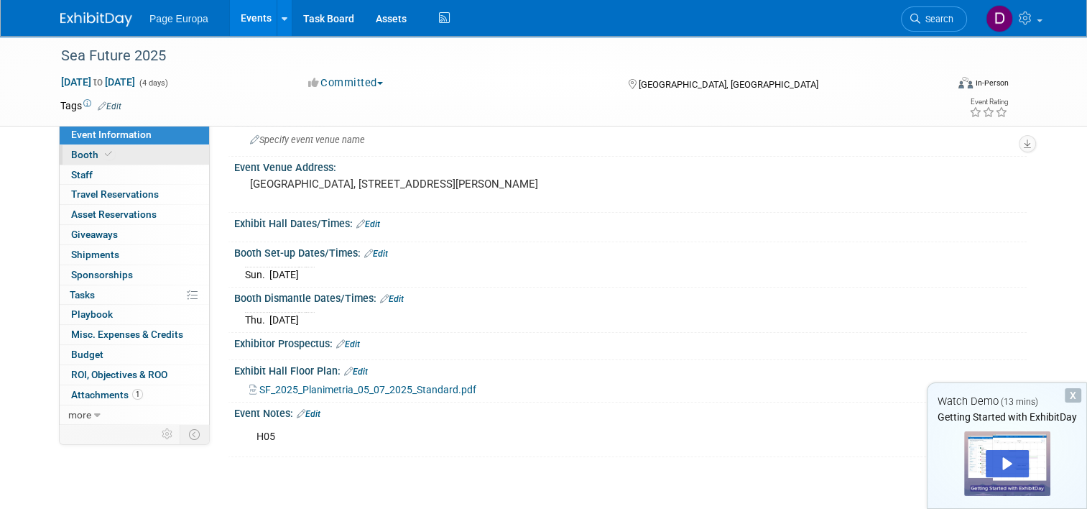
click at [89, 157] on span "Booth" at bounding box center [93, 154] width 44 height 11
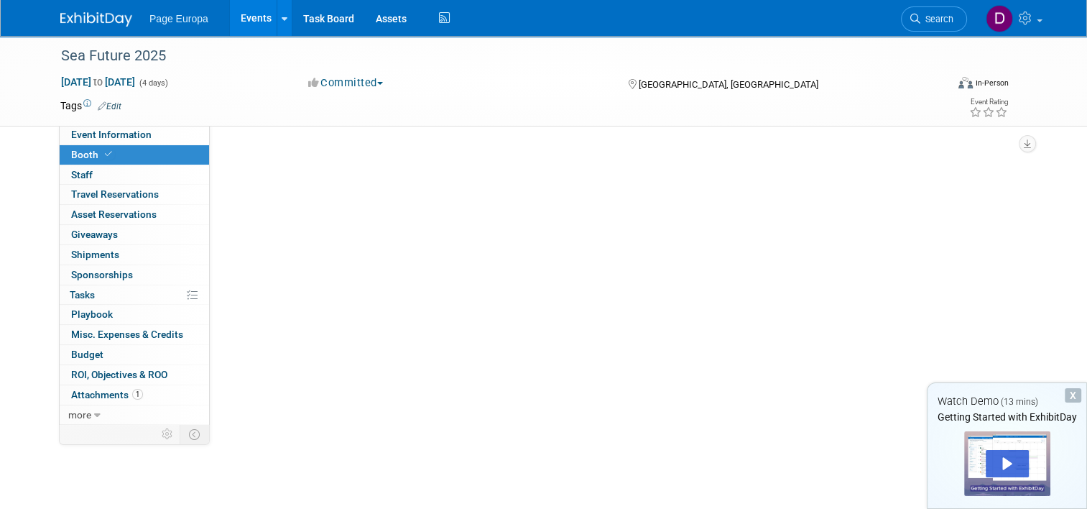
scroll to position [0, 0]
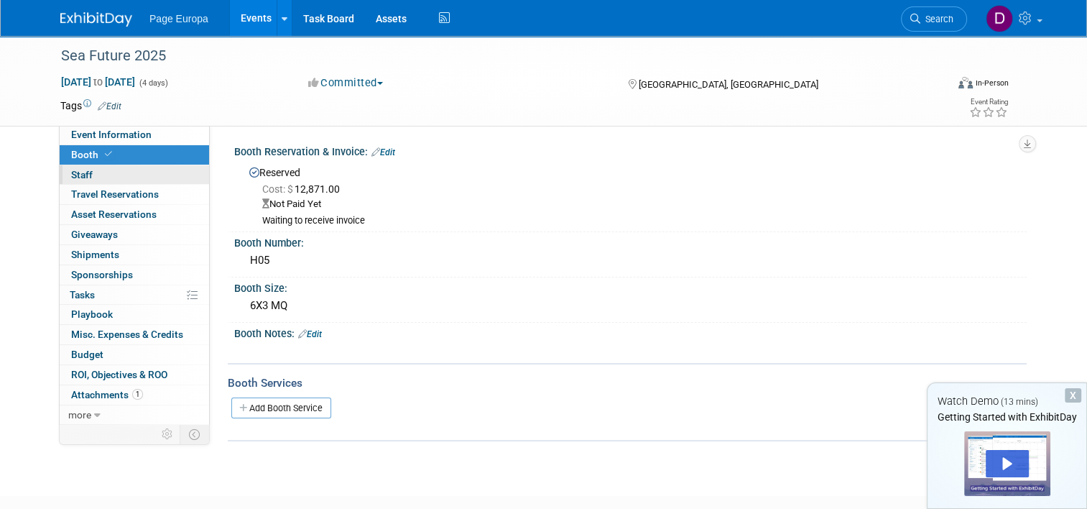
click at [71, 177] on span "Staff 0" at bounding box center [82, 174] width 22 height 11
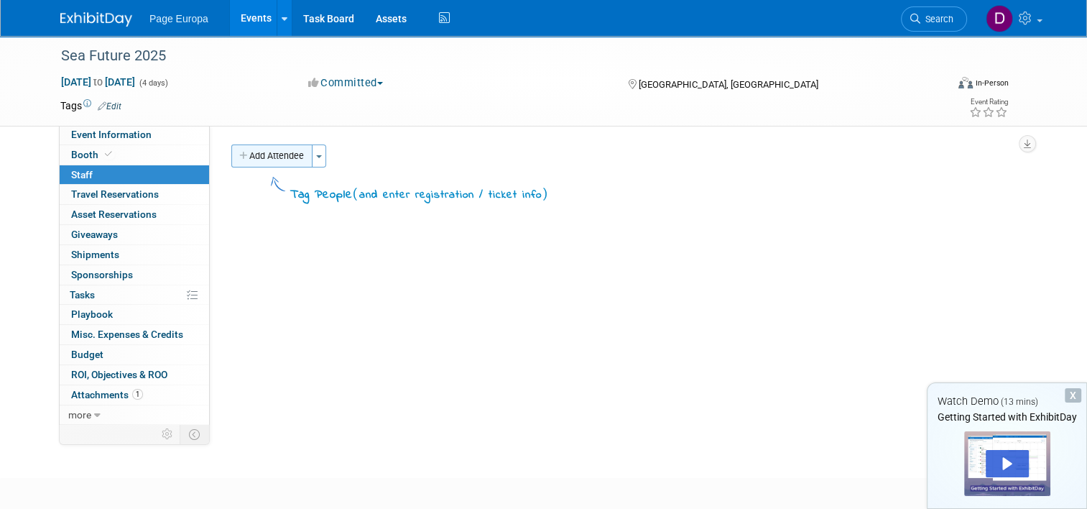
click at [287, 158] on button "Add Attendee" at bounding box center [271, 155] width 81 height 23
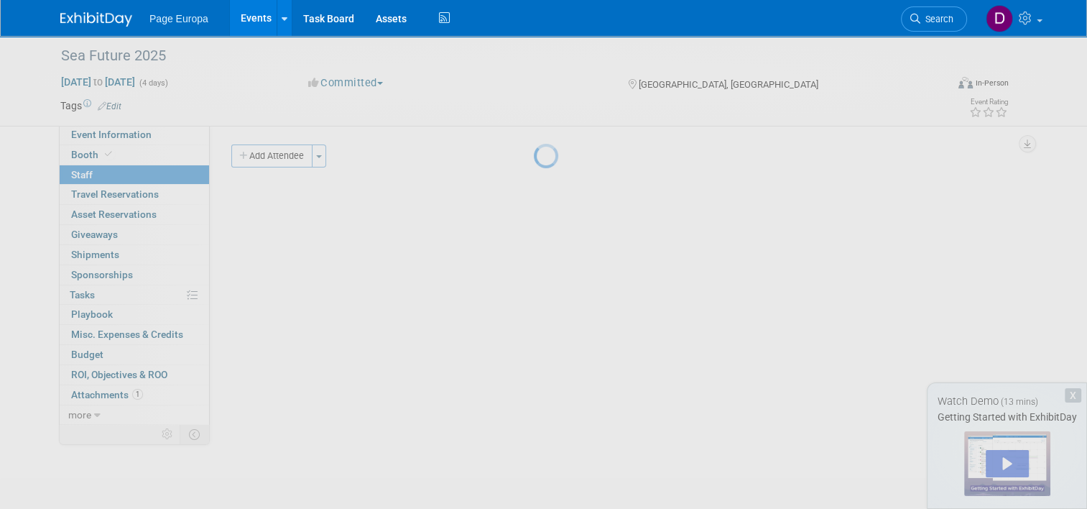
select select "b5b1d1ad-5100-4c69-be9f-5190988d439a"
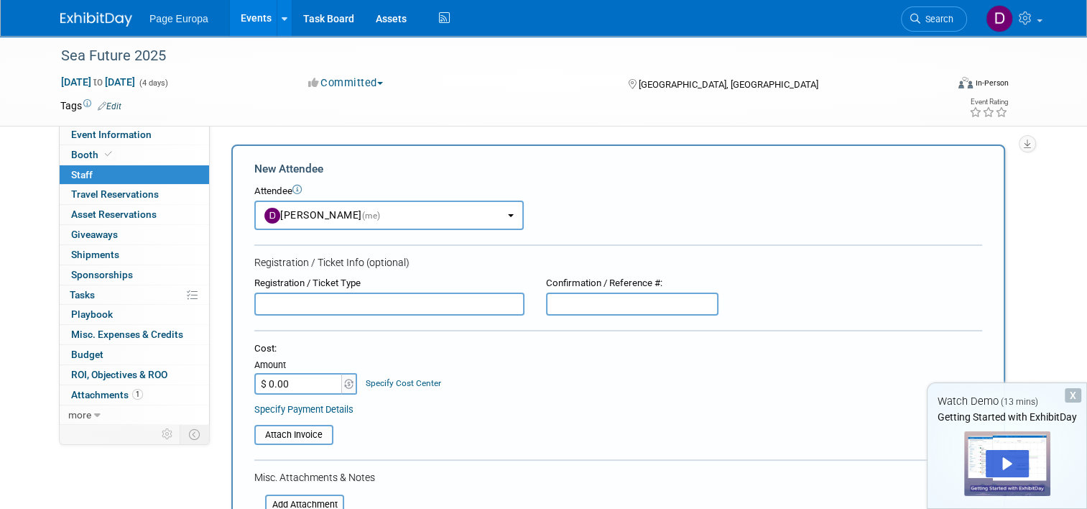
click at [369, 295] on input "text" at bounding box center [389, 303] width 270 height 23
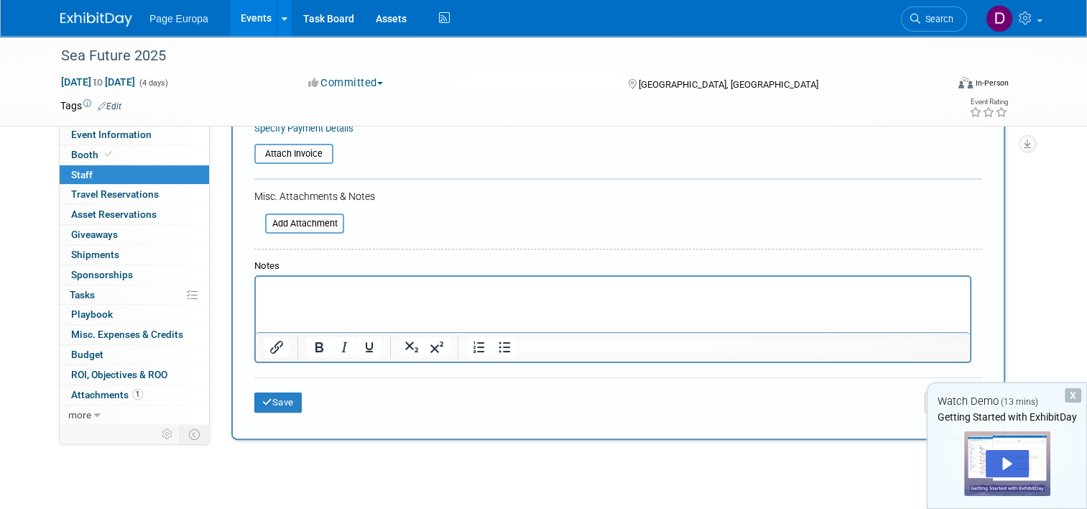
scroll to position [359, 0]
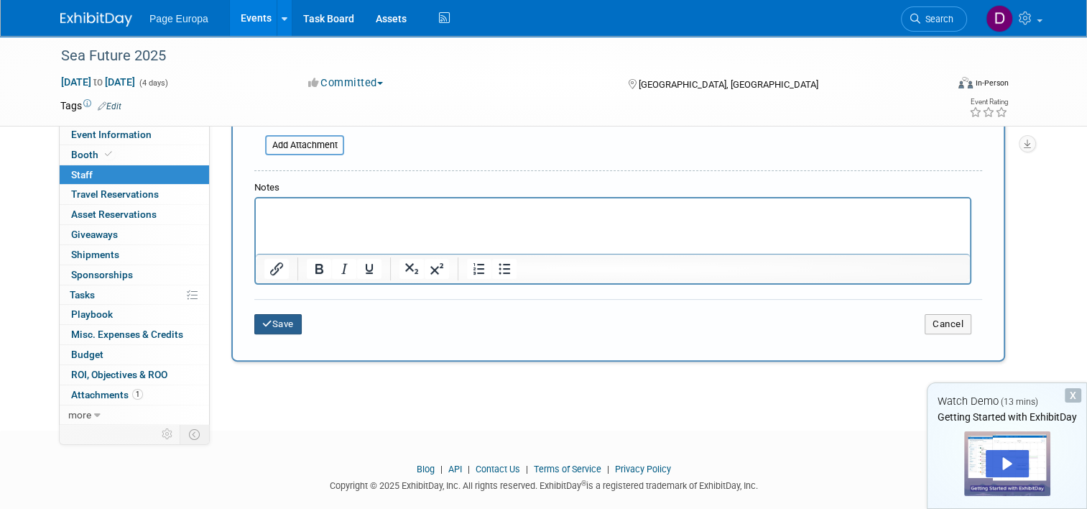
click at [272, 318] on button "Save" at bounding box center [277, 324] width 47 height 20
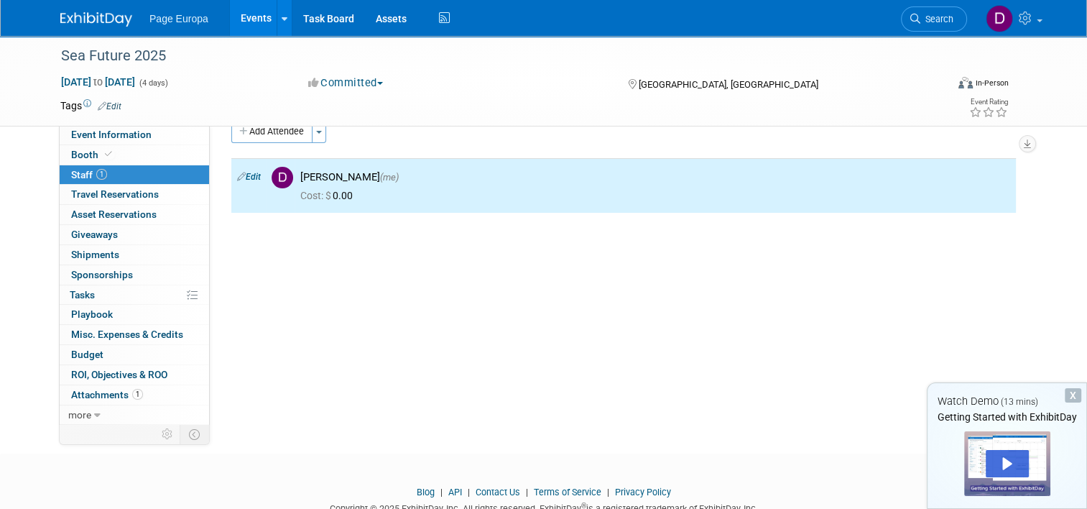
scroll to position [0, 0]
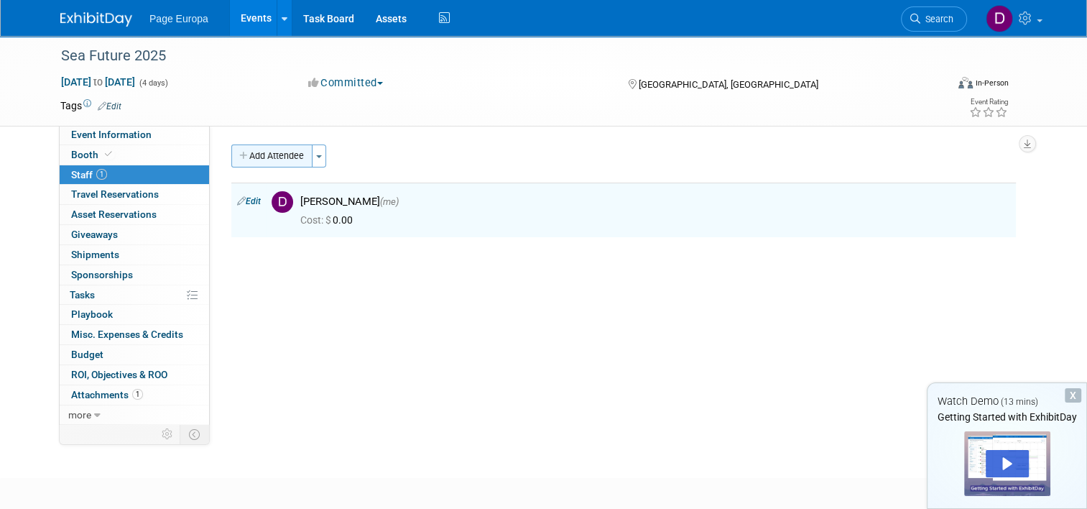
click at [282, 147] on button "Add Attendee" at bounding box center [271, 155] width 81 height 23
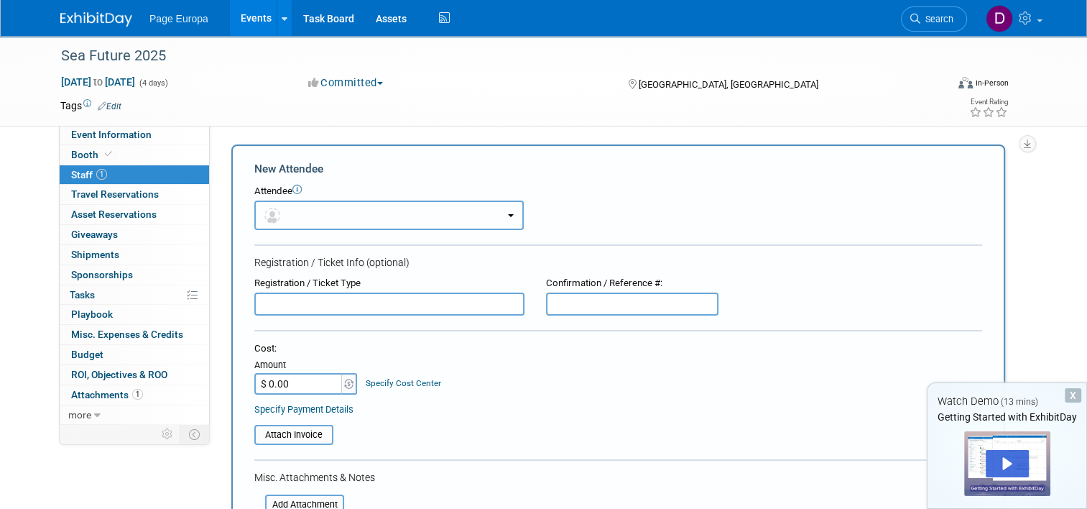
click at [353, 214] on button "button" at bounding box center [388, 214] width 269 height 29
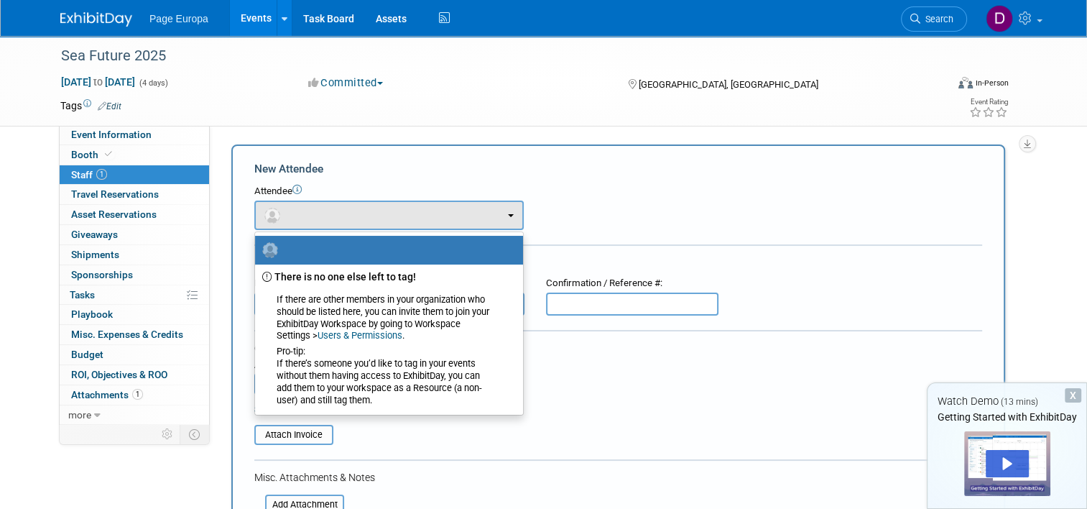
click at [631, 157] on div "New Attendee Attendee <img src="https://www.exhibitday.com/Images/Unassigned-Us…" at bounding box center [618, 424] width 774 height 560
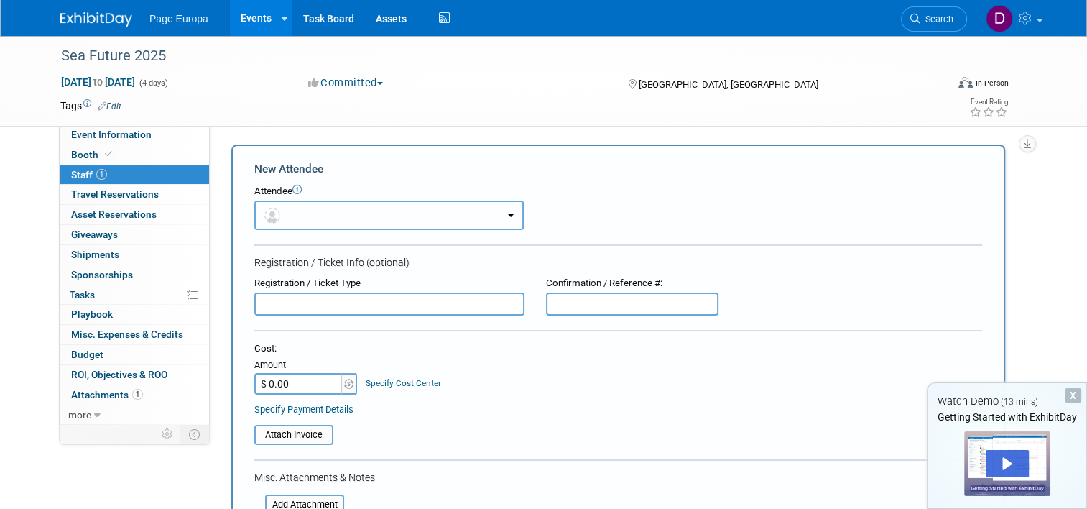
click at [499, 210] on button "button" at bounding box center [388, 214] width 269 height 29
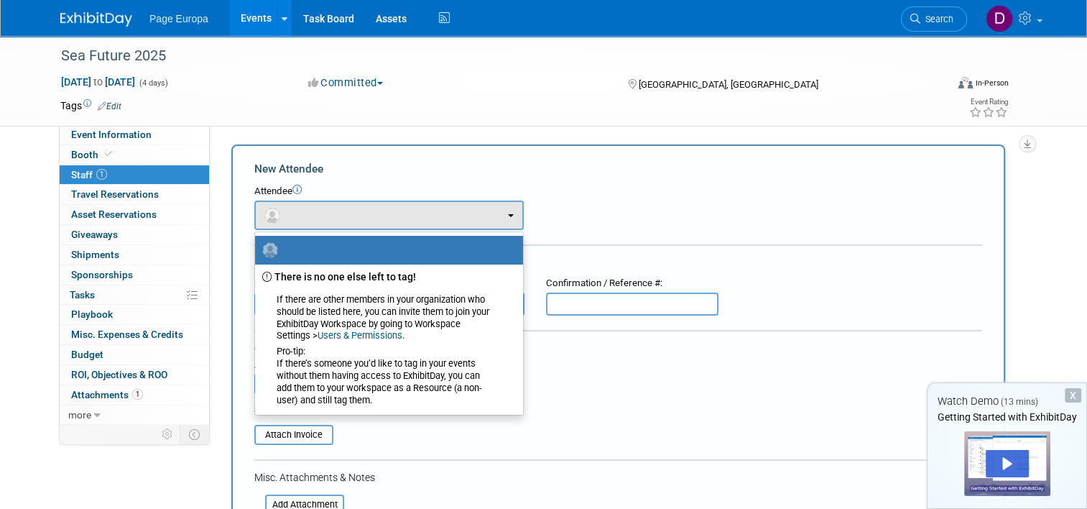
click at [351, 330] on link "Users & Permissions" at bounding box center [359, 335] width 85 height 11
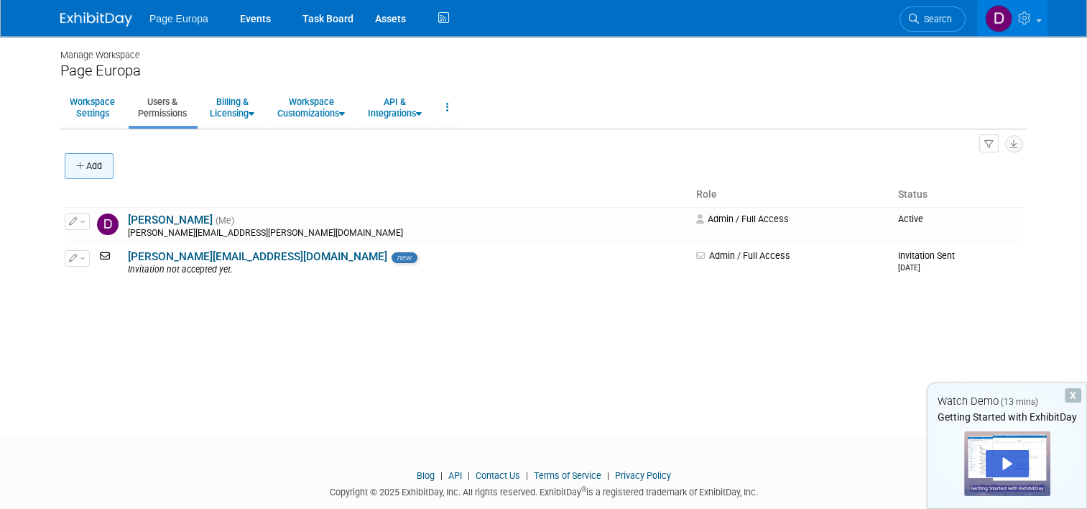
click at [105, 167] on button "Add" at bounding box center [89, 166] width 49 height 26
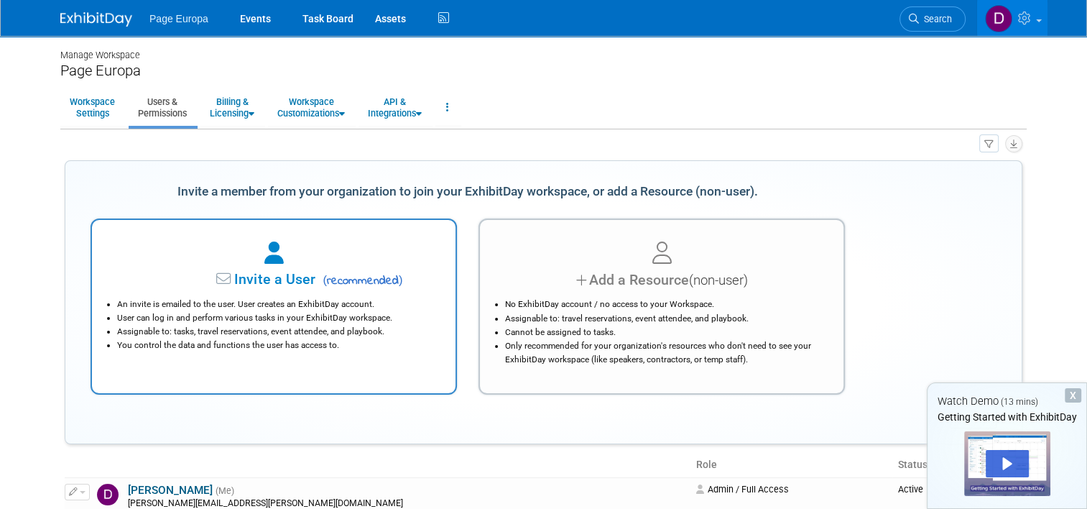
click at [264, 259] on icon at bounding box center [273, 253] width 19 height 22
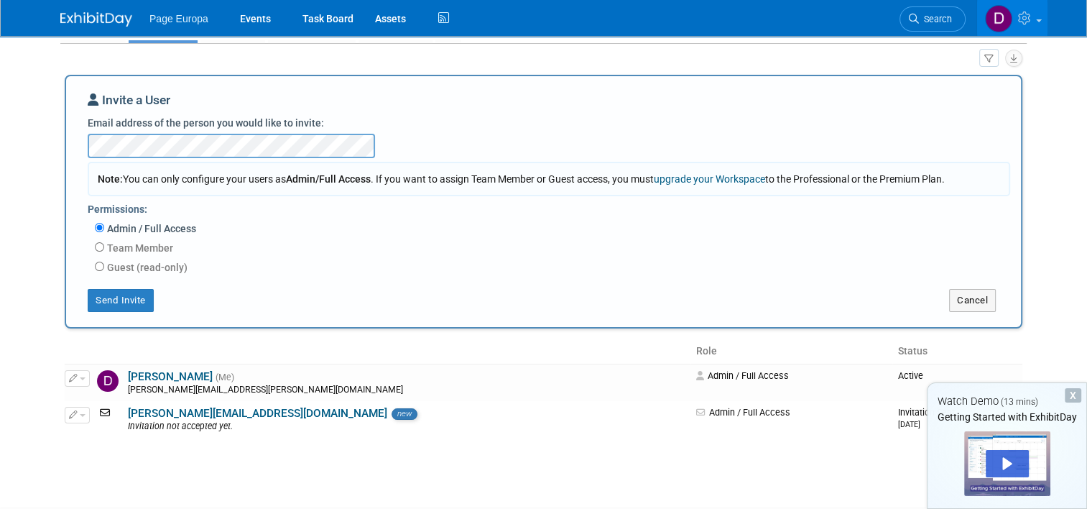
scroll to position [182, 0]
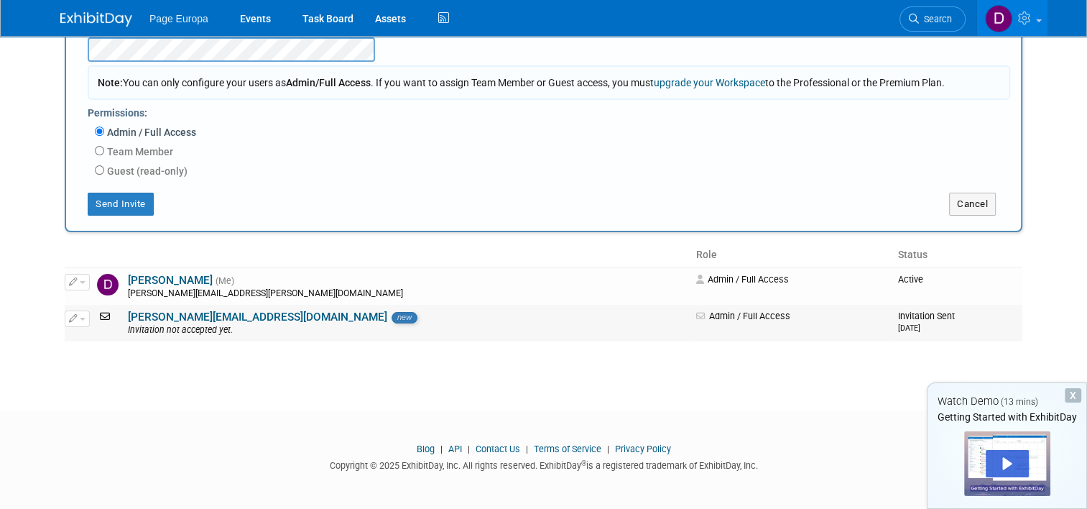
click at [69, 314] on icon "button" at bounding box center [73, 318] width 9 height 8
drag, startPoint x: 184, startPoint y: 402, endPoint x: 208, endPoint y: 410, distance: 25.0
click at [184, 327] on html "Page Europa Events Task Board Assets Activity Feed" at bounding box center [543, 72] width 1087 height 509
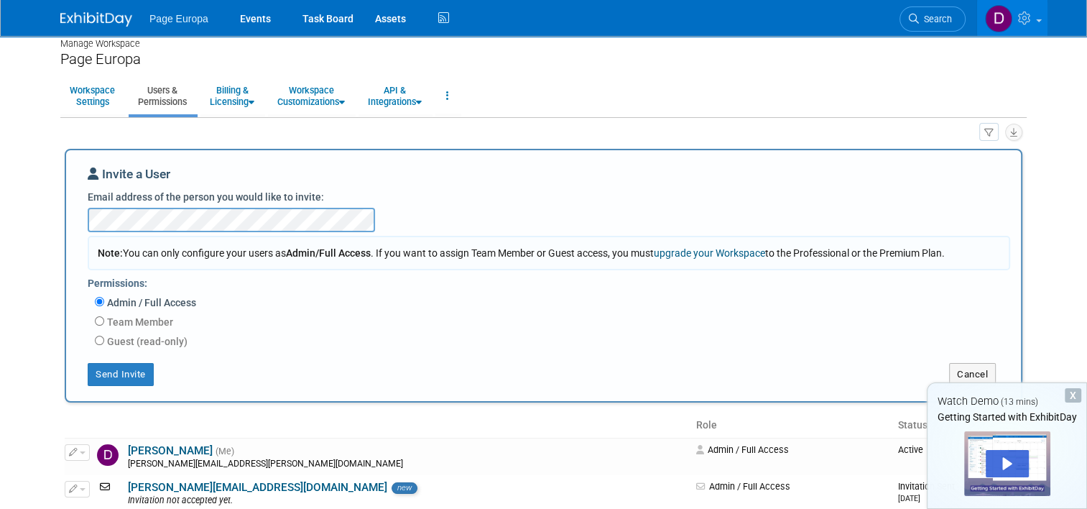
scroll to position [0, 0]
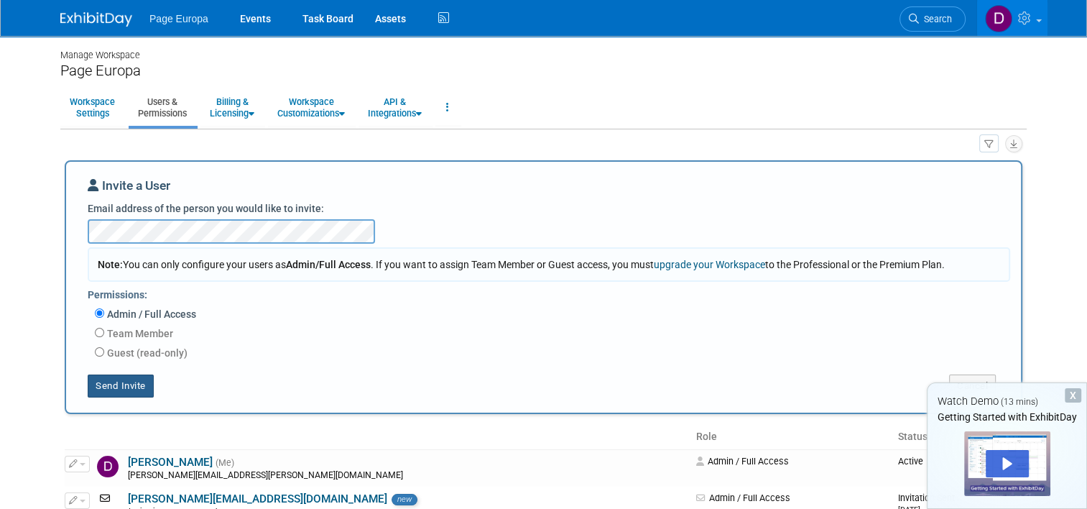
click at [104, 384] on button "Send Invite" at bounding box center [121, 385] width 66 height 23
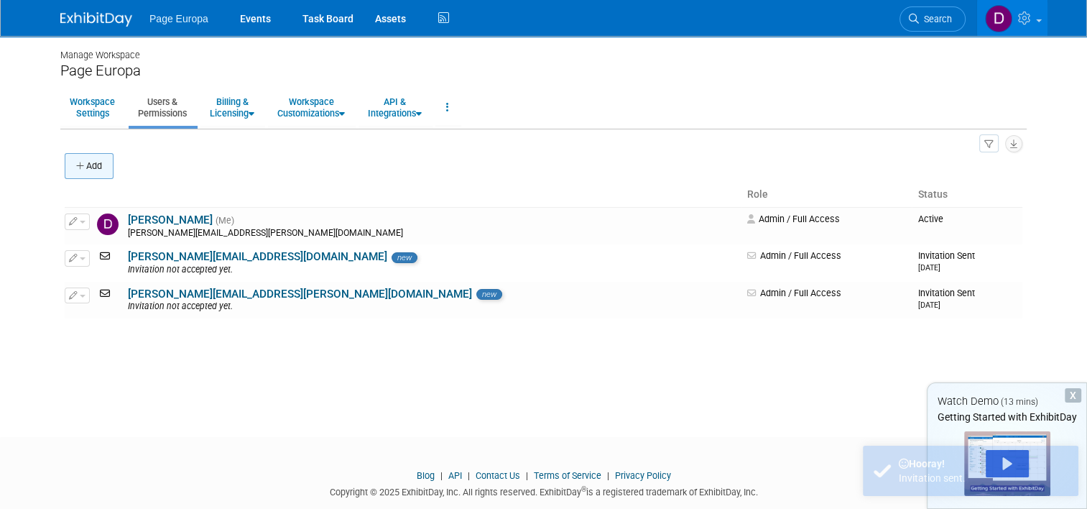
click at [93, 167] on button "Add" at bounding box center [89, 166] width 49 height 26
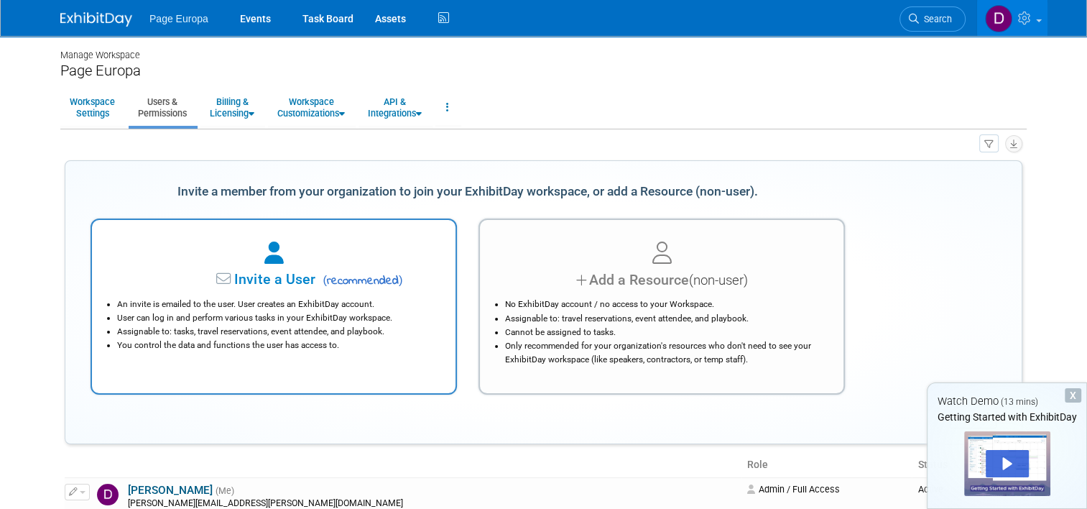
click at [270, 283] on span "Invite a User" at bounding box center [229, 279] width 170 height 17
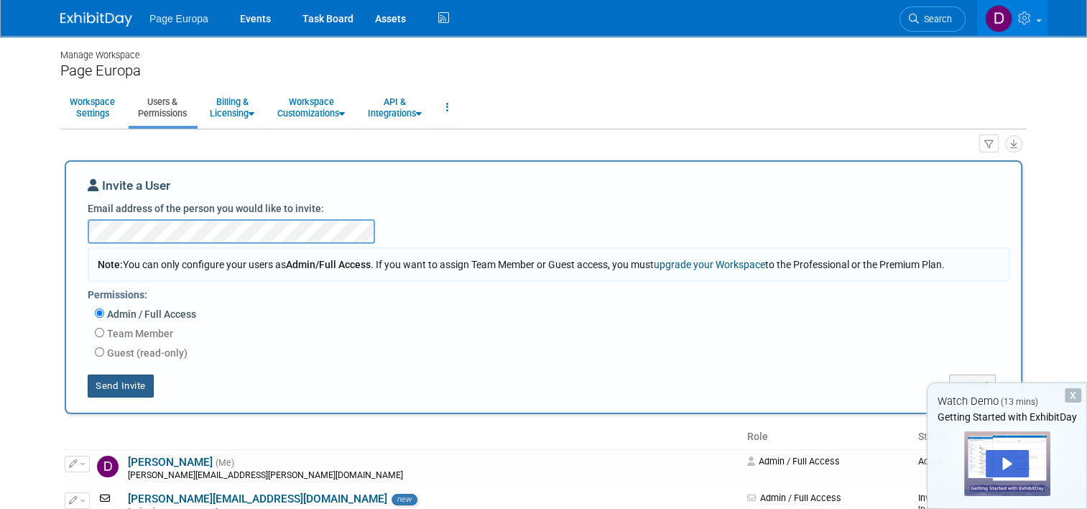
click at [126, 386] on button "Send Invite" at bounding box center [121, 385] width 66 height 23
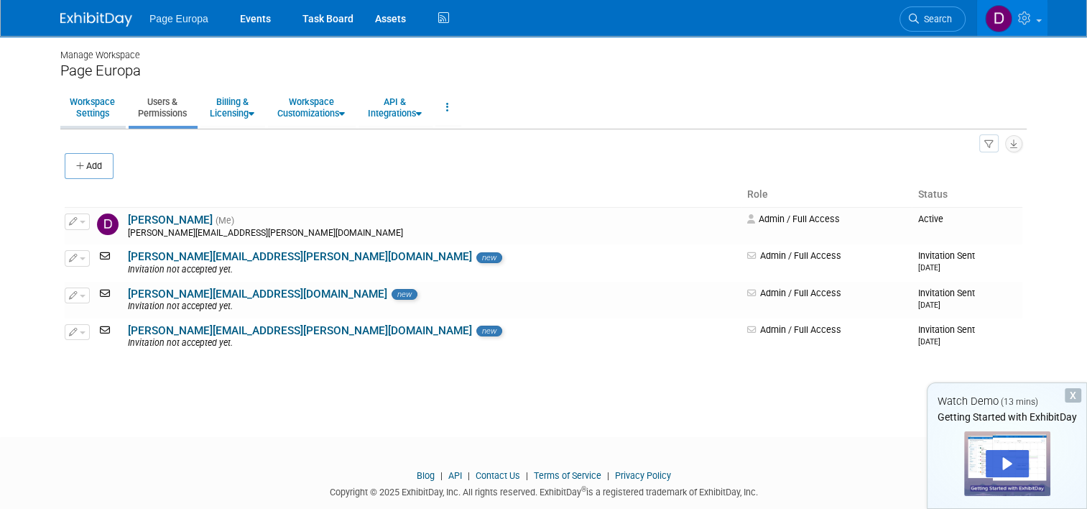
click at [80, 112] on link "Workspace Settings" at bounding box center [92, 107] width 64 height 35
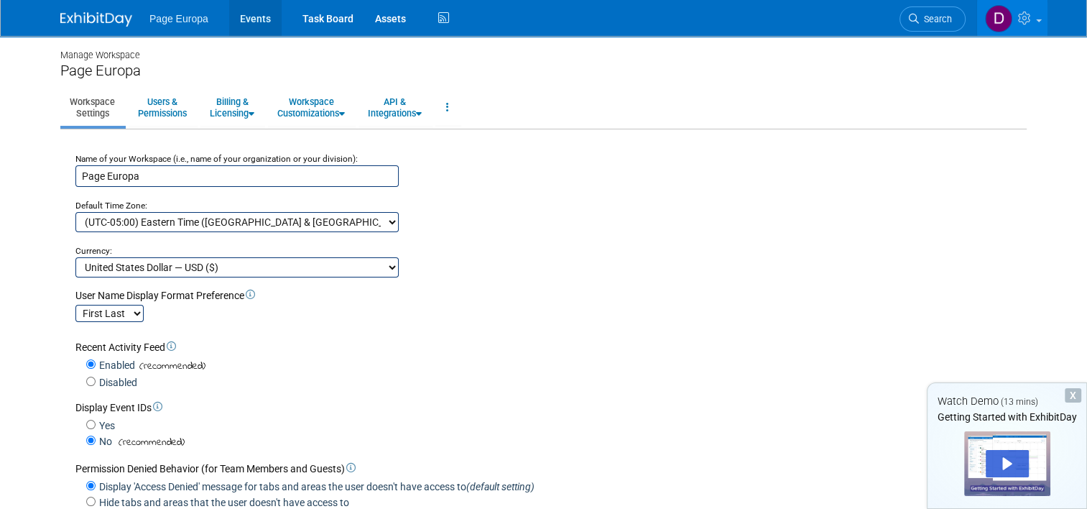
click at [256, 19] on link "Events" at bounding box center [255, 18] width 52 height 36
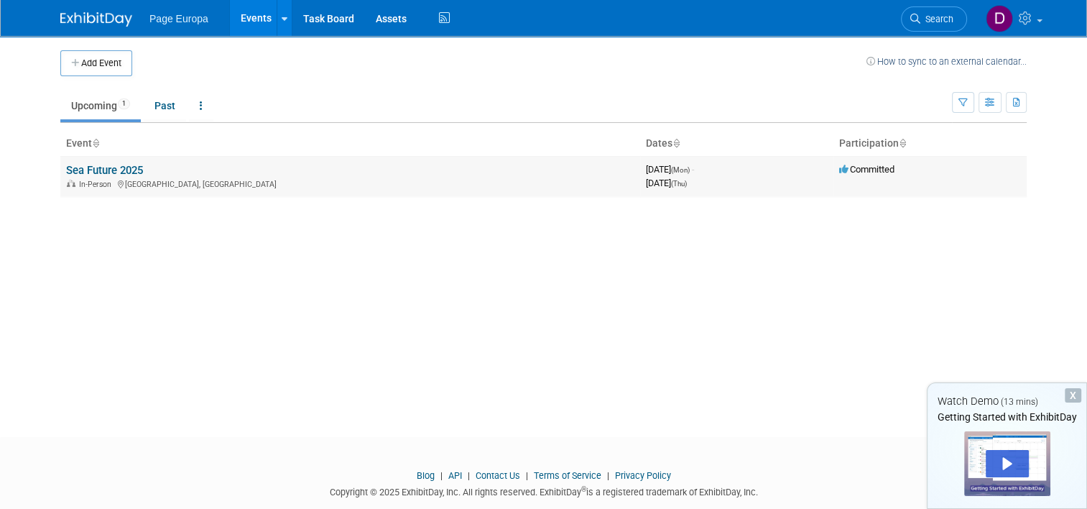
click at [113, 169] on link "Sea Future 2025" at bounding box center [104, 170] width 77 height 13
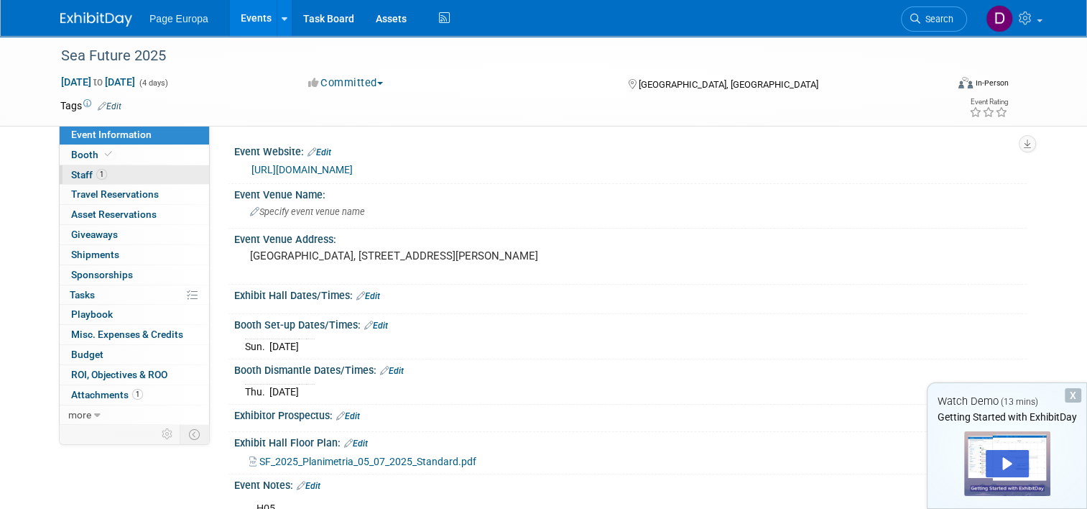
click at [96, 174] on span "1" at bounding box center [101, 174] width 11 height 11
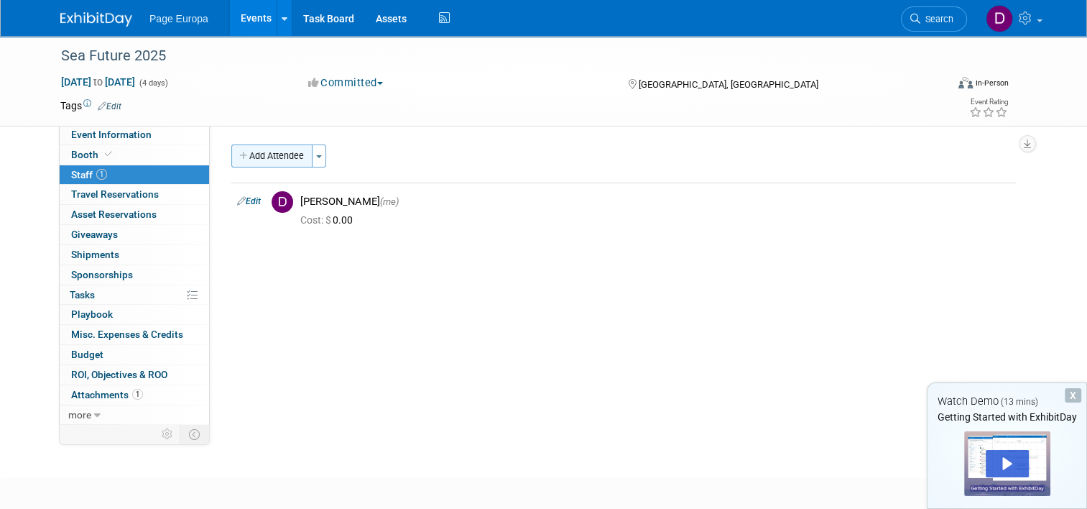
click at [276, 151] on button "Add Attendee" at bounding box center [271, 155] width 81 height 23
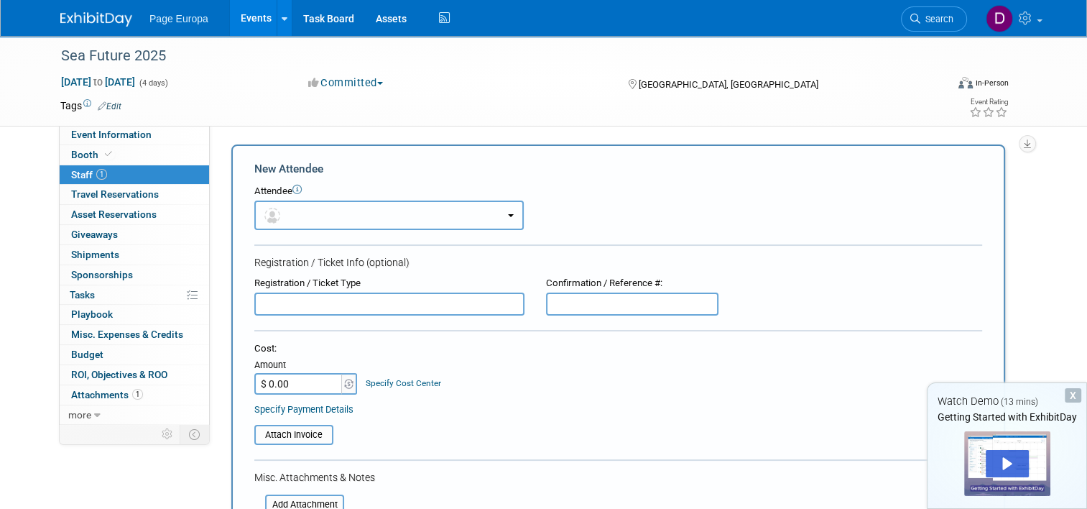
click at [310, 215] on button "button" at bounding box center [388, 214] width 269 height 29
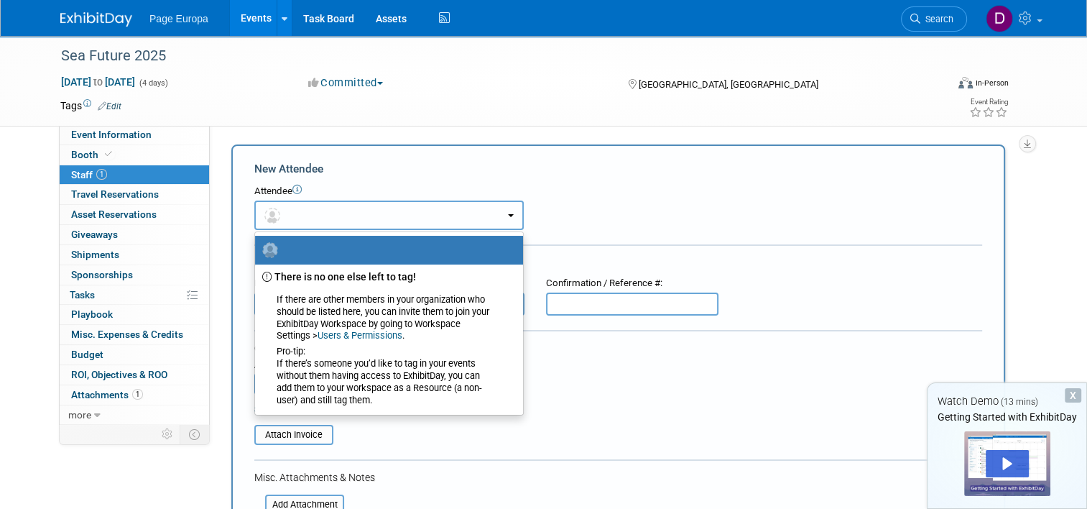
click at [310, 215] on button "button" at bounding box center [388, 214] width 269 height 29
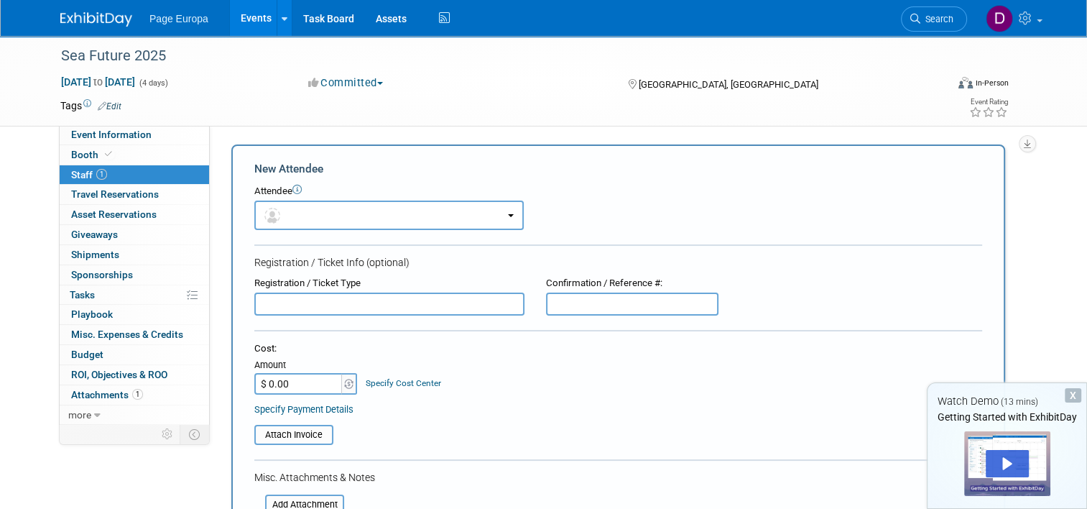
click at [590, 209] on div "Attendee <img src="[URL][DOMAIN_NAME]" style="width: 22px; height: 22px; border…" at bounding box center [618, 207] width 728 height 45
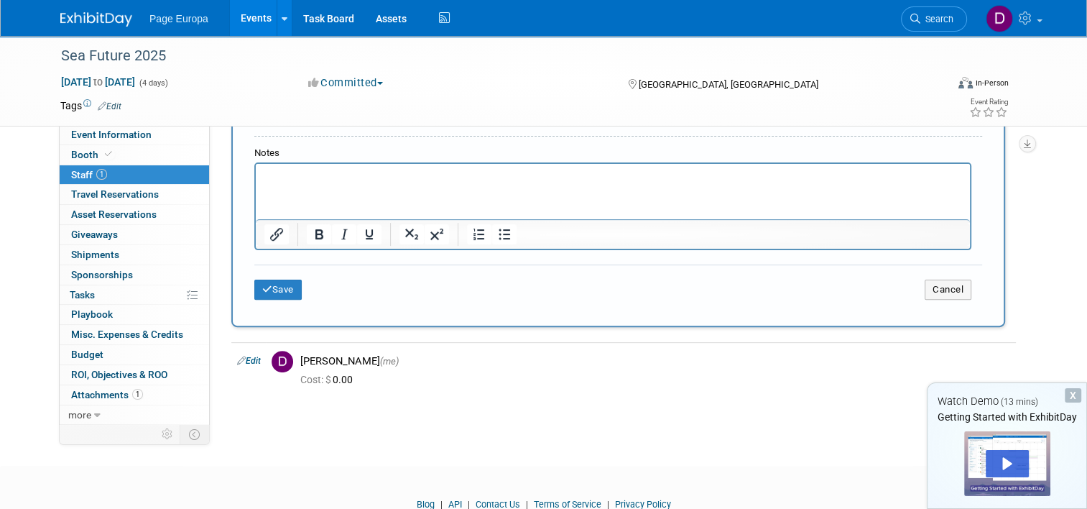
scroll to position [445, 0]
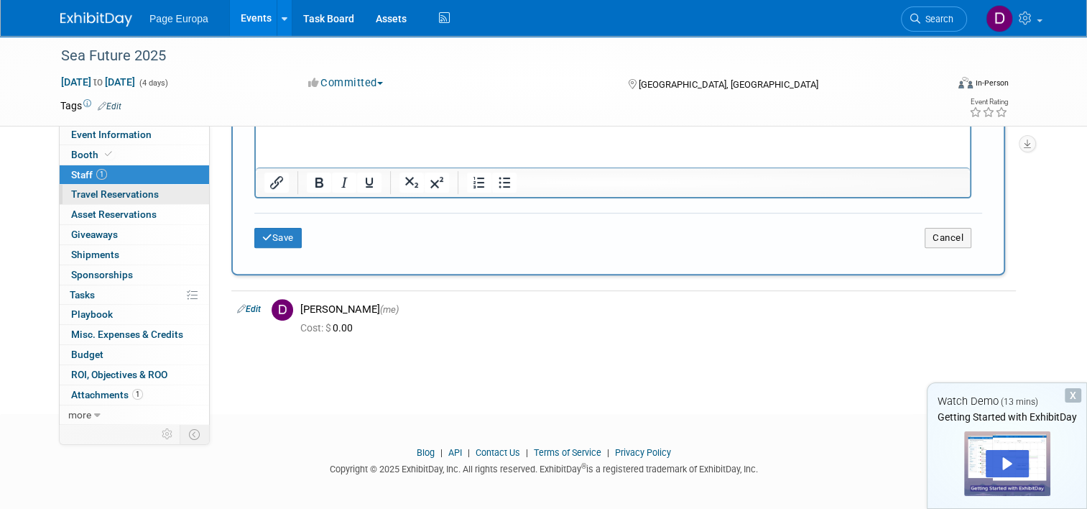
click at [129, 195] on span "Travel Reservations 0" at bounding box center [115, 193] width 88 height 11
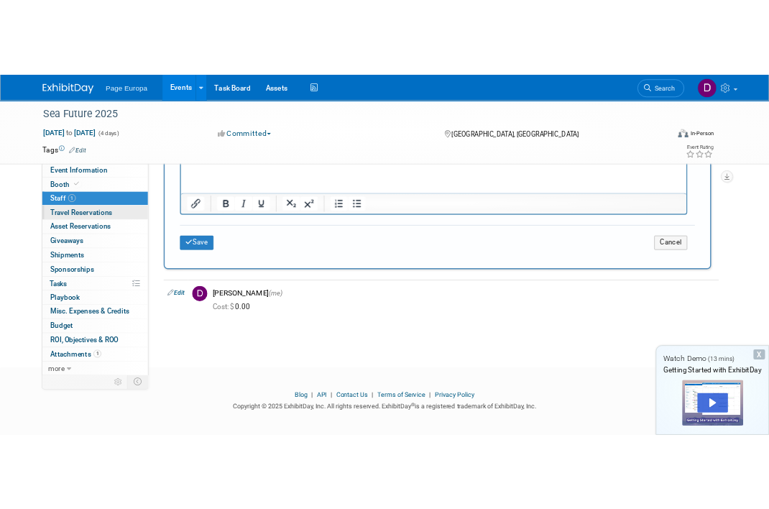
scroll to position [0, 0]
